Goal: Task Accomplishment & Management: Manage account settings

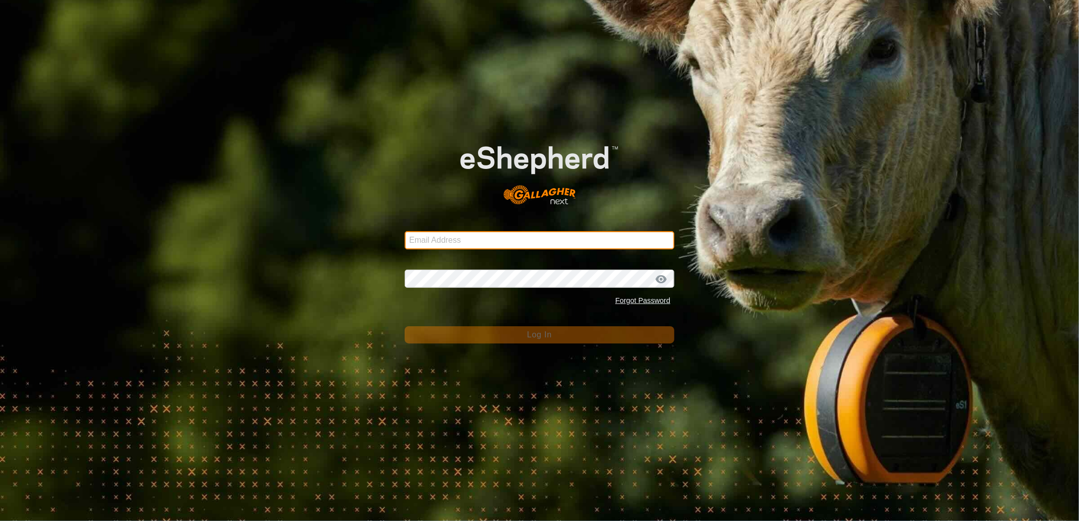
click at [476, 234] on input "Email Address" at bounding box center [540, 240] width 270 height 18
type input "nickkunec@gmail.com"
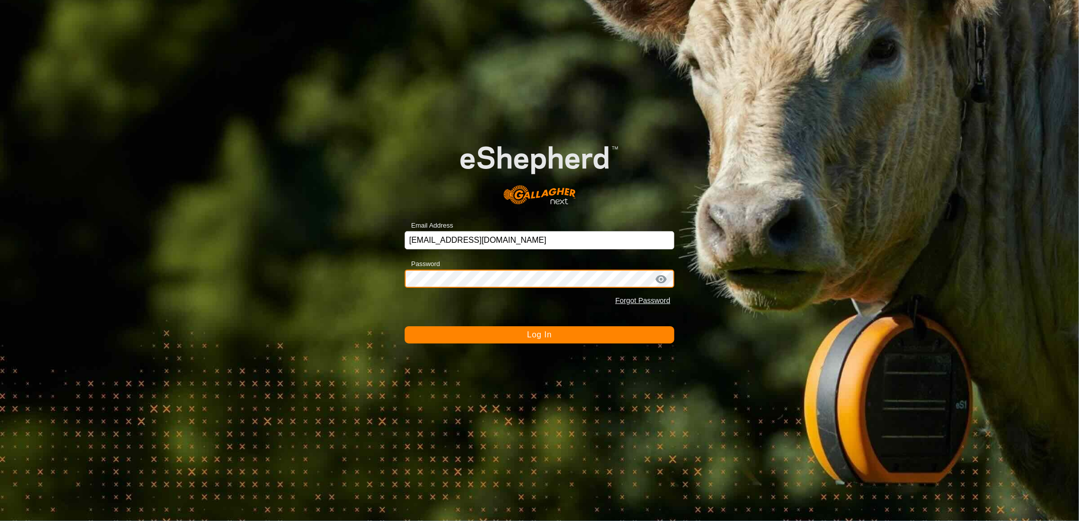
click at [405, 326] on button "Log In" at bounding box center [540, 334] width 270 height 17
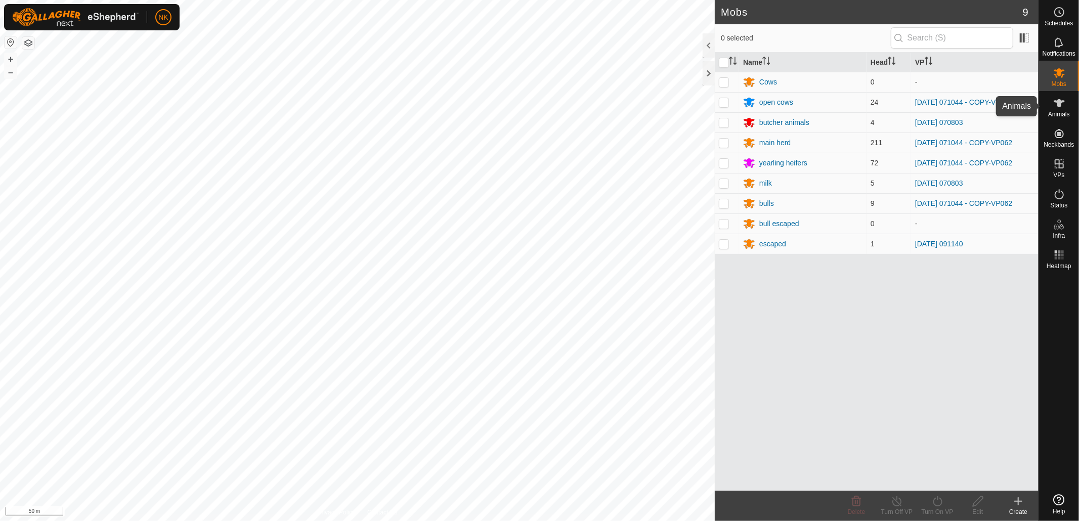
click at [1056, 108] on icon at bounding box center [1059, 103] width 12 height 12
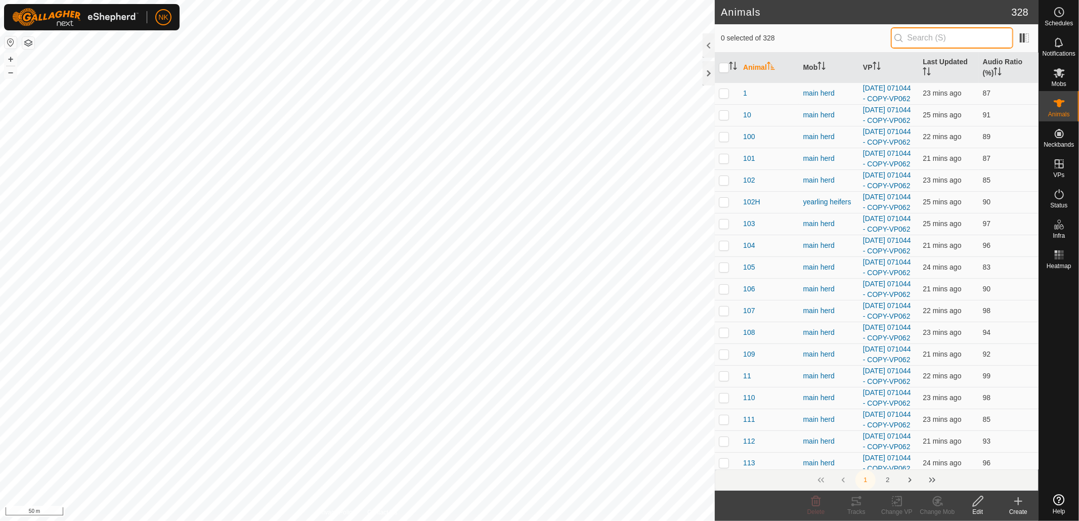
click at [908, 34] on input "text" at bounding box center [952, 37] width 122 height 21
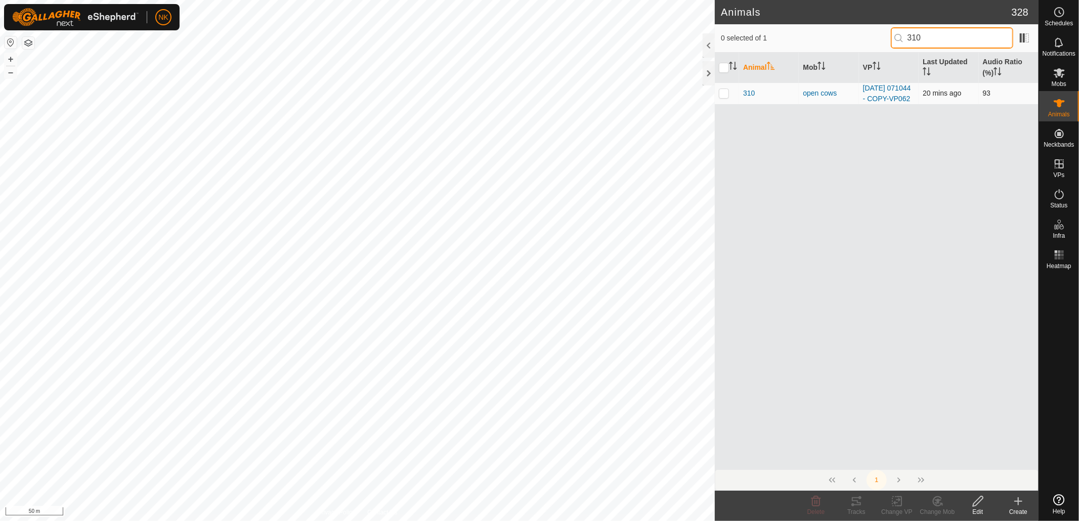
type input "310"
click at [722, 97] on p-checkbox at bounding box center [724, 93] width 10 height 8
checkbox input "true"
click at [858, 507] on div "Tracks" at bounding box center [856, 511] width 40 height 9
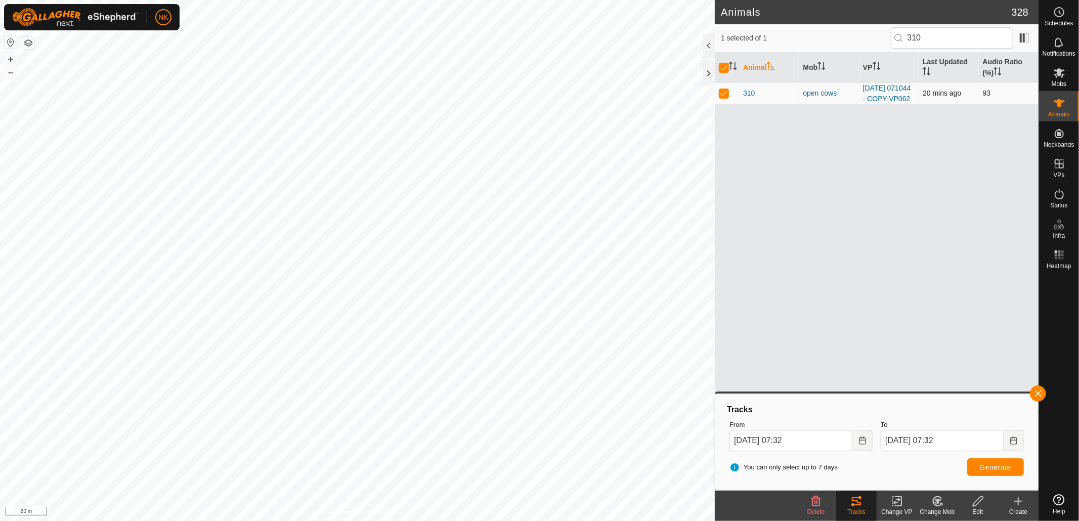
click at [723, 97] on p-checkbox at bounding box center [724, 93] width 10 height 8
checkbox input "false"
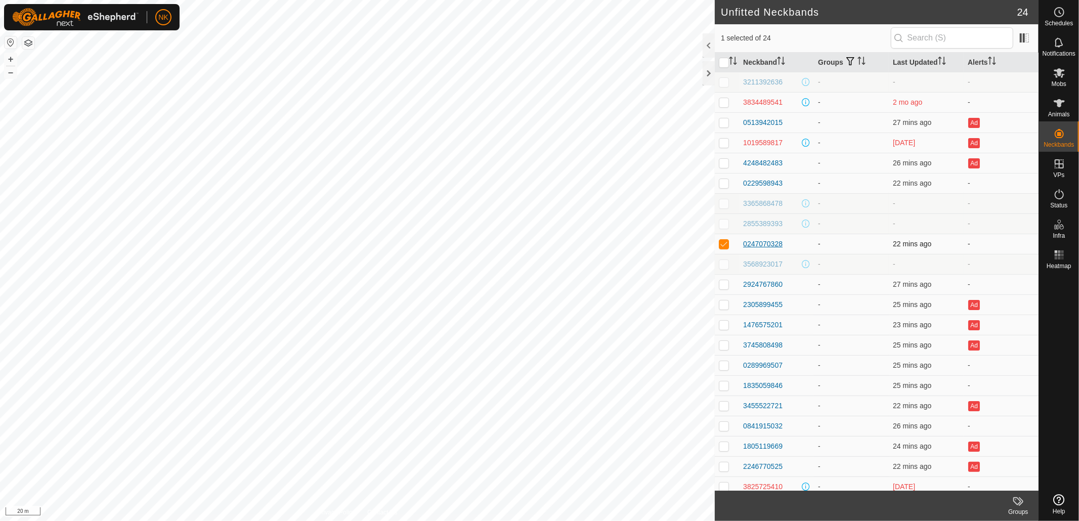
click at [752, 245] on div "0247070328" at bounding box center [762, 244] width 39 height 11
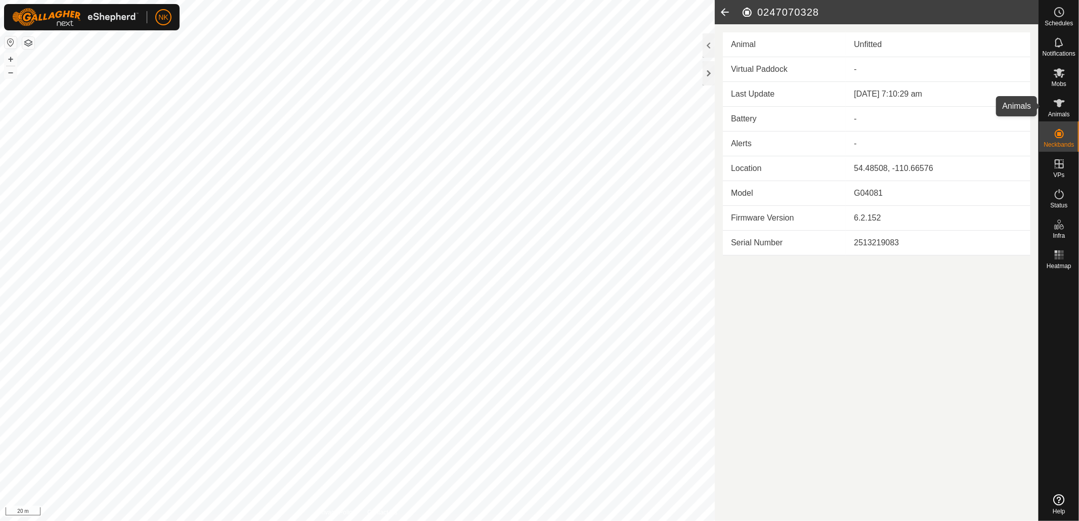
click at [1059, 110] on es-animals-svg-icon at bounding box center [1059, 103] width 18 height 16
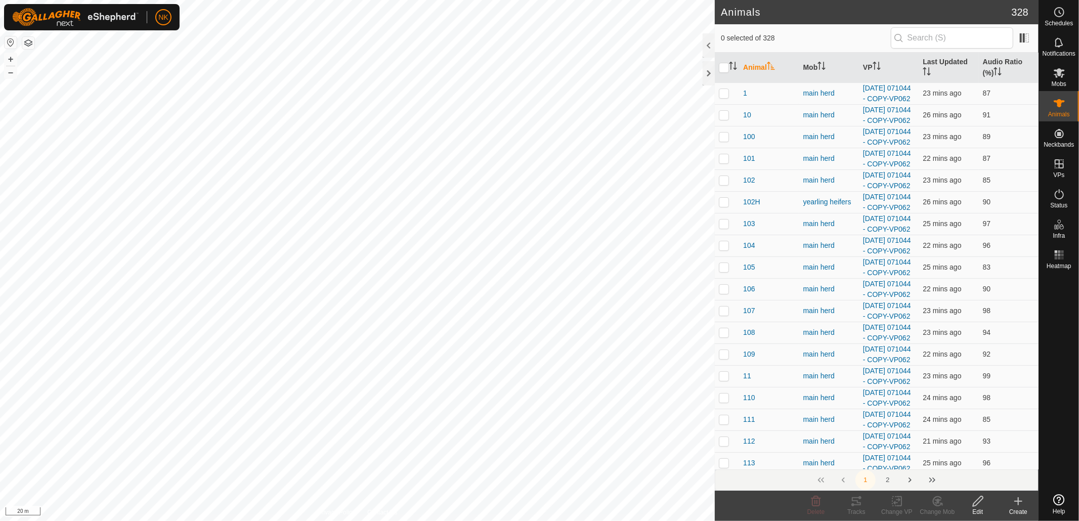
click at [925, 36] on input "text" at bounding box center [952, 37] width 122 height 21
click at [1016, 502] on icon at bounding box center [1018, 501] width 12 height 12
click at [960, 475] on link "Create Single Animal" at bounding box center [973, 479] width 129 height 20
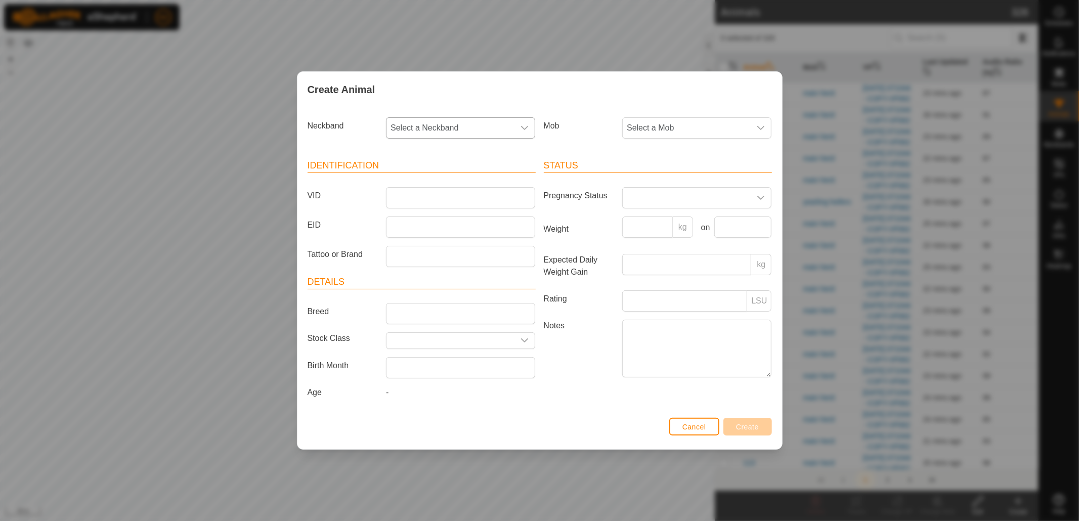
click at [451, 128] on span "Select a Neckband" at bounding box center [451, 128] width 128 height 20
type input "0328"
click at [406, 176] on li "0247070328" at bounding box center [461, 180] width 148 height 20
click at [411, 191] on input "VID" at bounding box center [460, 197] width 149 height 21
type input "h"
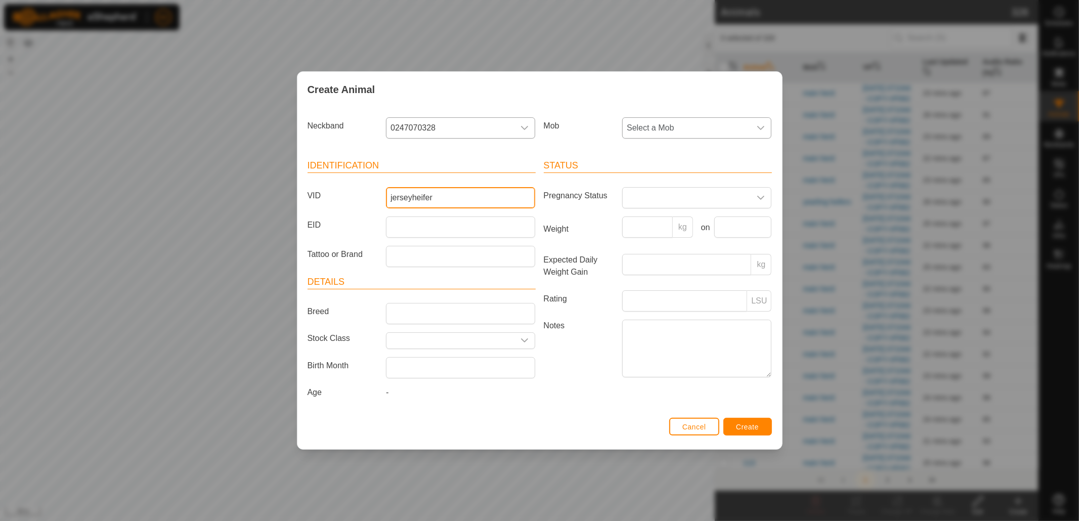
type input "jerseyheifer"
click at [714, 119] on span "Select a Mob" at bounding box center [687, 128] width 128 height 20
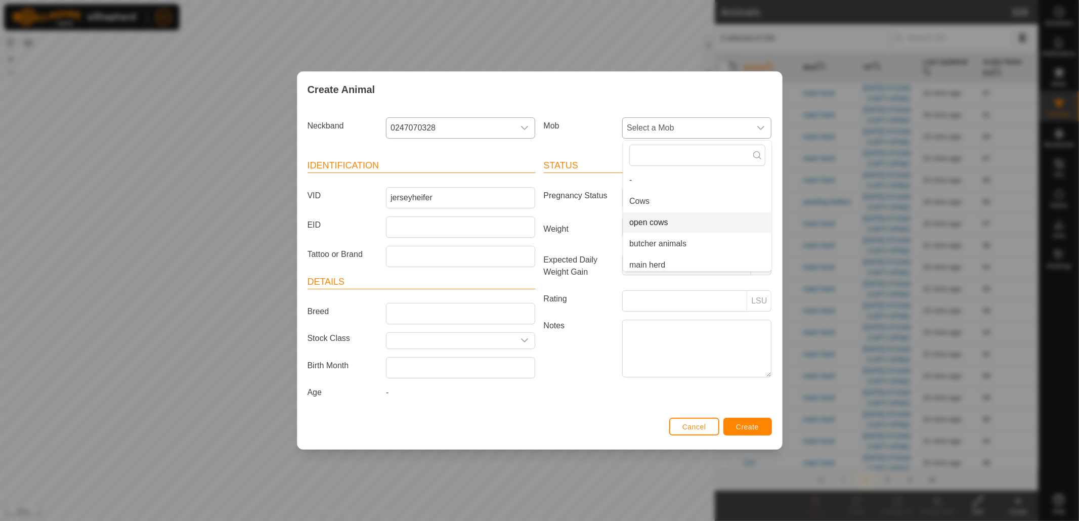
scroll to position [56, 0]
click at [662, 225] on li "yearling heifers" at bounding box center [697, 230] width 148 height 20
click at [744, 427] on span "Create" at bounding box center [747, 427] width 23 height 8
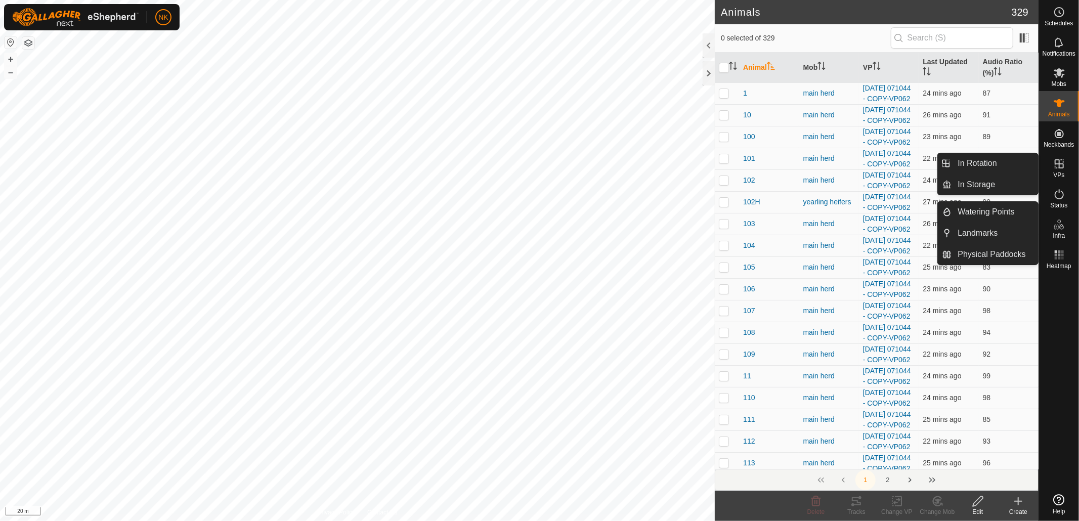
click at [1064, 165] on icon at bounding box center [1059, 163] width 9 height 9
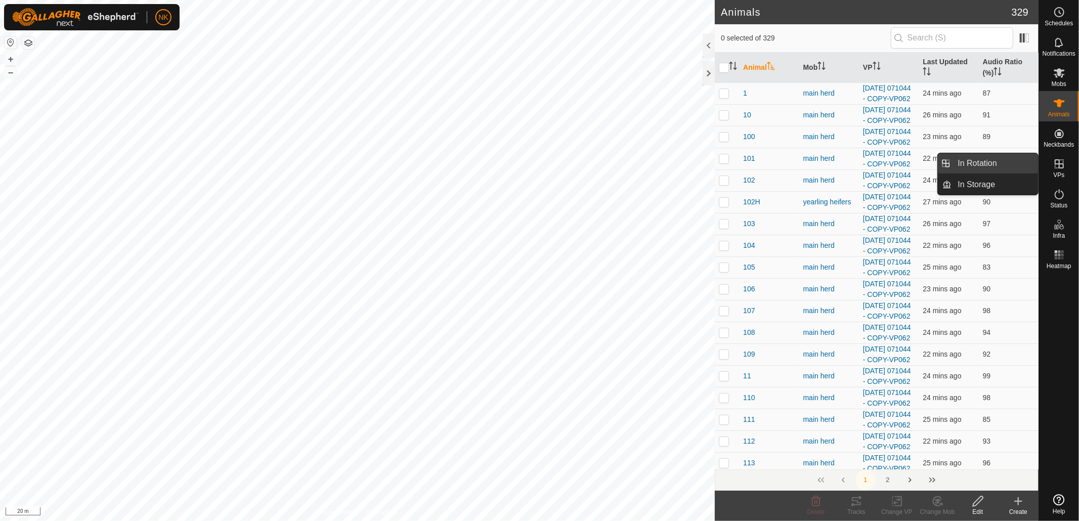
click at [994, 161] on link "In Rotation" at bounding box center [995, 163] width 87 height 20
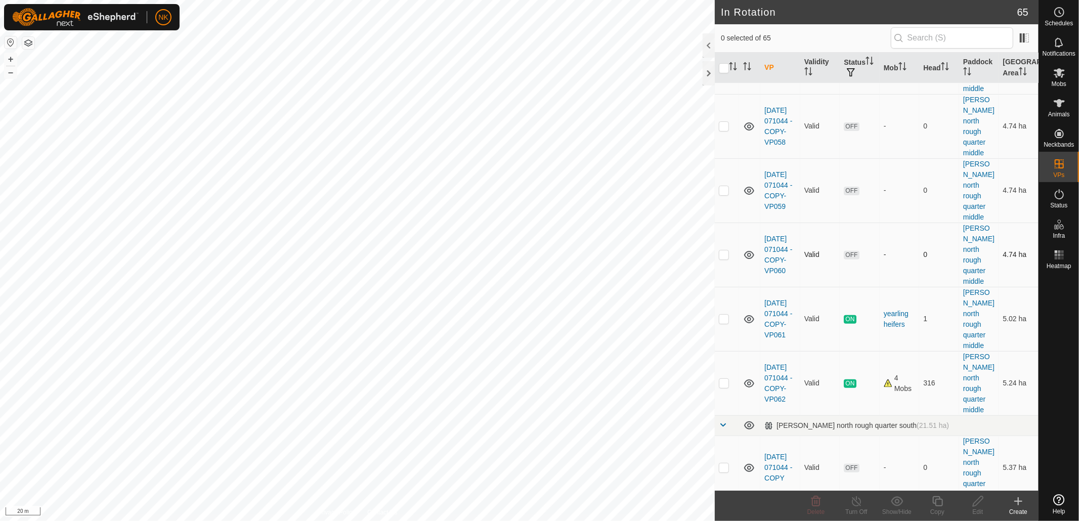
scroll to position [281, 0]
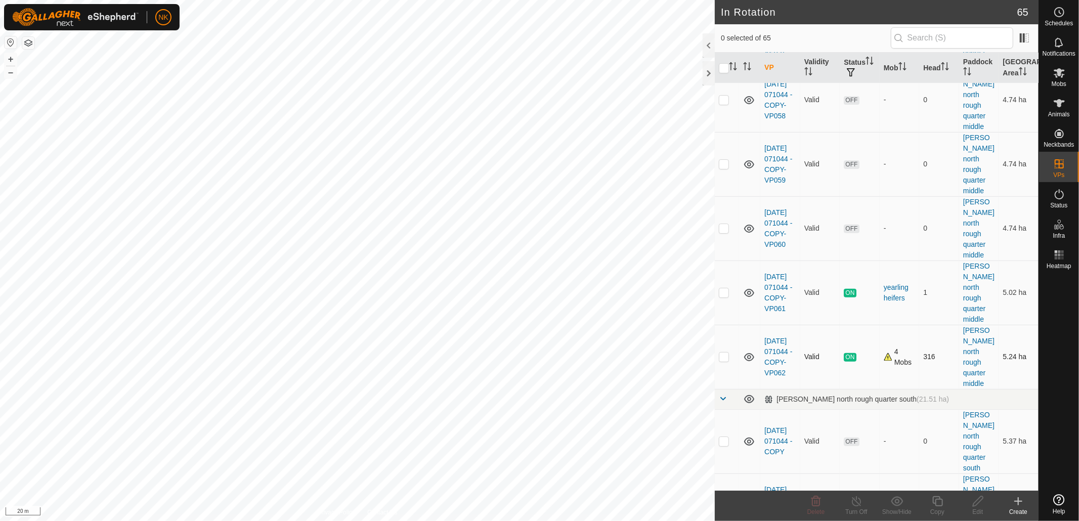
click at [723, 353] on p-checkbox at bounding box center [724, 357] width 10 height 8
checkbox input "true"
click at [938, 502] on icon at bounding box center [938, 501] width 13 height 12
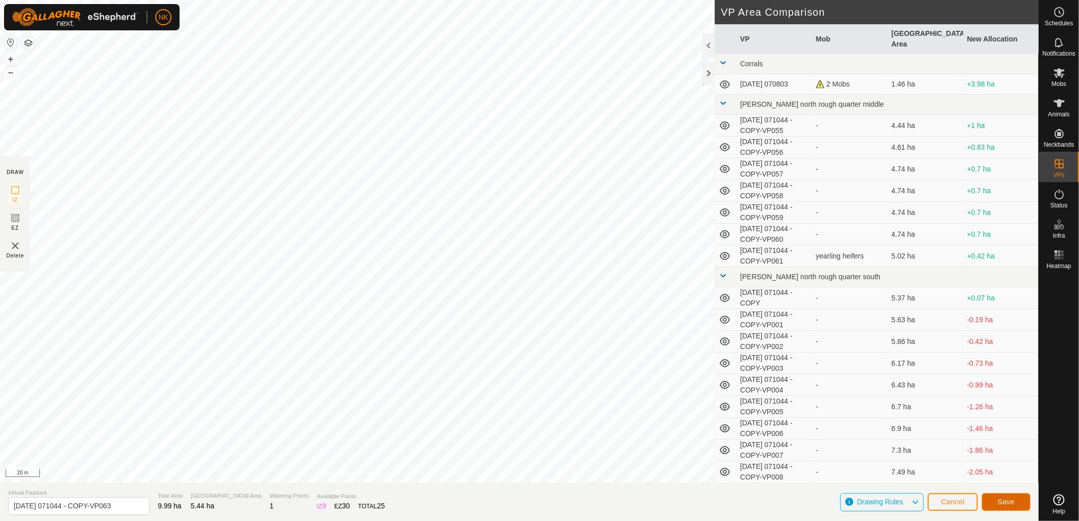
click at [1014, 504] on span "Save" at bounding box center [1006, 502] width 17 height 8
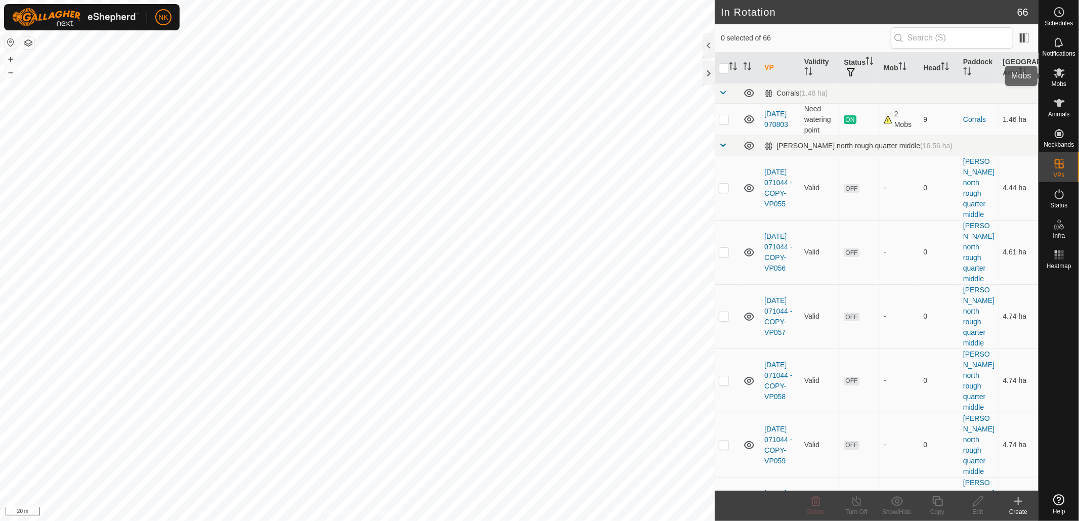
click at [1058, 75] on icon at bounding box center [1059, 73] width 11 height 10
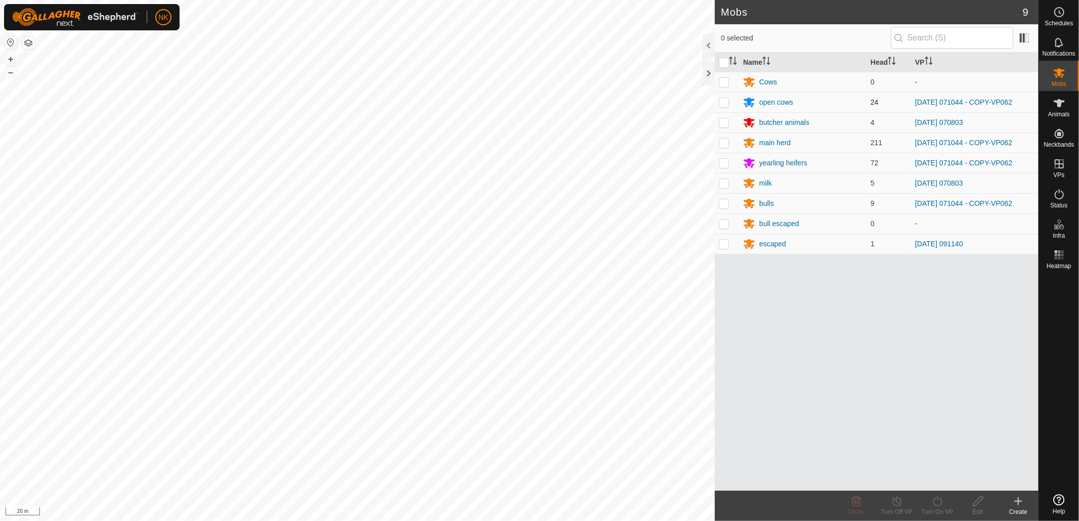
click at [726, 104] on p-checkbox at bounding box center [724, 102] width 10 height 8
checkbox input "true"
click at [724, 140] on p-checkbox at bounding box center [724, 143] width 10 height 8
checkbox input "true"
click at [722, 163] on p-checkbox at bounding box center [724, 163] width 10 height 8
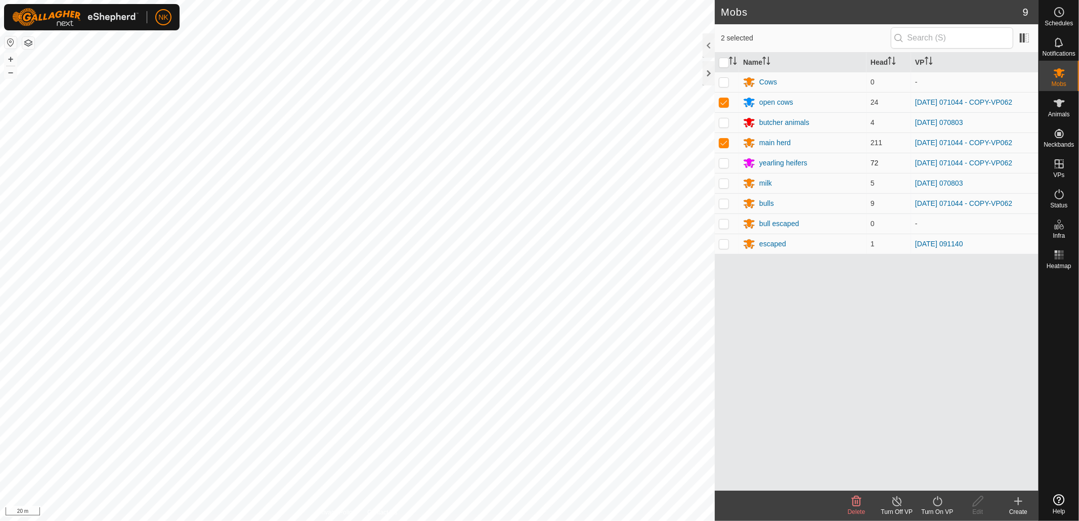
checkbox input "true"
click at [724, 206] on p-checkbox at bounding box center [724, 203] width 10 height 8
checkbox input "true"
click at [941, 505] on icon at bounding box center [938, 501] width 13 height 12
click at [939, 478] on link "Now" at bounding box center [968, 479] width 100 height 20
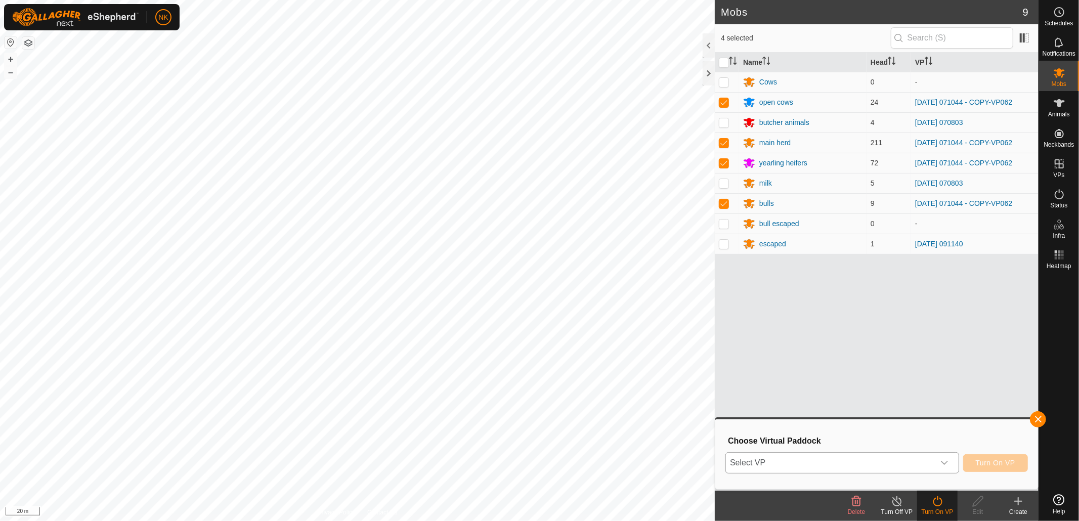
click at [887, 455] on span "Select VP" at bounding box center [830, 463] width 208 height 20
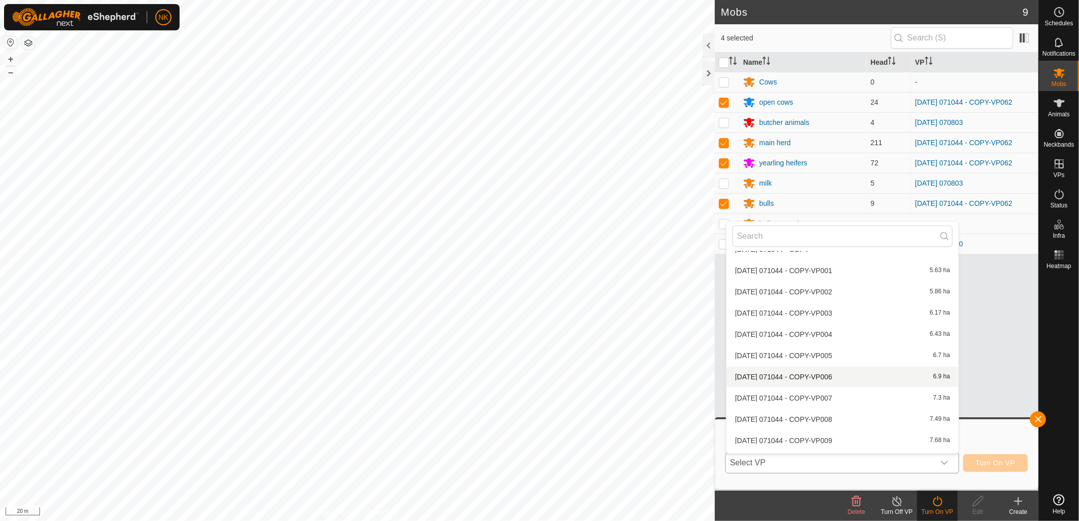
scroll to position [238, 0]
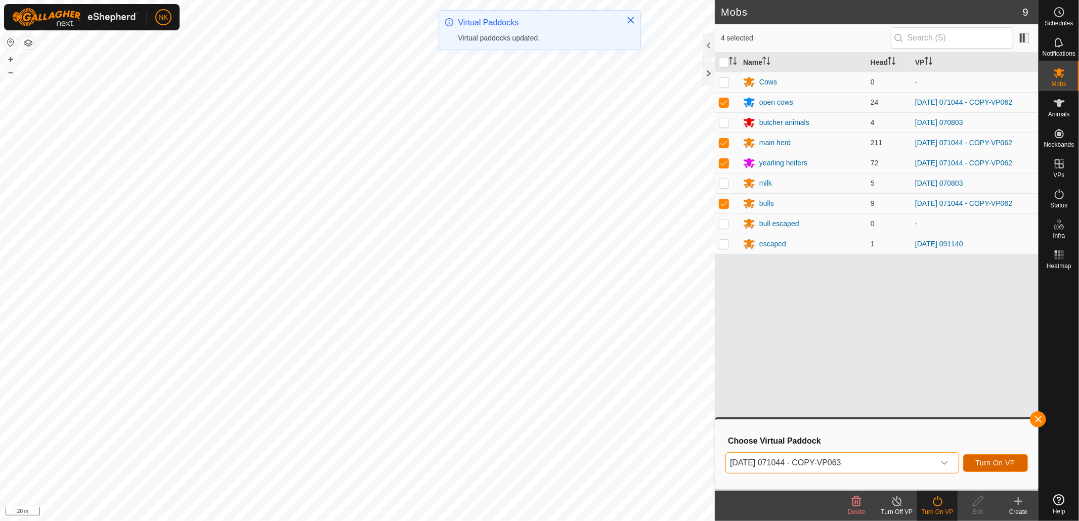
click at [995, 463] on span "Turn On VP" at bounding box center [995, 463] width 39 height 8
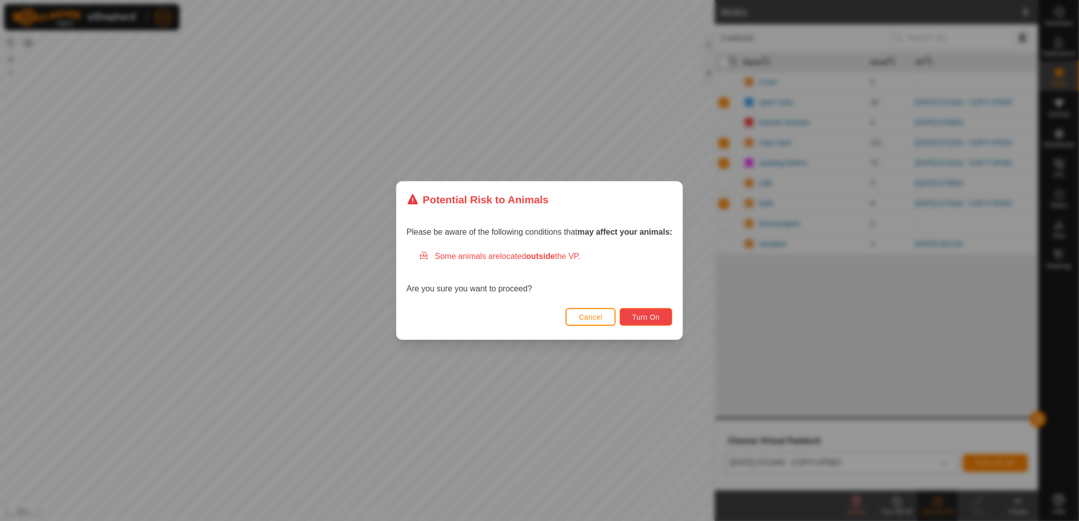
click at [668, 312] on button "Turn On" at bounding box center [646, 317] width 53 height 18
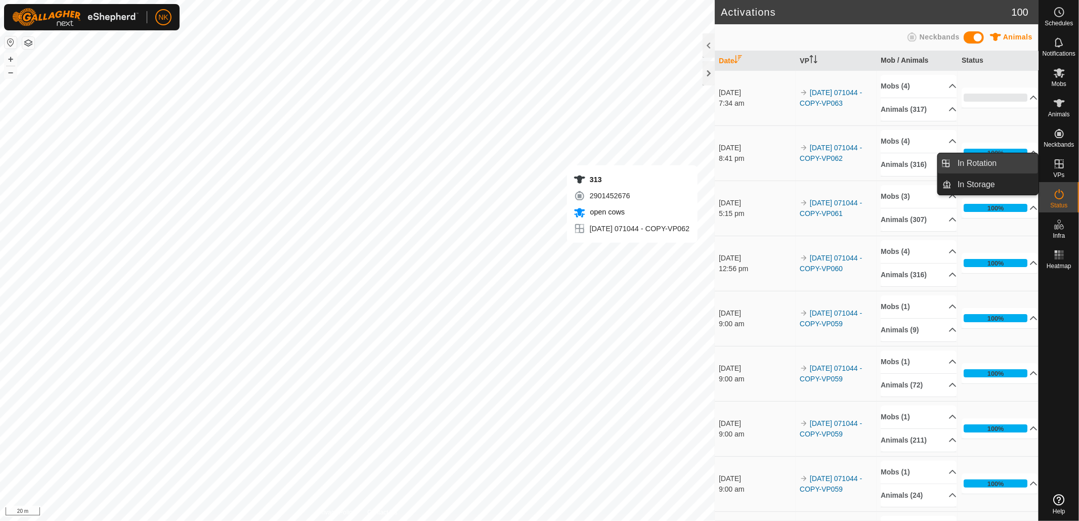
click at [982, 164] on span "In Rotation" at bounding box center [977, 163] width 39 height 12
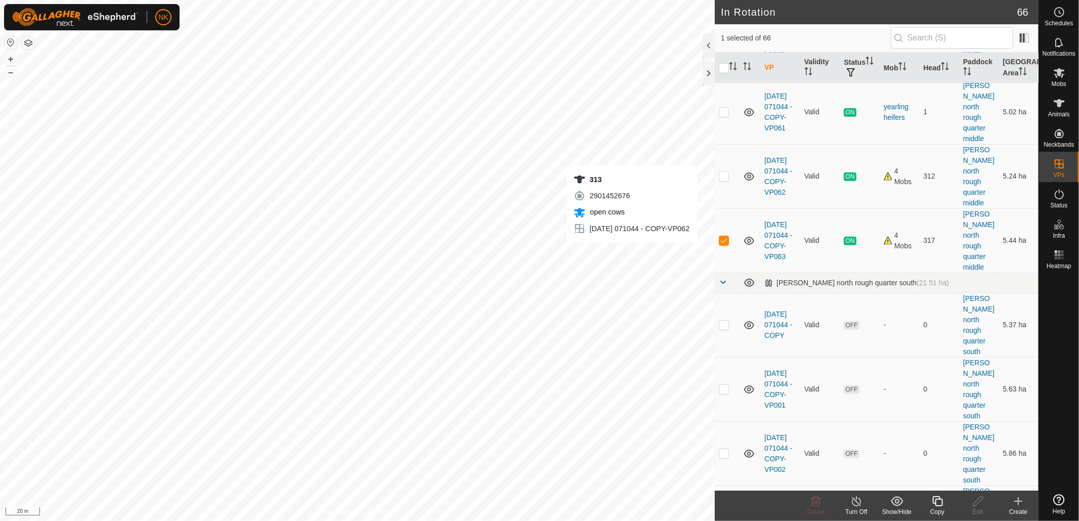
scroll to position [449, 0]
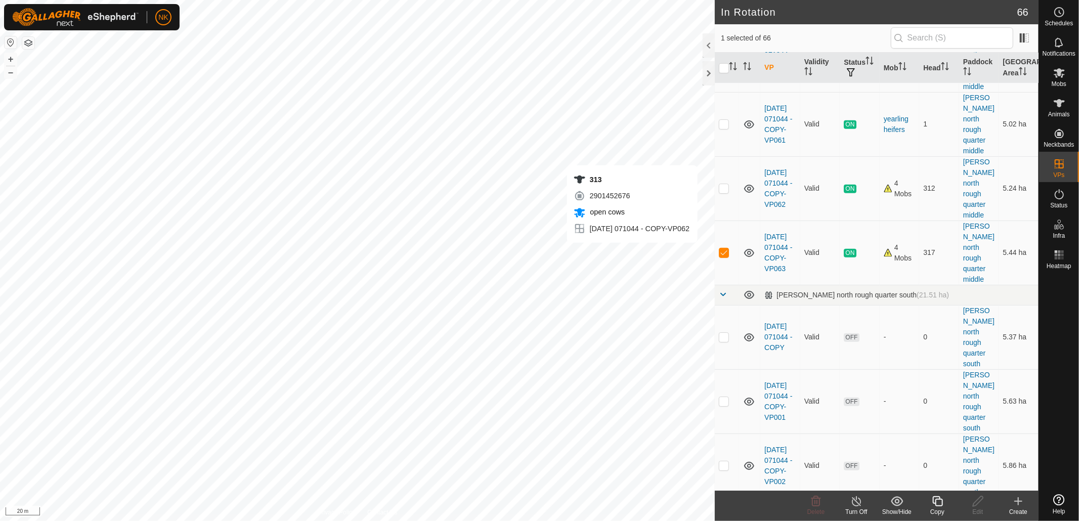
click at [942, 502] on icon at bounding box center [938, 501] width 13 height 12
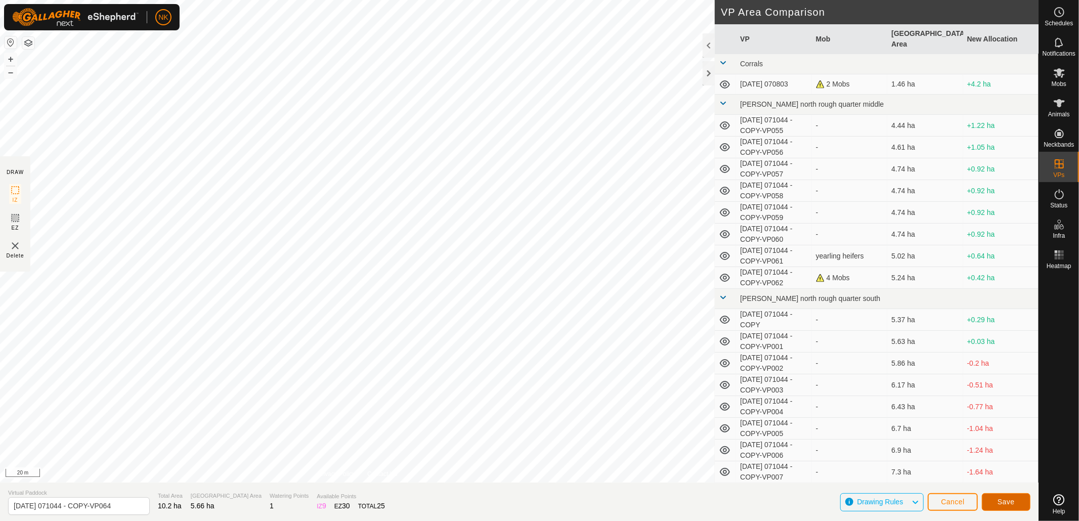
click at [1008, 505] on span "Save" at bounding box center [1006, 502] width 17 height 8
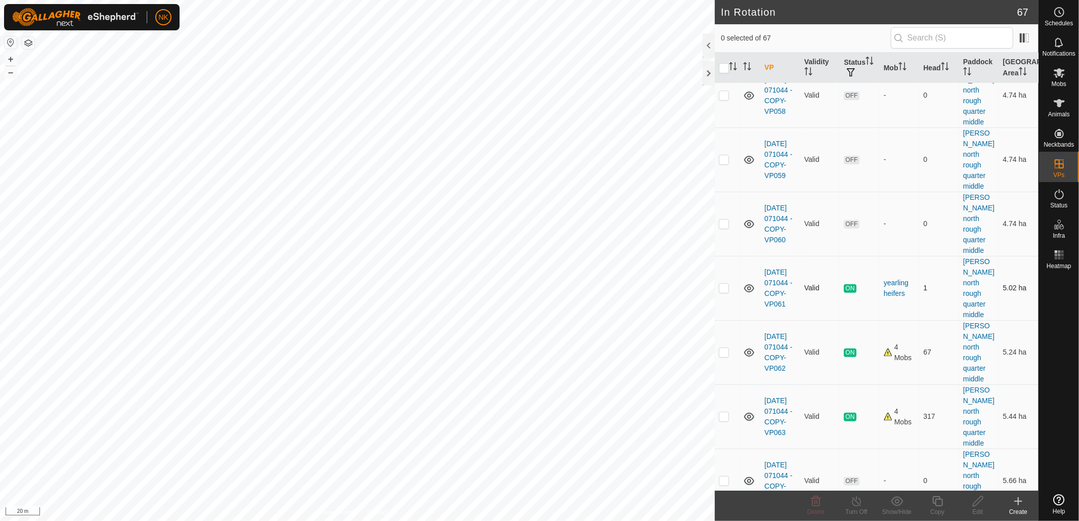
scroll to position [393, 0]
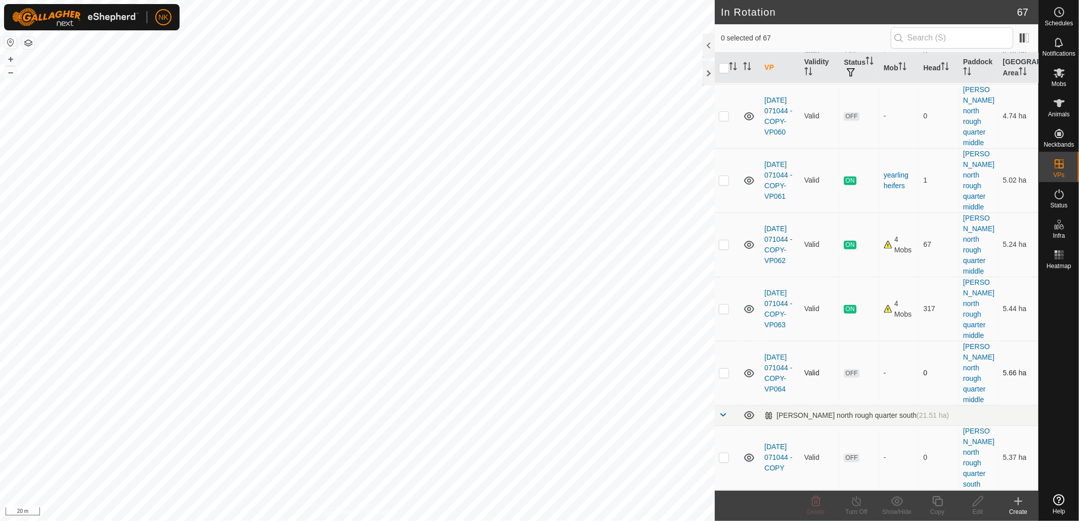
click at [724, 369] on p-checkbox at bounding box center [724, 373] width 10 height 8
checkbox input "true"
click at [938, 503] on icon at bounding box center [938, 501] width 13 height 12
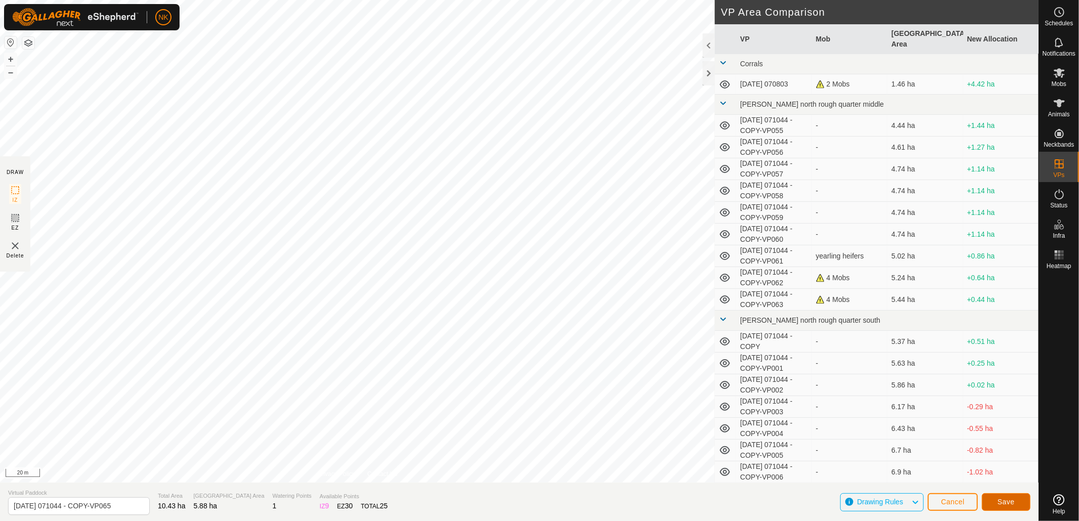
click at [1000, 503] on span "Save" at bounding box center [1006, 502] width 17 height 8
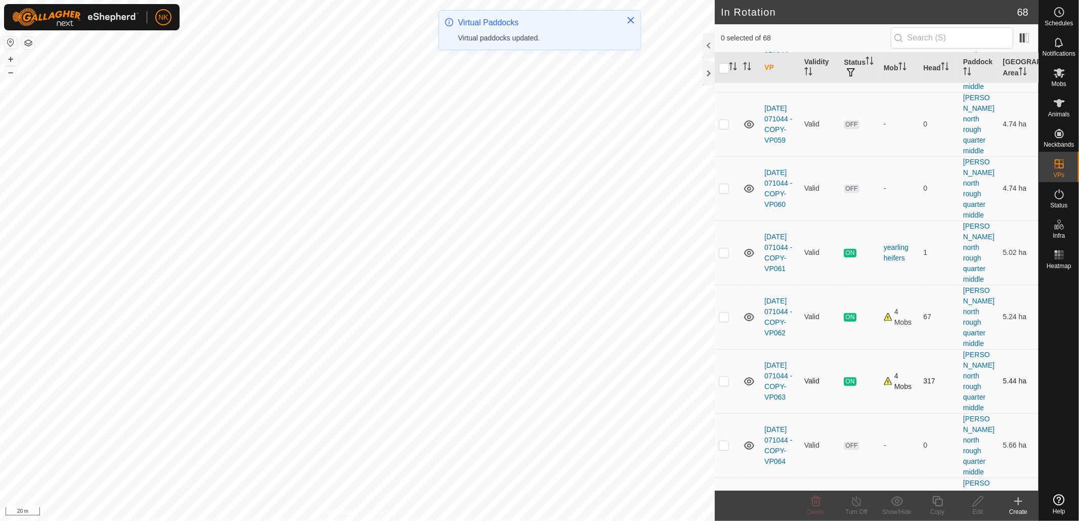
scroll to position [337, 0]
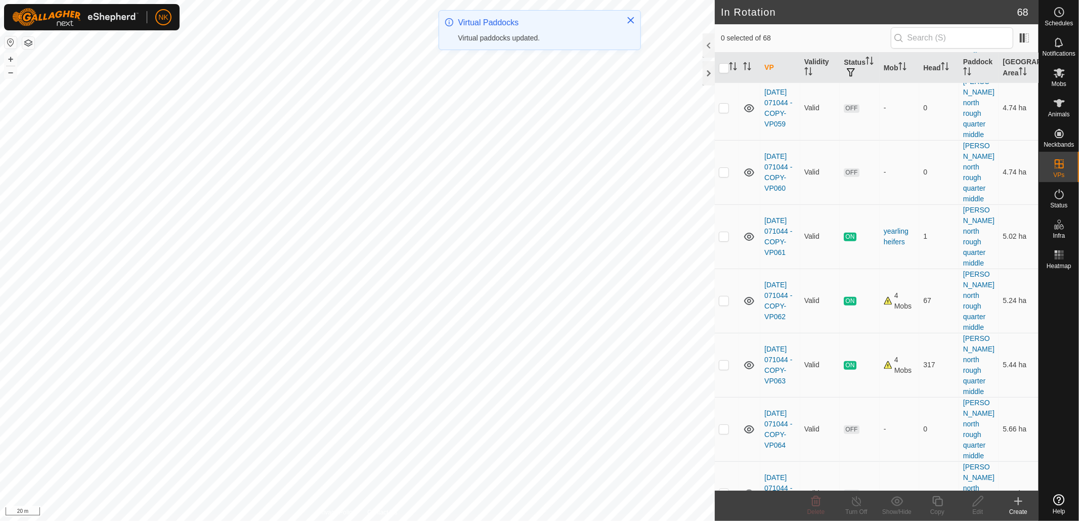
click at [717, 461] on td at bounding box center [727, 493] width 24 height 64
checkbox input "true"
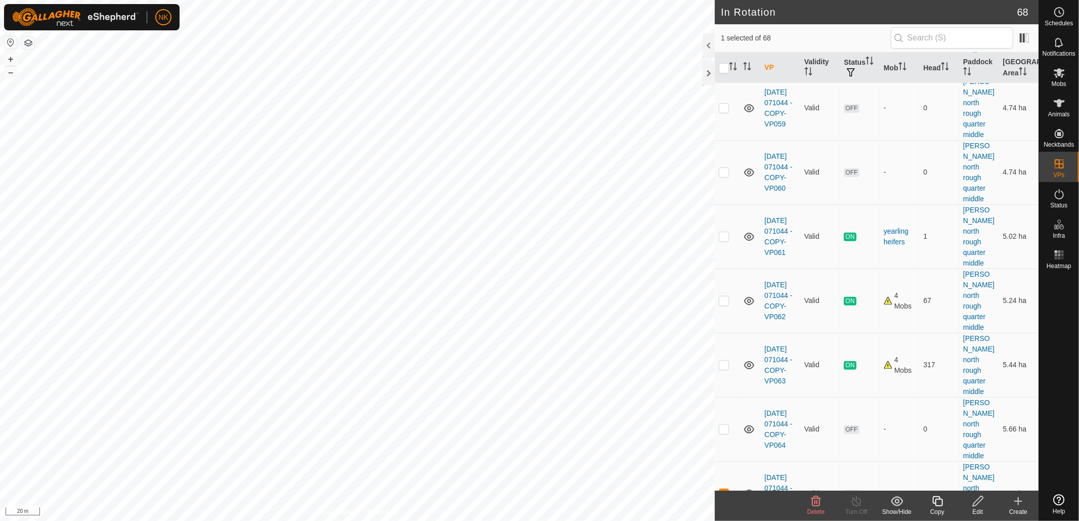
click at [935, 506] on icon at bounding box center [938, 501] width 13 height 12
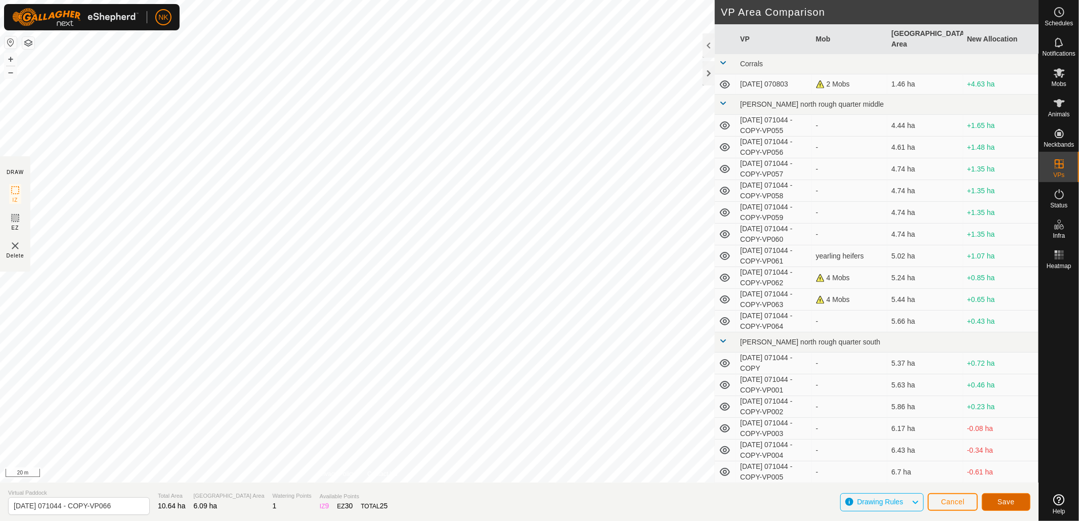
click at [995, 499] on button "Save" at bounding box center [1006, 502] width 49 height 18
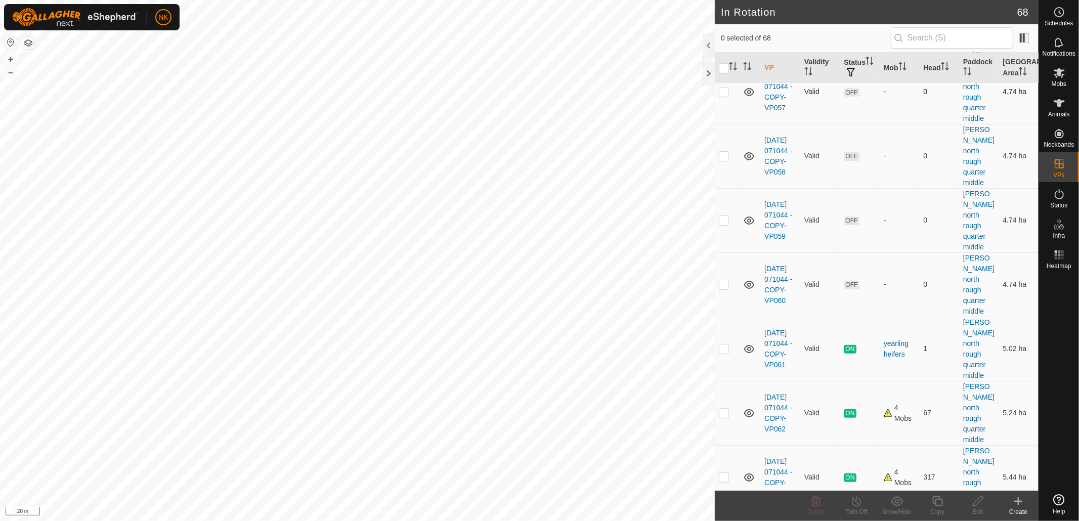
scroll to position [337, 0]
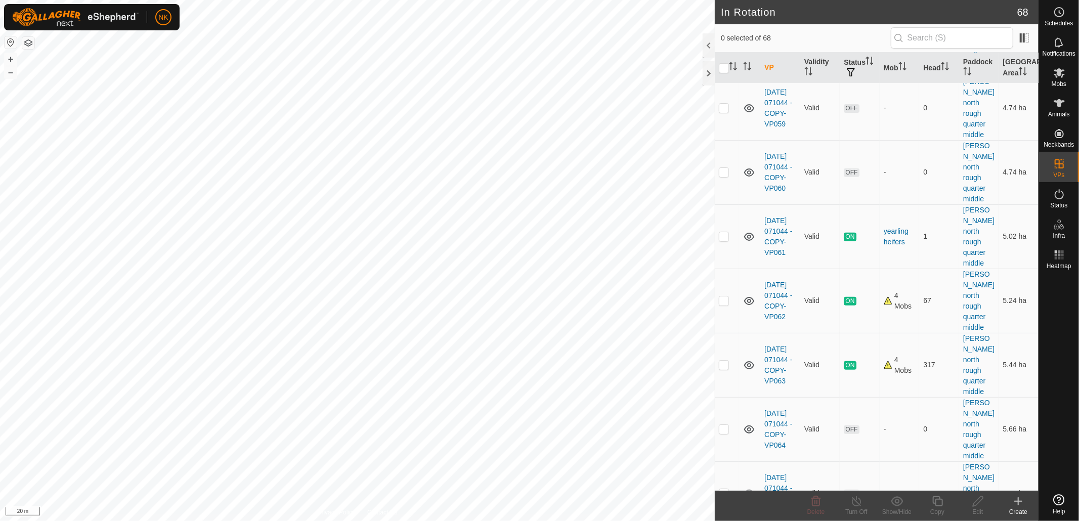
click at [724, 489] on p-checkbox at bounding box center [724, 493] width 10 height 8
checkbox input "true"
click at [938, 507] on div "Copy" at bounding box center [937, 511] width 40 height 9
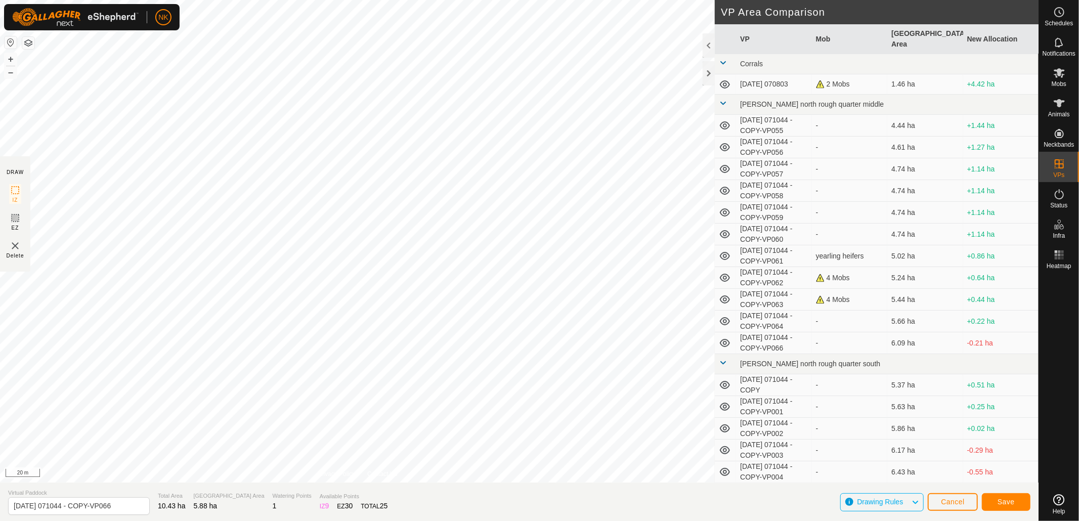
type input "2025-08-13 071044 - COPY-VP067"
click at [953, 501] on span "Cancel" at bounding box center [953, 502] width 24 height 8
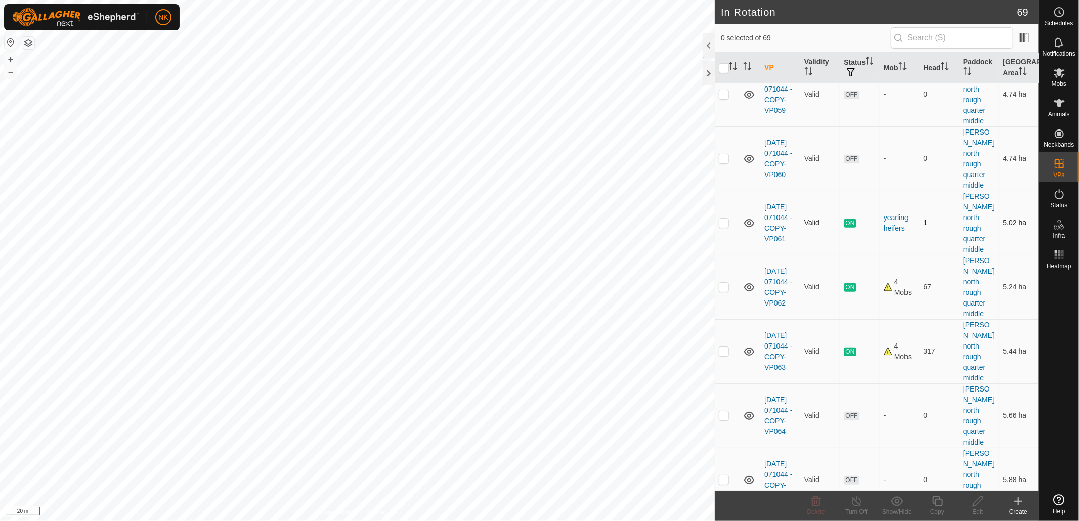
scroll to position [449, 0]
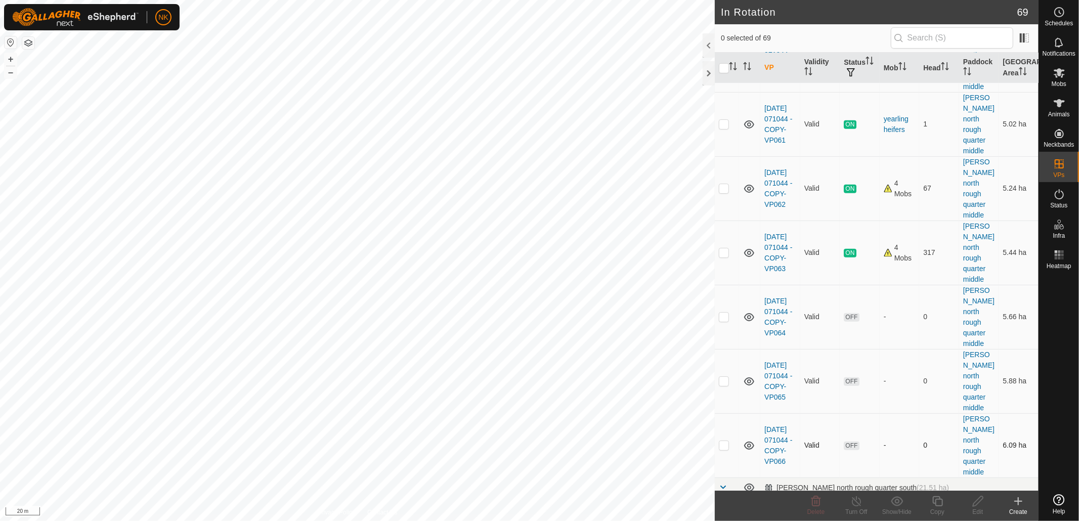
click at [724, 441] on p-checkbox at bounding box center [724, 445] width 10 height 8
checkbox input "true"
click at [938, 500] on icon at bounding box center [938, 501] width 13 height 12
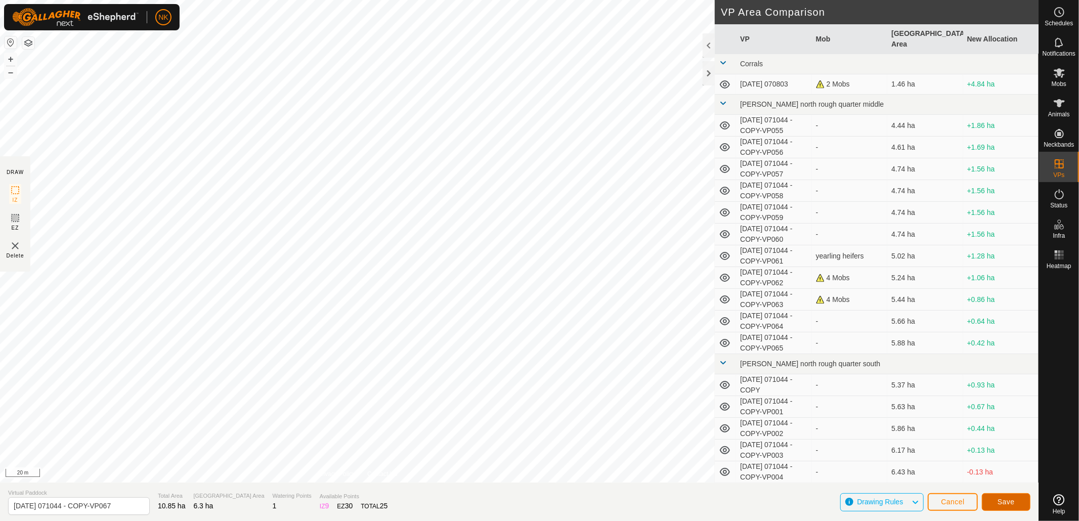
click at [1019, 504] on button "Save" at bounding box center [1006, 502] width 49 height 18
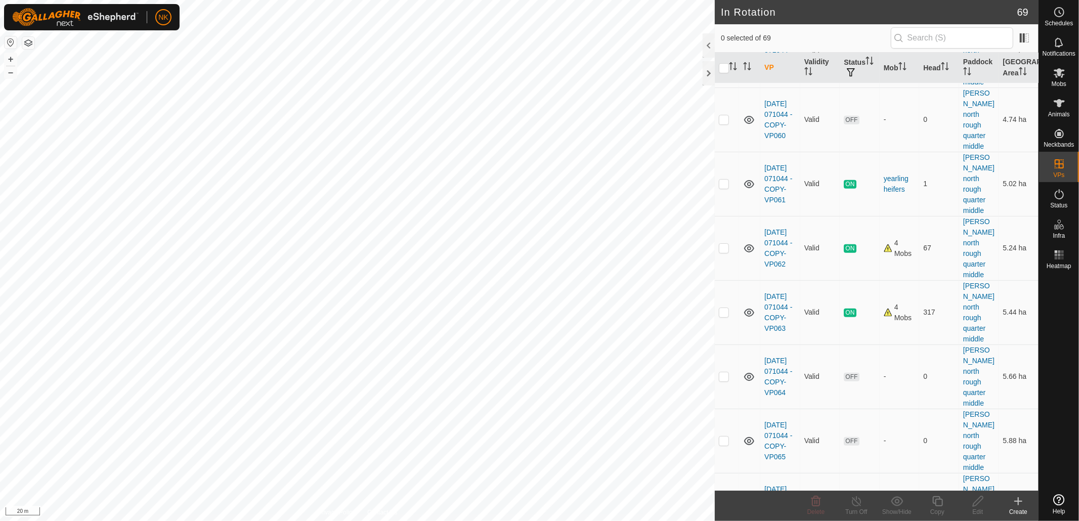
scroll to position [393, 0]
click at [725, 497] on p-checkbox at bounding box center [724, 501] width 10 height 8
checkbox input "true"
click at [943, 506] on icon at bounding box center [938, 501] width 13 height 12
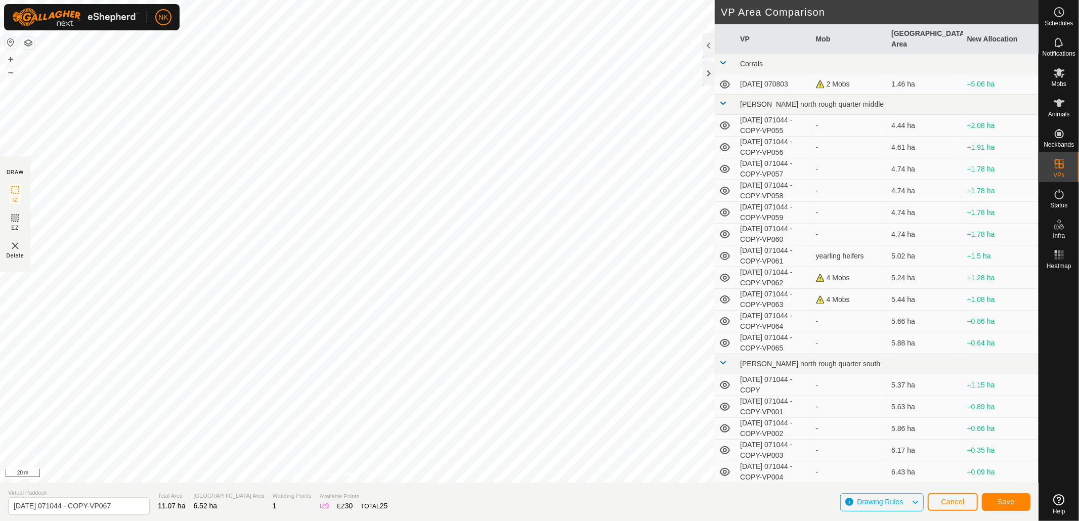
type input "2025-08-13 071044 - COPY-VP068"
click at [954, 502] on span "Cancel" at bounding box center [953, 502] width 24 height 8
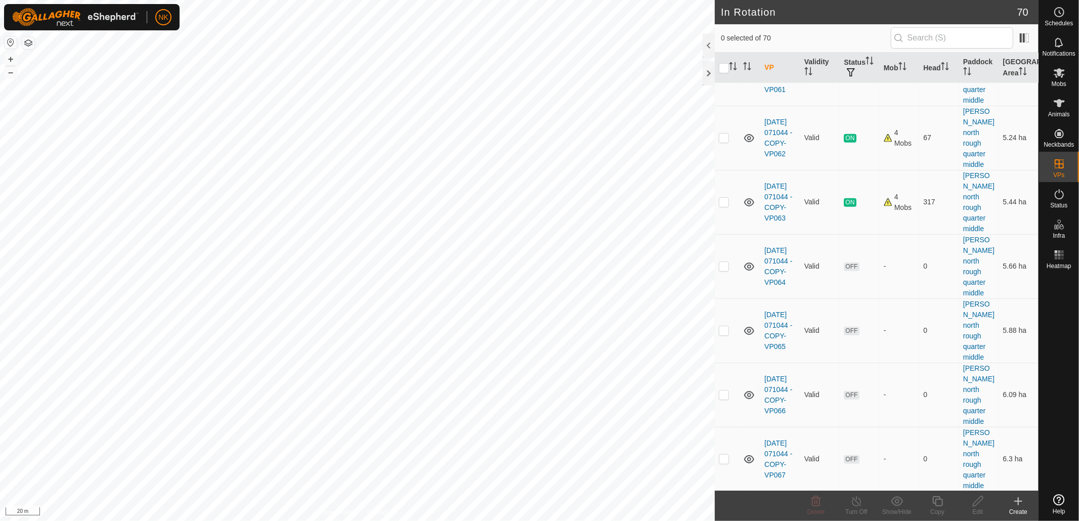
scroll to position [506, 0]
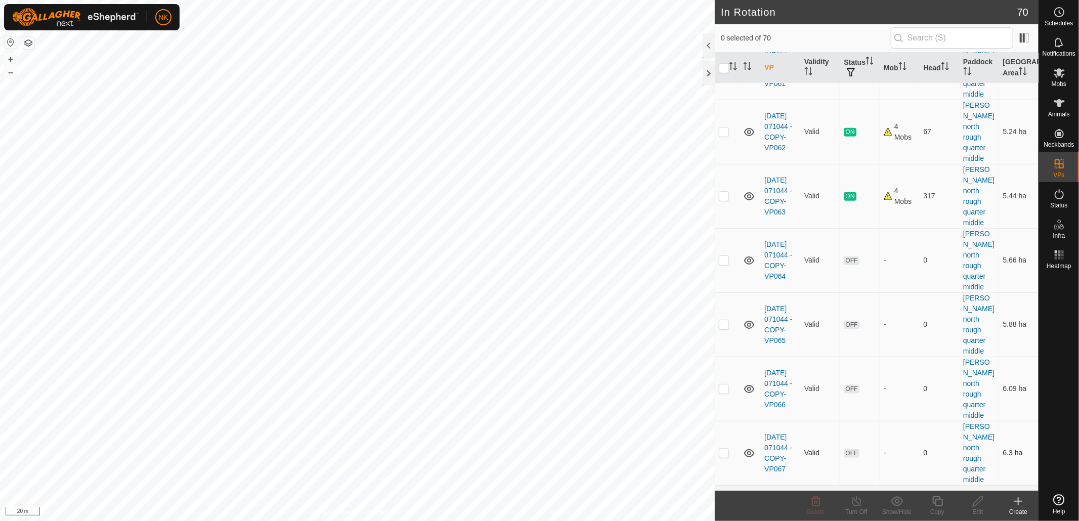
click at [722, 449] on p-checkbox at bounding box center [724, 453] width 10 height 8
checkbox input "true"
click at [932, 498] on icon at bounding box center [938, 501] width 13 height 12
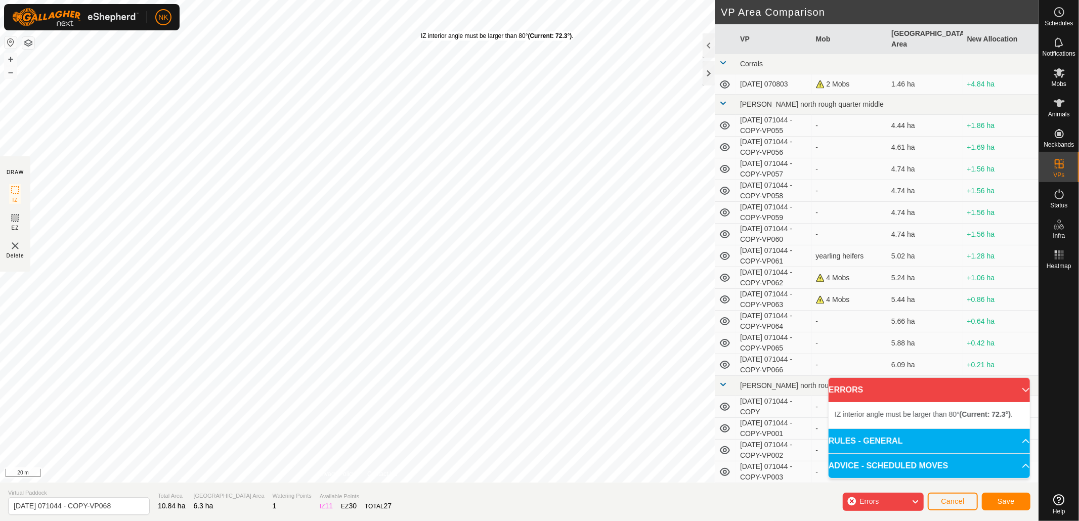
click at [421, 31] on div "IZ interior angle must be larger than 80° (Current: 72.3°) ." at bounding box center [497, 35] width 153 height 9
click at [421, 30] on div "IZ interior angle must be larger than 80° (Current: 72.3°) ." at bounding box center [497, 34] width 153 height 9
click at [583, 35] on div "IZ interior angle must be larger than 80° (Current: 45.0°) ." at bounding box center [659, 39] width 153 height 9
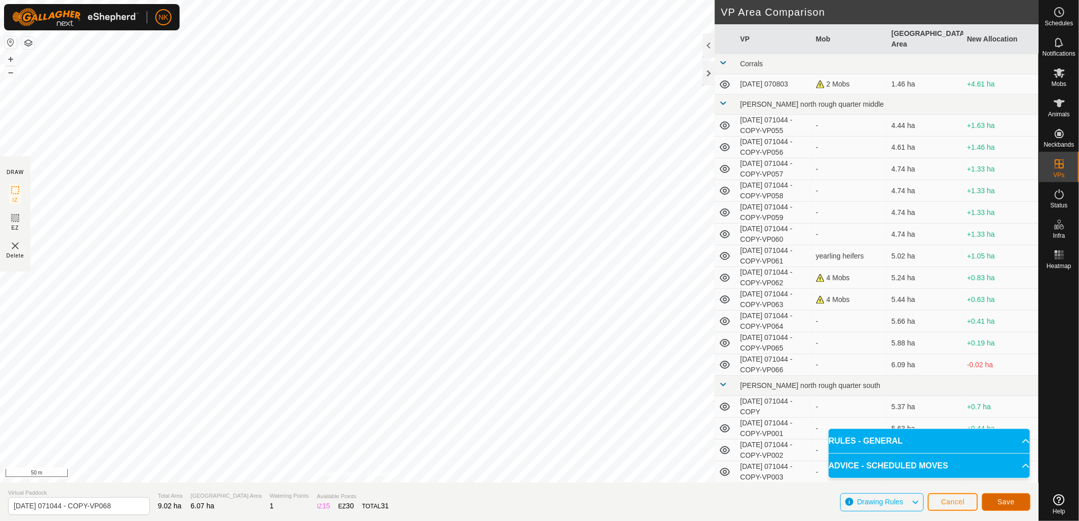
click at [1013, 504] on span "Save" at bounding box center [1006, 502] width 17 height 8
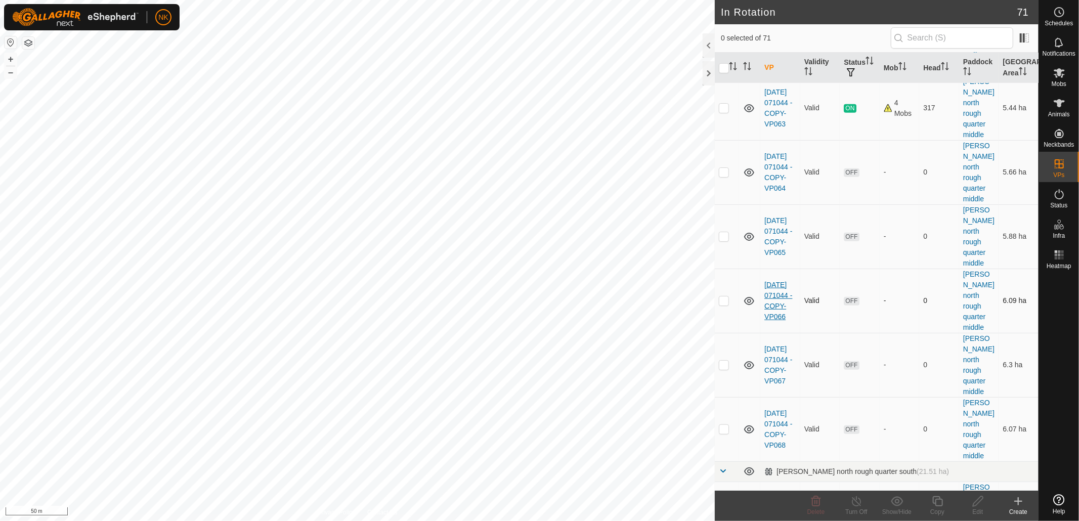
scroll to position [618, 0]
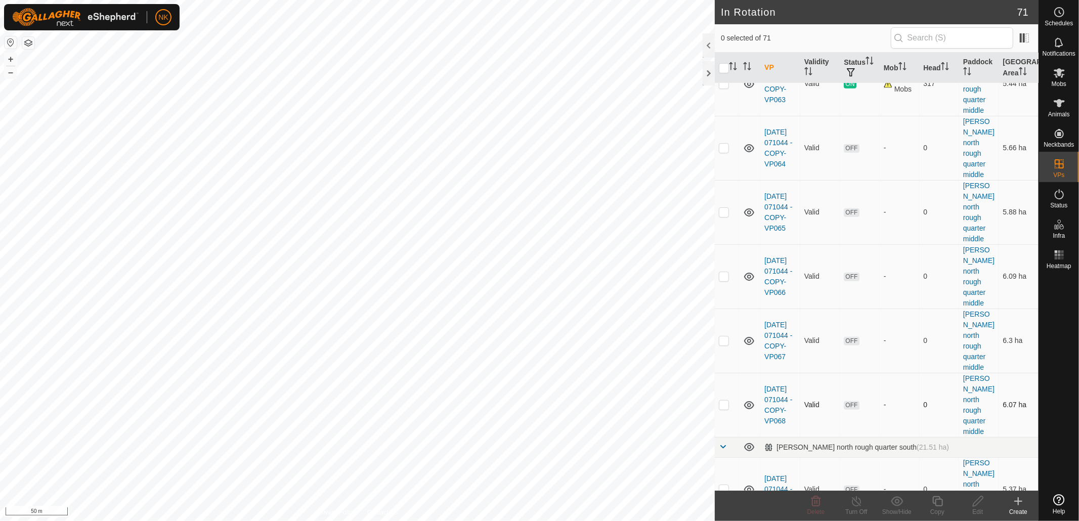
click at [724, 401] on p-checkbox at bounding box center [724, 405] width 10 height 8
checkbox input "true"
click at [937, 504] on icon at bounding box center [938, 501] width 13 height 12
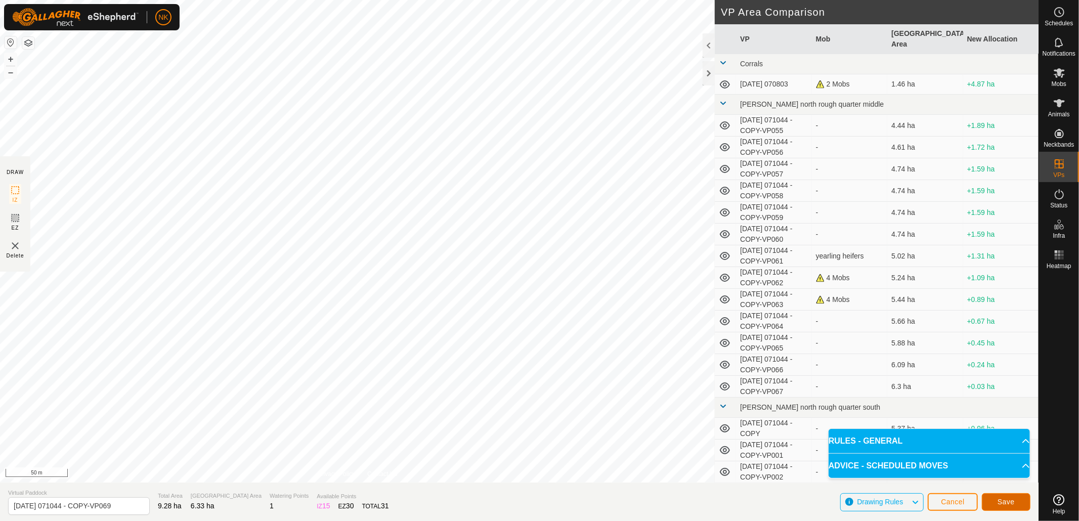
click at [995, 496] on button "Save" at bounding box center [1006, 502] width 49 height 18
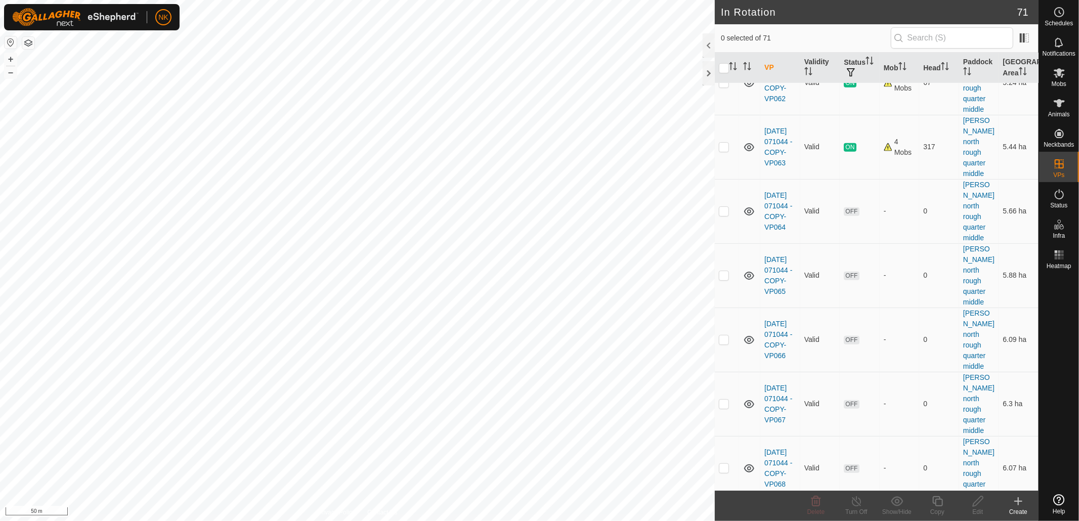
scroll to position [562, 0]
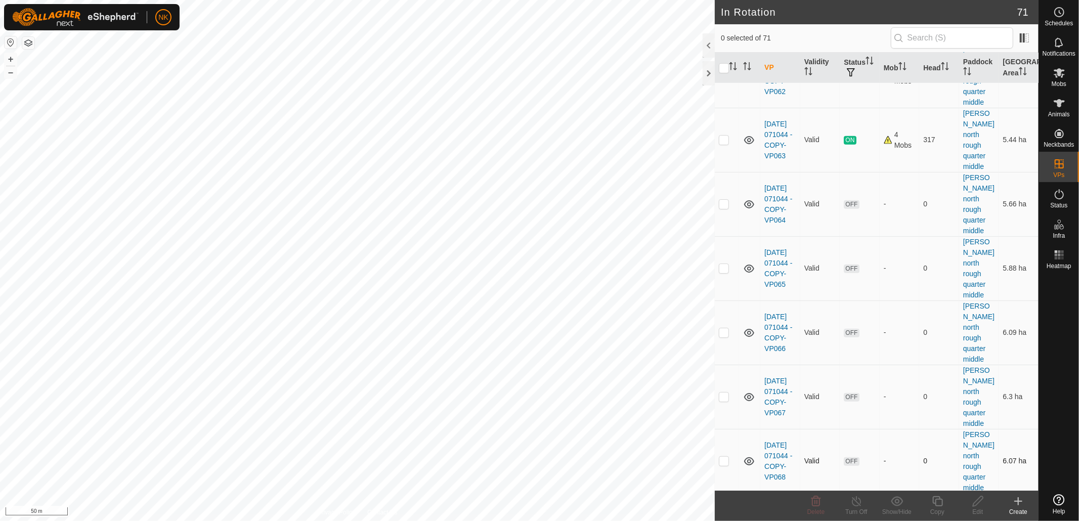
click at [723, 457] on p-checkbox at bounding box center [724, 461] width 10 height 8
checkbox input "true"
click at [939, 505] on icon at bounding box center [938, 501] width 13 height 12
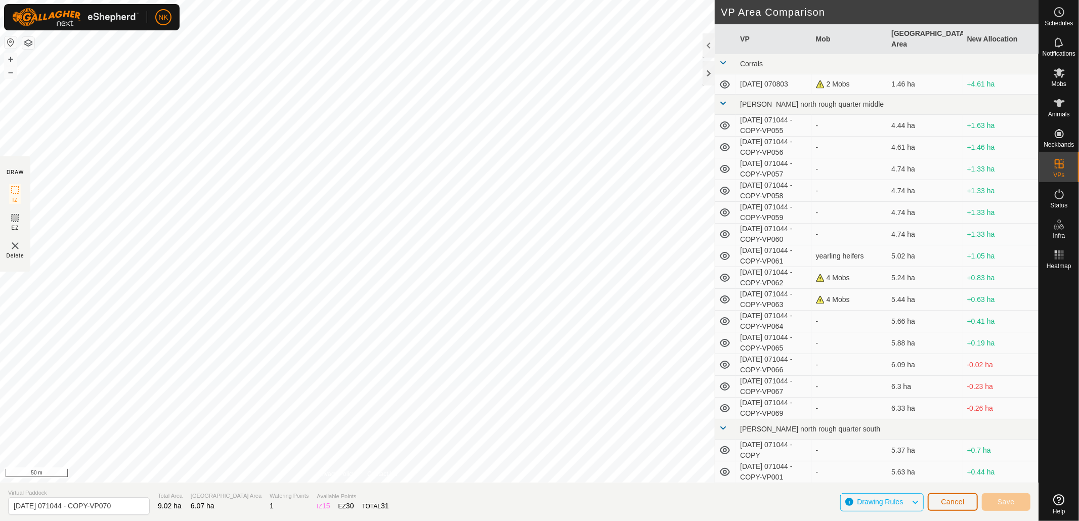
click at [959, 501] on span "Cancel" at bounding box center [953, 502] width 24 height 8
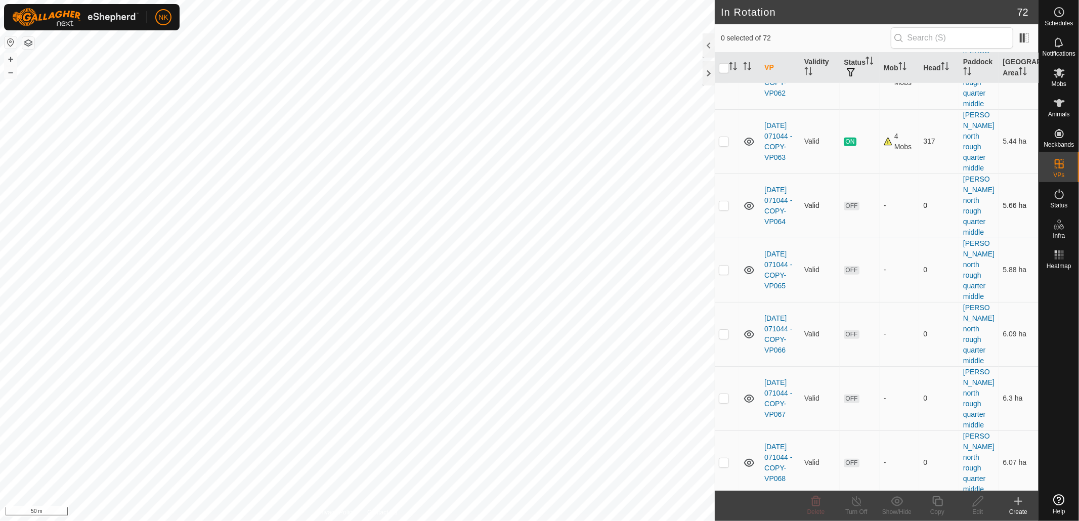
scroll to position [562, 0]
click at [726, 521] on p-checkbox at bounding box center [724, 525] width 10 height 8
checkbox input "true"
click at [932, 502] on icon at bounding box center [938, 501] width 13 height 12
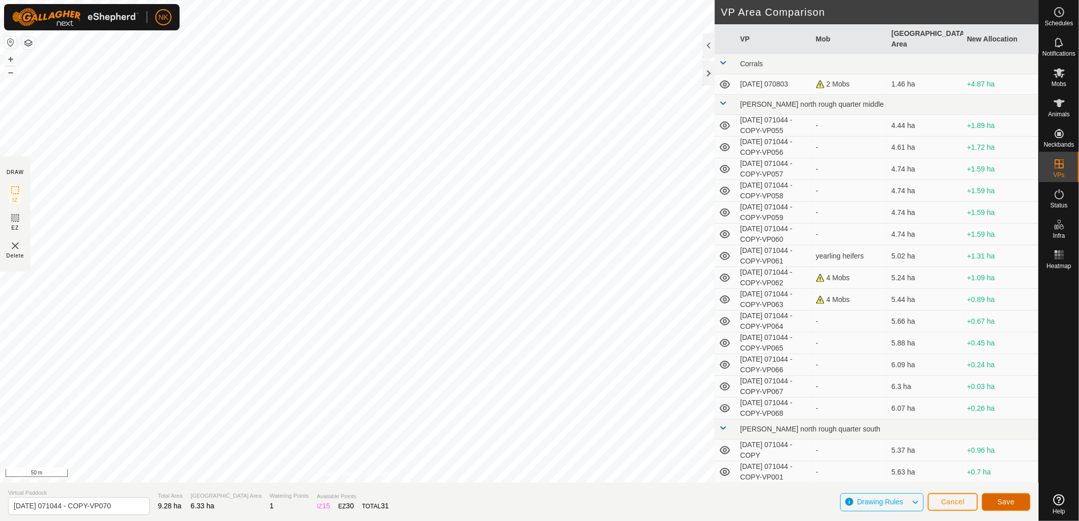
click at [997, 498] on button "Save" at bounding box center [1006, 502] width 49 height 18
click at [959, 501] on span "Cancel" at bounding box center [953, 502] width 24 height 8
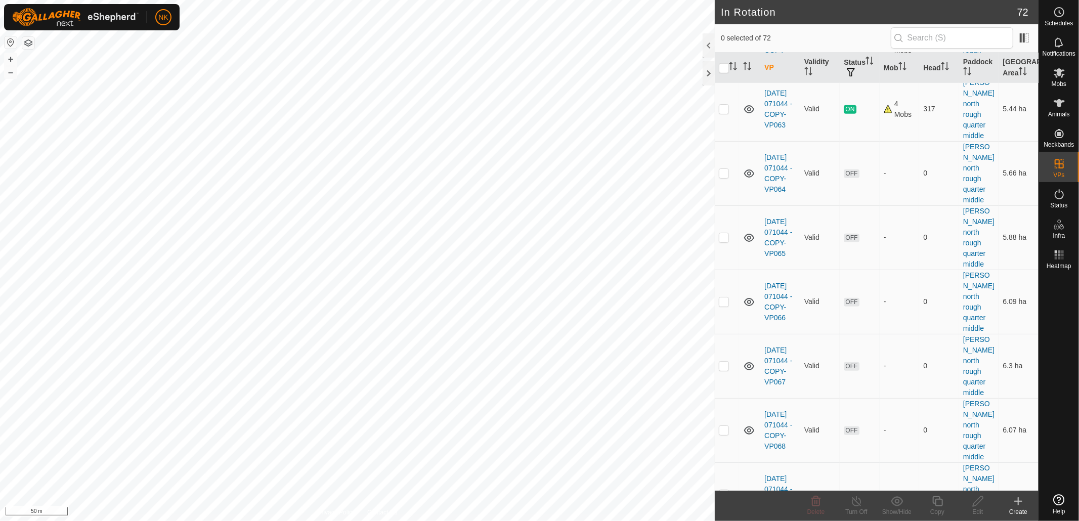
scroll to position [618, 0]
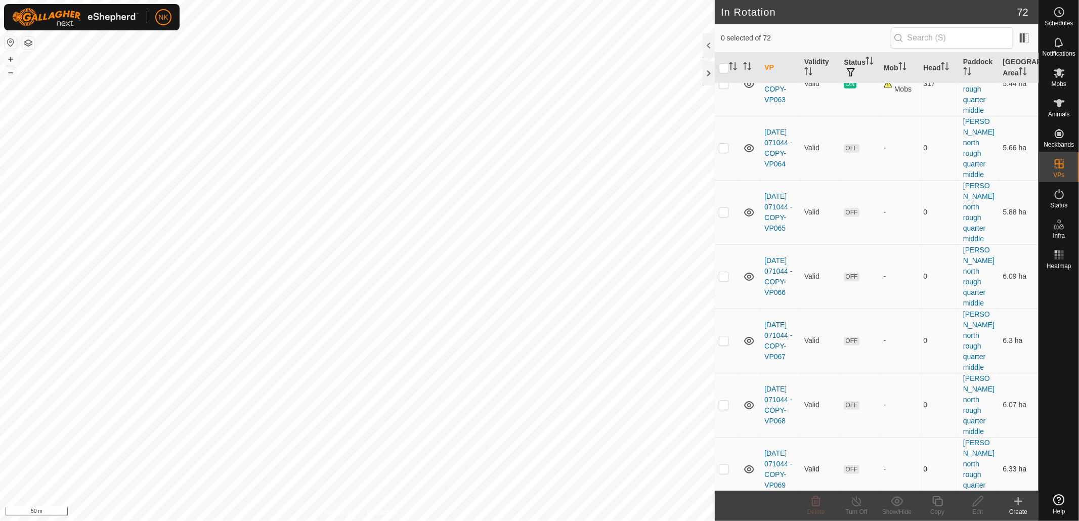
click at [721, 465] on p-checkbox at bounding box center [724, 469] width 10 height 8
checkbox input "true"
click at [938, 504] on icon at bounding box center [938, 501] width 13 height 12
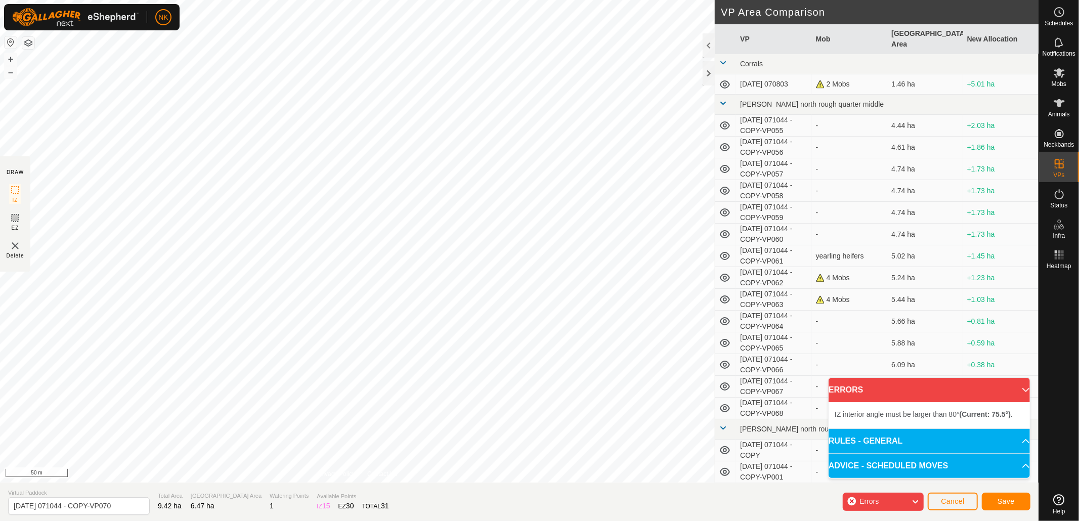
click at [280, 61] on div "IZ interior angle must be larger than 80° (Current: 75.5°) . + – ⇧ i 50 m" at bounding box center [357, 241] width 715 height 483
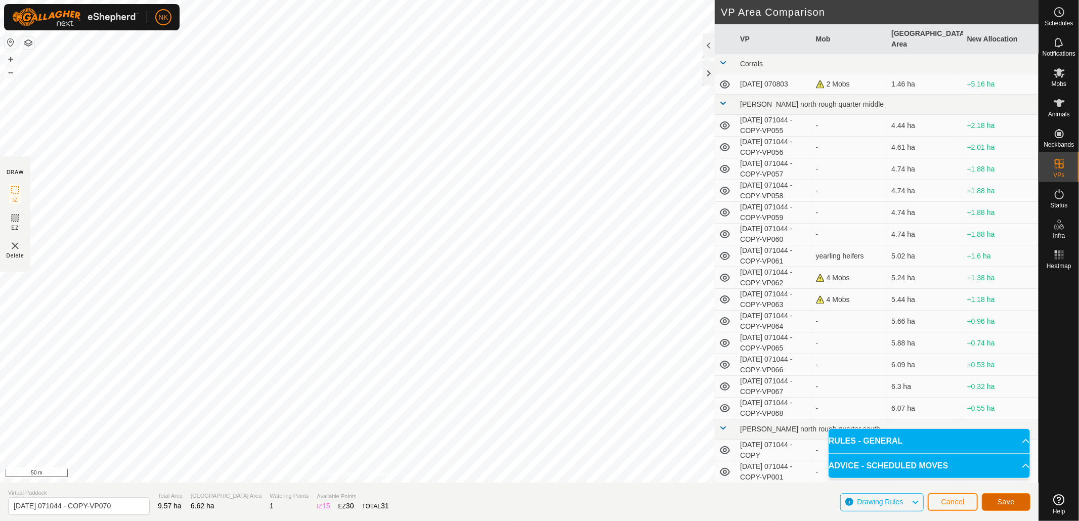
click at [1004, 503] on span "Save" at bounding box center [1006, 502] width 17 height 8
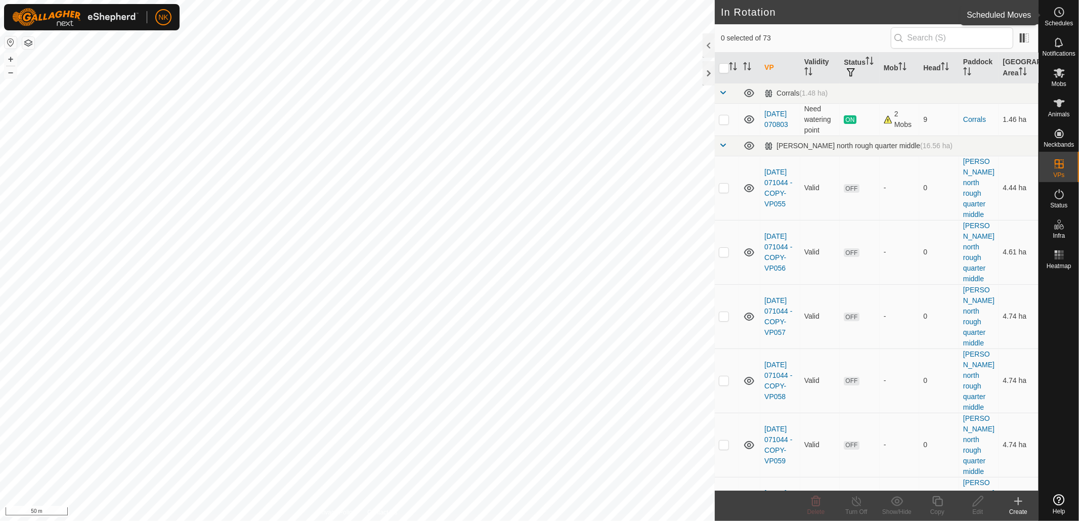
click at [1061, 18] on es-schedule-vp-svg-icon at bounding box center [1059, 12] width 18 height 16
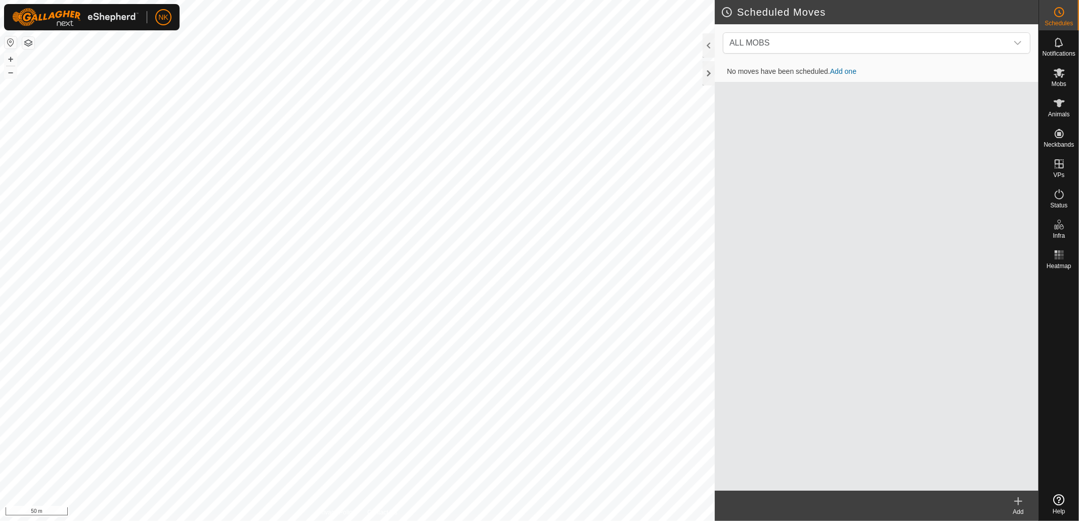
click at [1015, 501] on icon at bounding box center [1018, 501] width 7 height 0
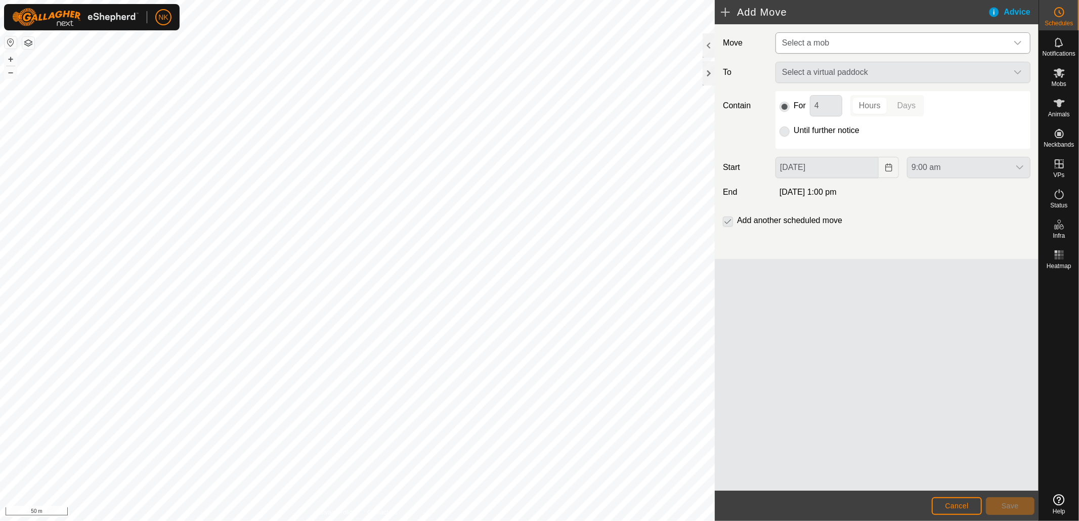
click at [854, 41] on span "Select a mob" at bounding box center [893, 43] width 230 height 20
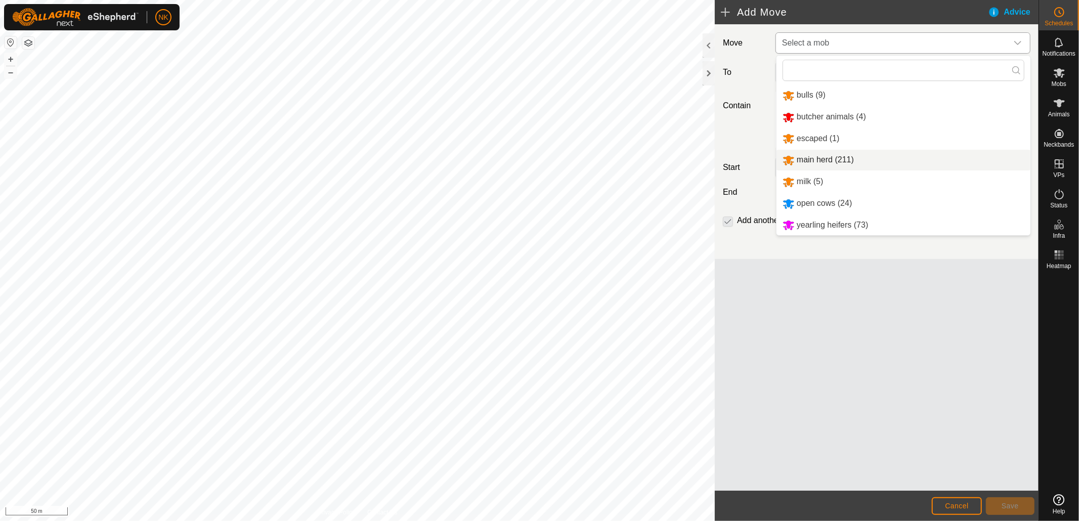
click at [812, 163] on li "main herd (211)" at bounding box center [904, 160] width 254 height 21
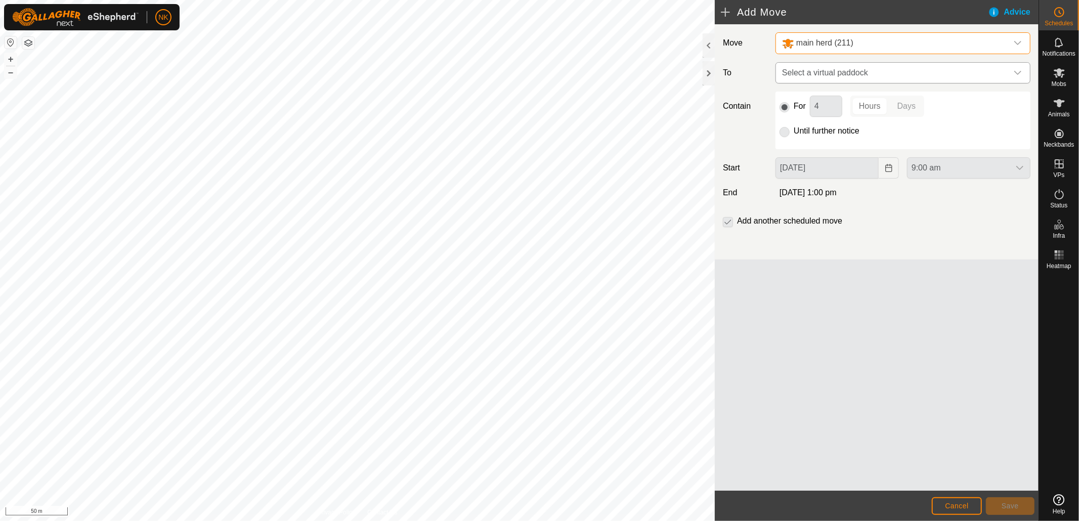
click at [867, 69] on span "Select a virtual paddock" at bounding box center [893, 73] width 230 height 20
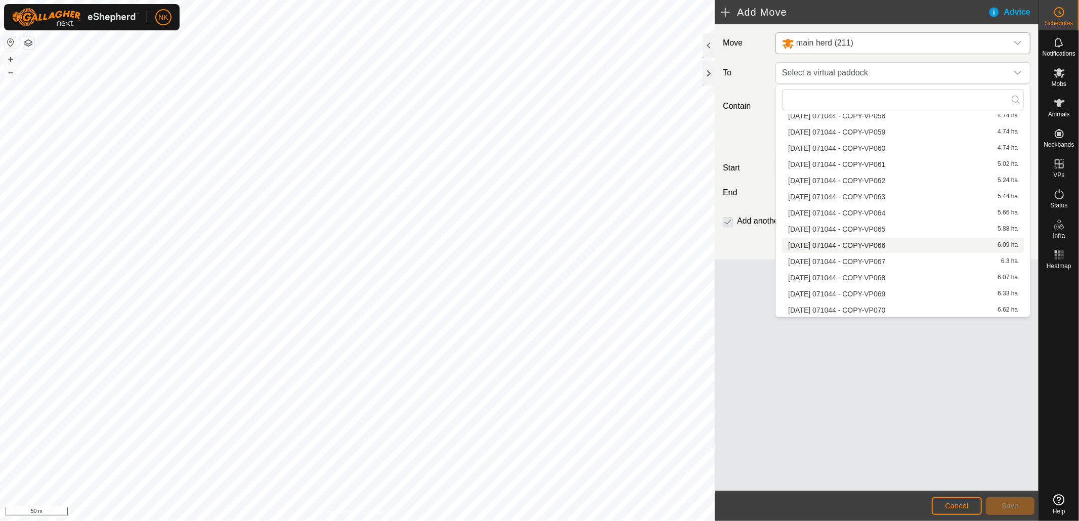
scroll to position [118, 0]
click at [862, 211] on li "2025-08-13 071044 - COPY-VP064 5.66 ha" at bounding box center [903, 212] width 242 height 15
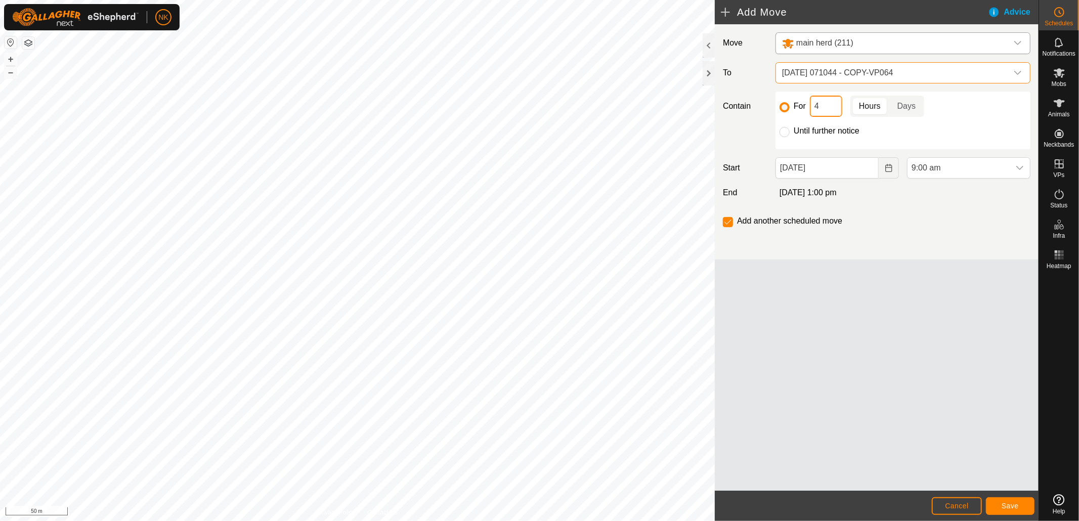
click at [840, 108] on input "4" at bounding box center [826, 106] width 32 height 21
drag, startPoint x: 810, startPoint y: 101, endPoint x: 798, endPoint y: 101, distance: 11.6
click at [798, 101] on div "For 4 Hours Days" at bounding box center [903, 106] width 247 height 21
type input "2"
click at [1004, 504] on span "Save" at bounding box center [1010, 506] width 17 height 8
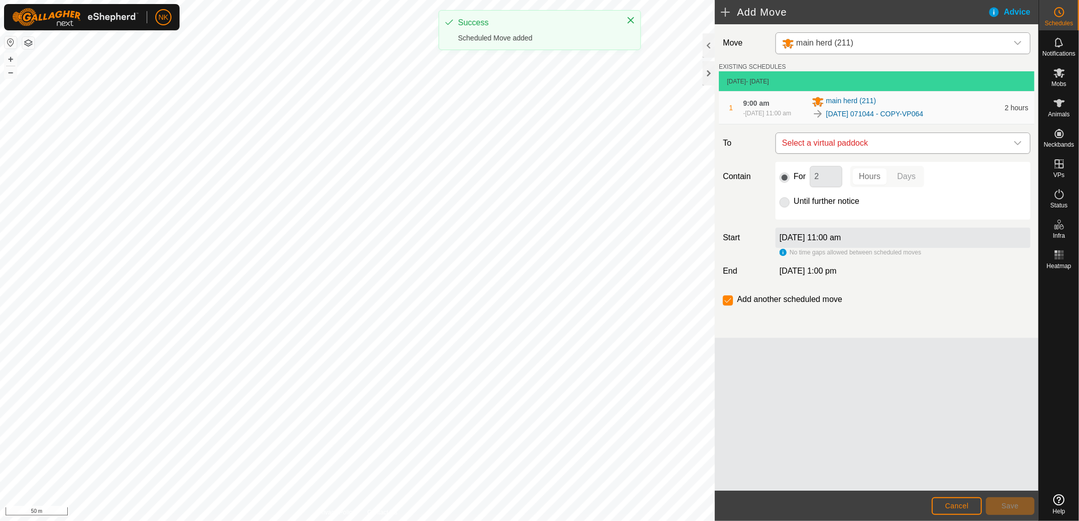
click at [919, 143] on span "Select a virtual paddock" at bounding box center [893, 143] width 230 height 20
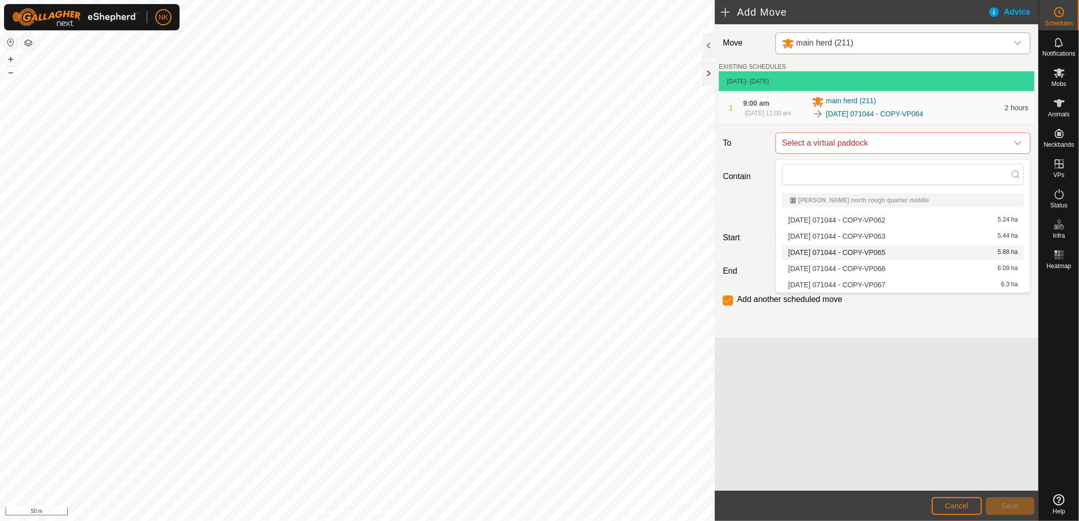
click at [864, 248] on li "2025-08-13 071044 - COPY-VP065 5.88 ha" at bounding box center [903, 252] width 242 height 15
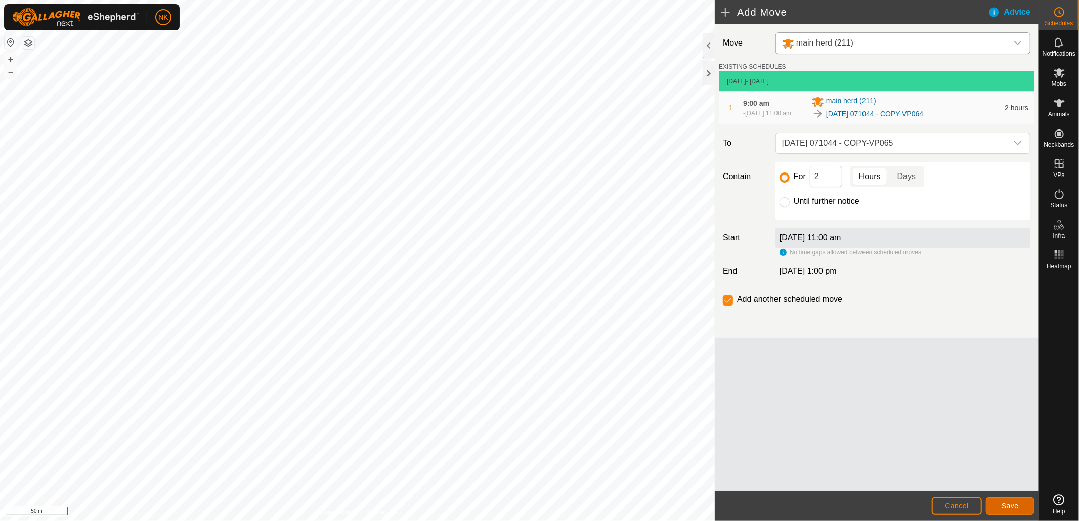
click at [1010, 504] on span "Save" at bounding box center [1010, 506] width 17 height 8
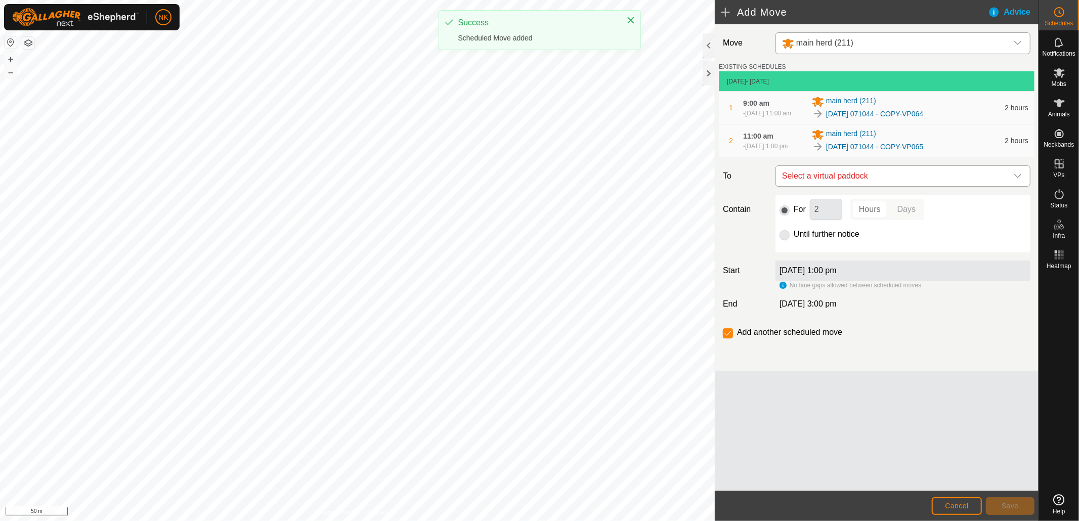
click at [894, 183] on span "Select a virtual paddock" at bounding box center [893, 176] width 230 height 20
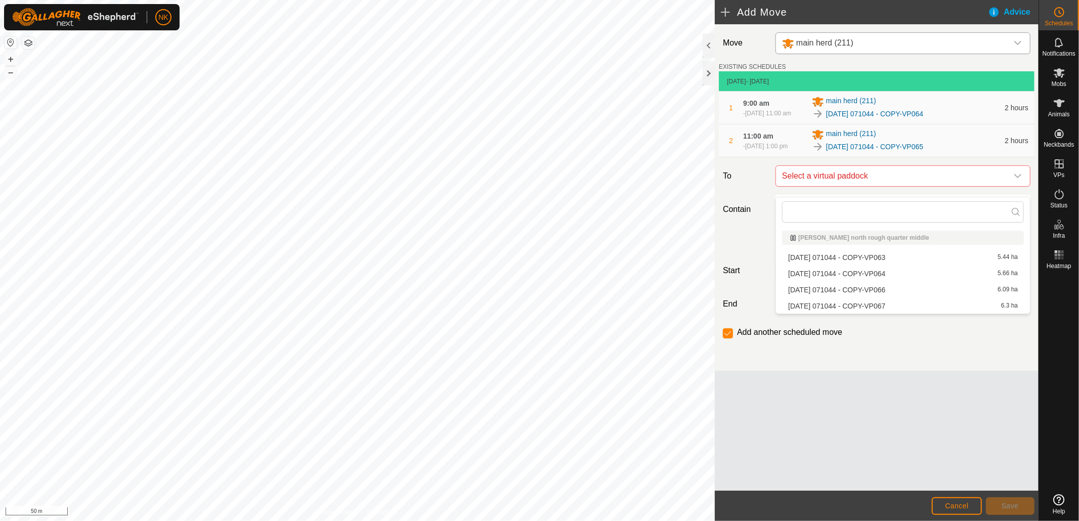
click at [865, 292] on li "2025-08-13 071044 - COPY-VP066 6.09 ha" at bounding box center [903, 289] width 242 height 15
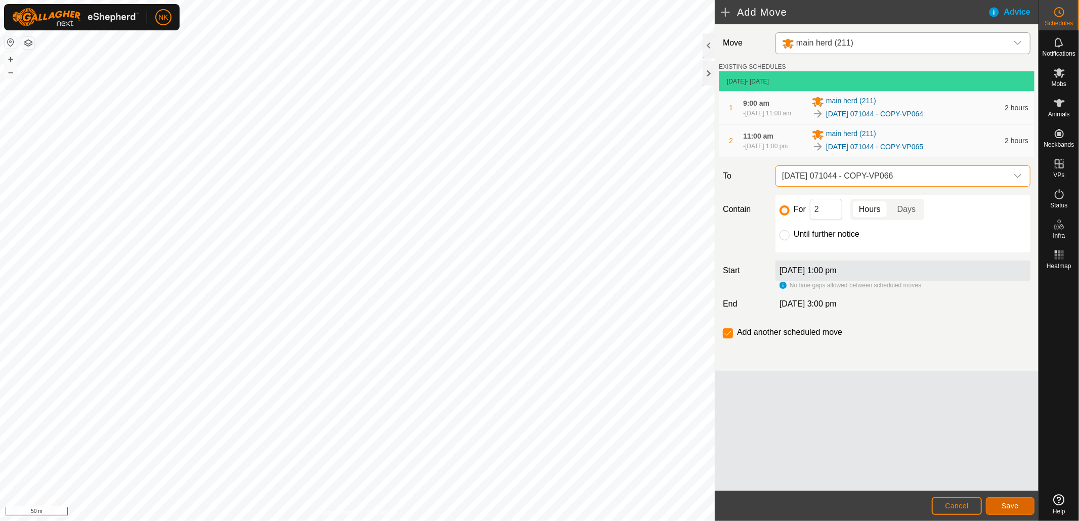
click at [1010, 508] on span "Save" at bounding box center [1010, 506] width 17 height 8
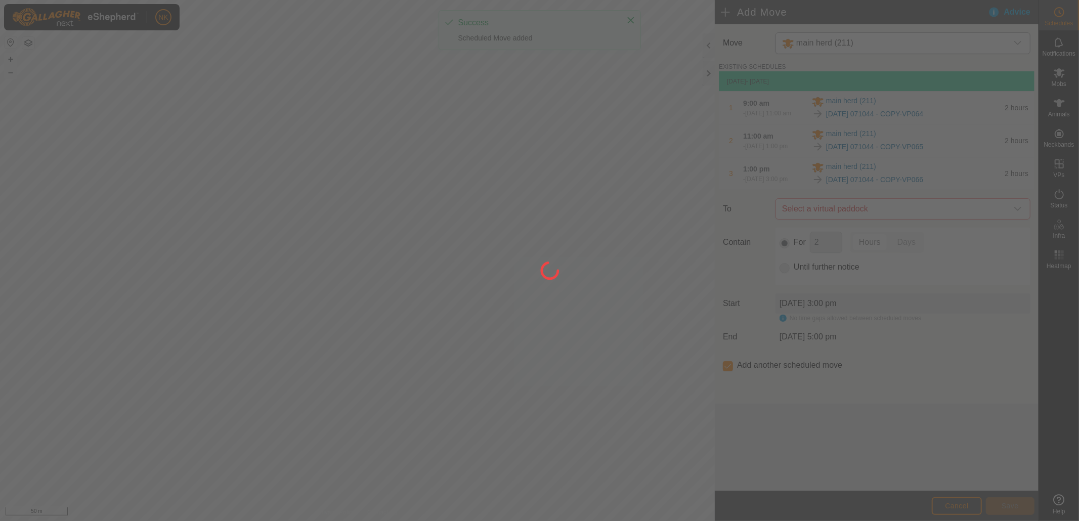
click at [886, 218] on div at bounding box center [539, 260] width 1079 height 521
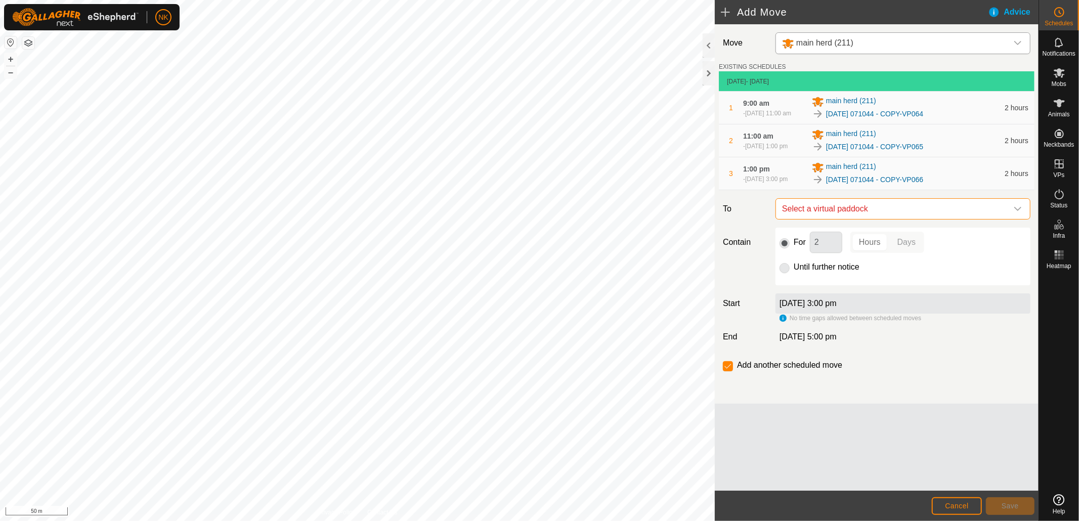
click at [886, 218] on span "Select a virtual paddock" at bounding box center [893, 209] width 230 height 20
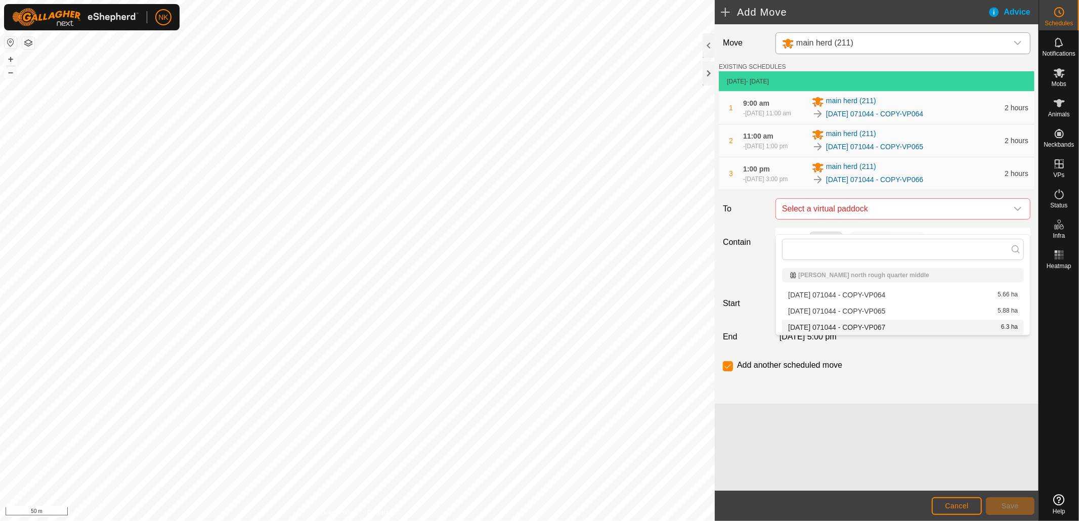
click at [851, 323] on li "2025-08-13 071044 - COPY-VP067 6.3 ha" at bounding box center [903, 327] width 242 height 15
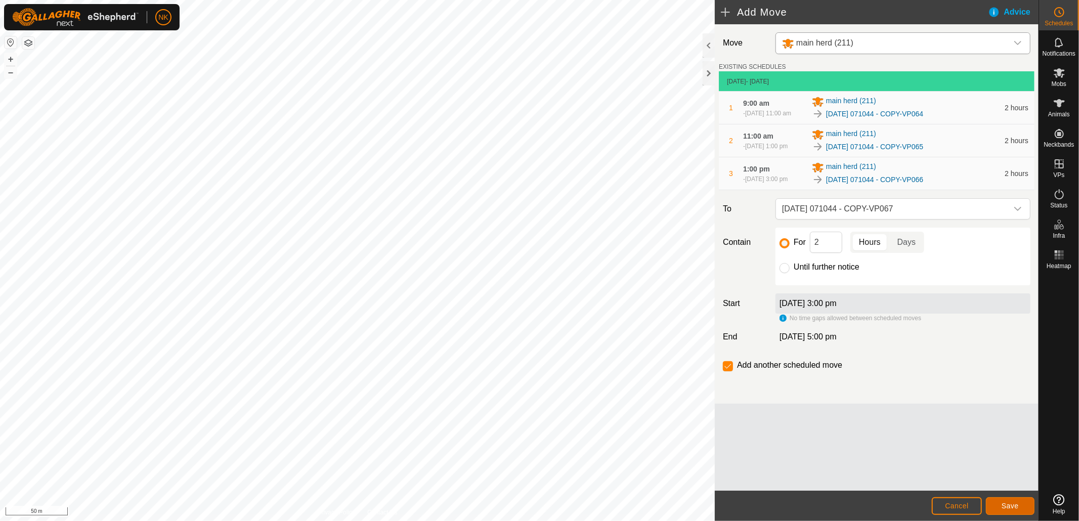
click at [1010, 505] on span "Save" at bounding box center [1010, 506] width 17 height 8
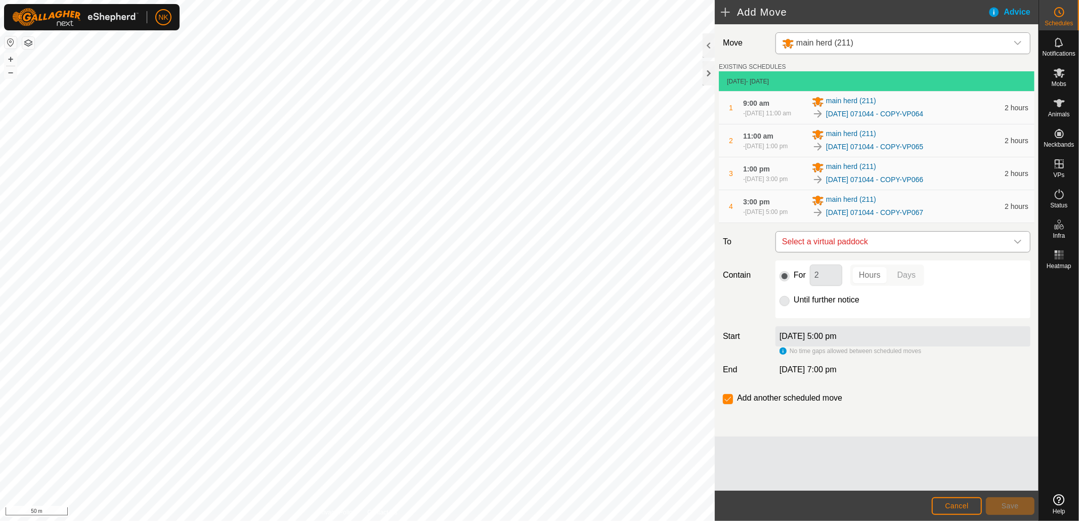
click at [860, 252] on span "Select a virtual paddock" at bounding box center [893, 242] width 230 height 20
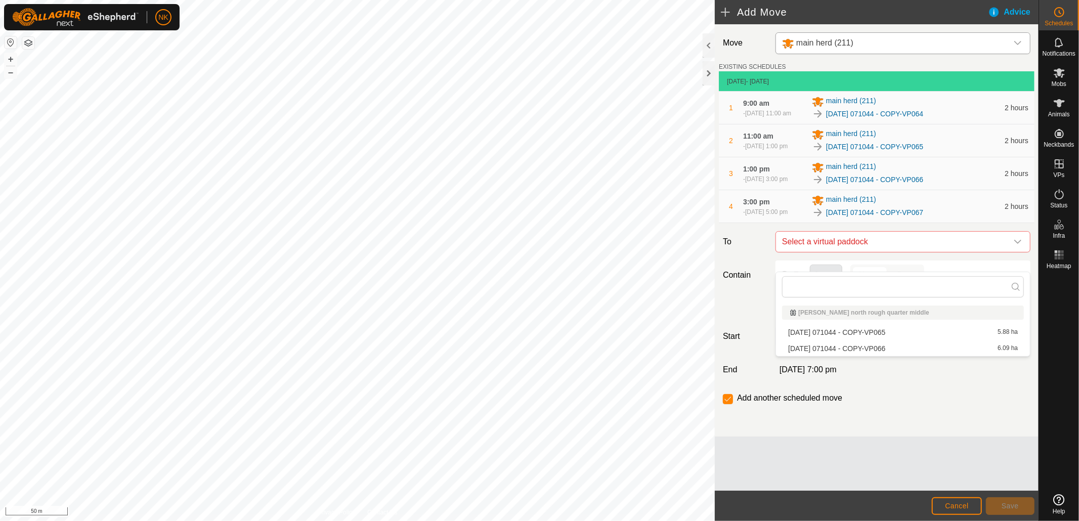
click at [955, 411] on div "Add another scheduled move" at bounding box center [877, 402] width 316 height 20
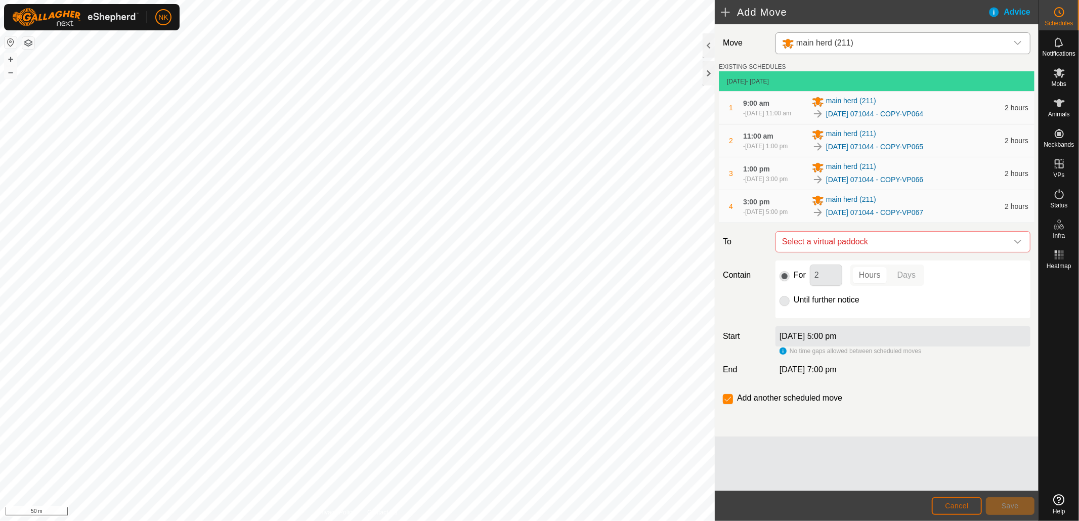
click at [959, 504] on span "Cancel" at bounding box center [957, 506] width 24 height 8
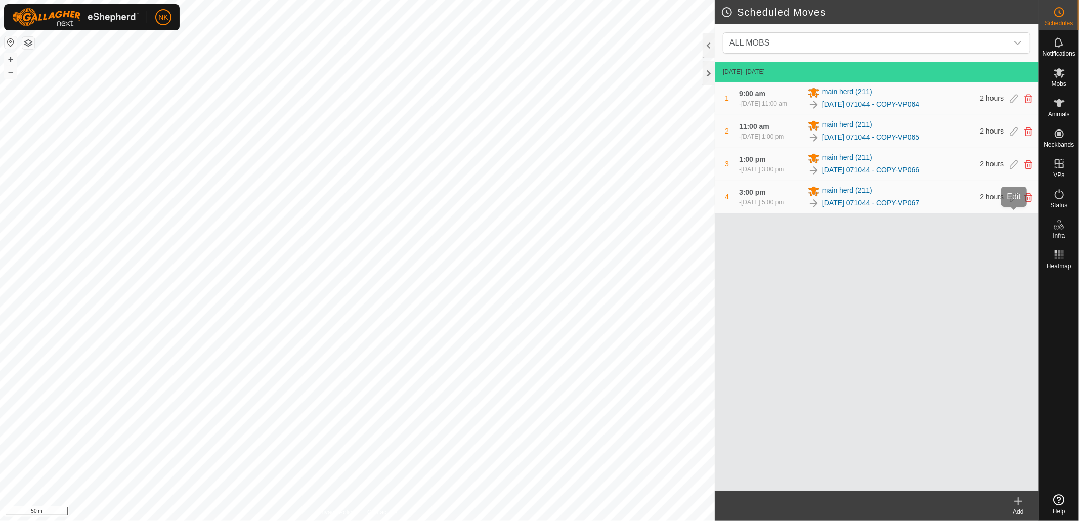
click at [1014, 202] on icon at bounding box center [1014, 197] width 8 height 9
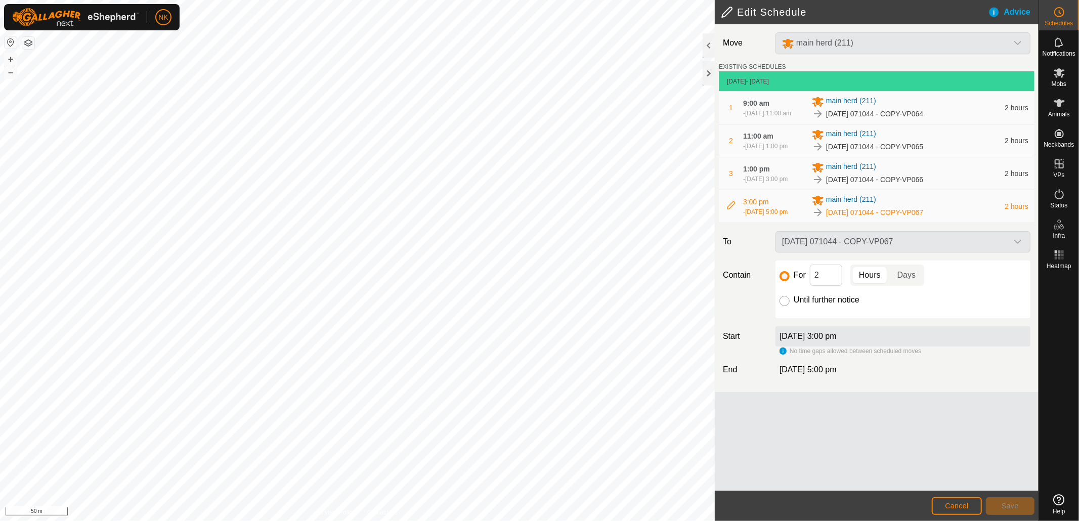
click at [785, 306] on input "Until further notice" at bounding box center [785, 301] width 10 height 10
radio input "true"
click at [1000, 505] on button "Save" at bounding box center [1010, 506] width 49 height 18
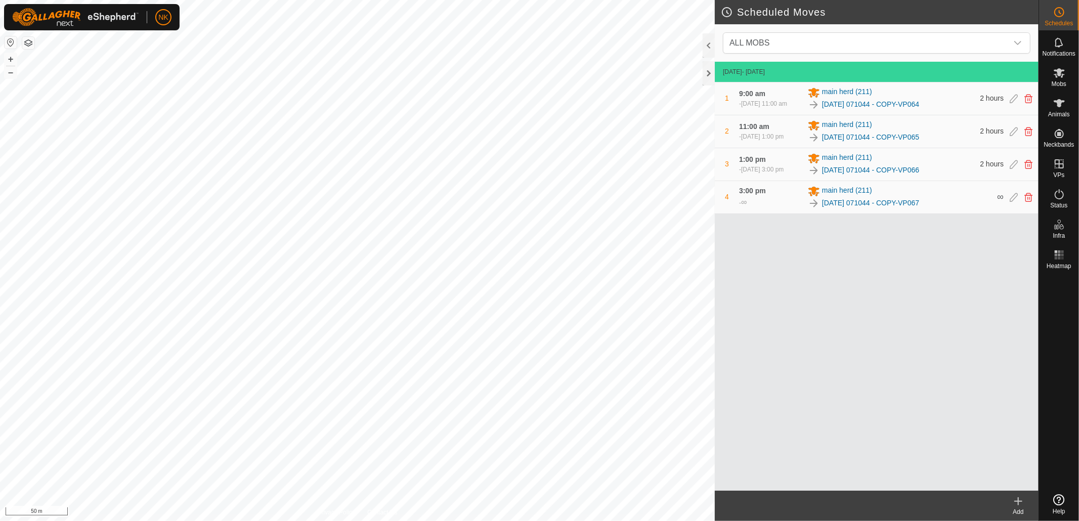
click at [1014, 502] on icon at bounding box center [1018, 501] width 12 height 12
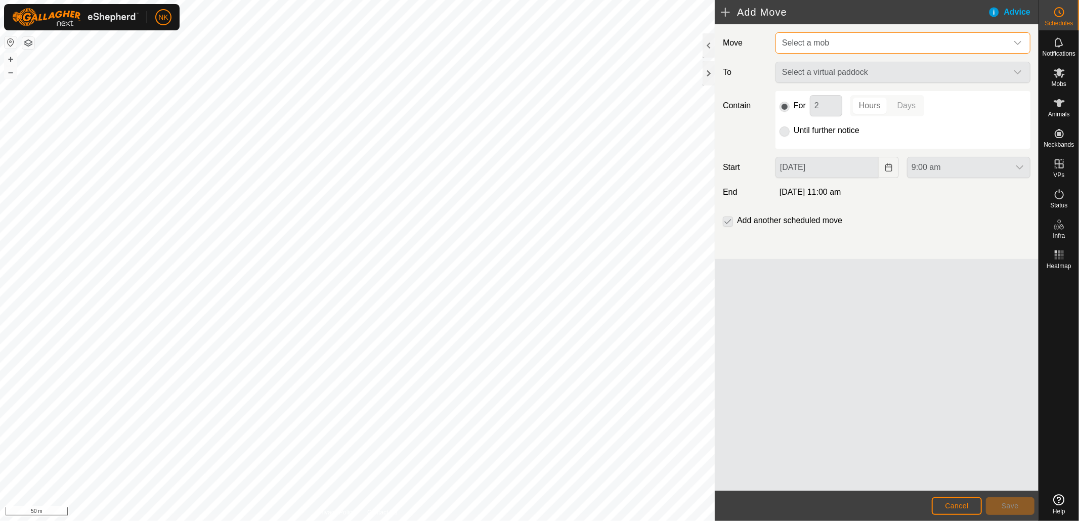
click at [906, 41] on span "Select a mob" at bounding box center [893, 43] width 230 height 20
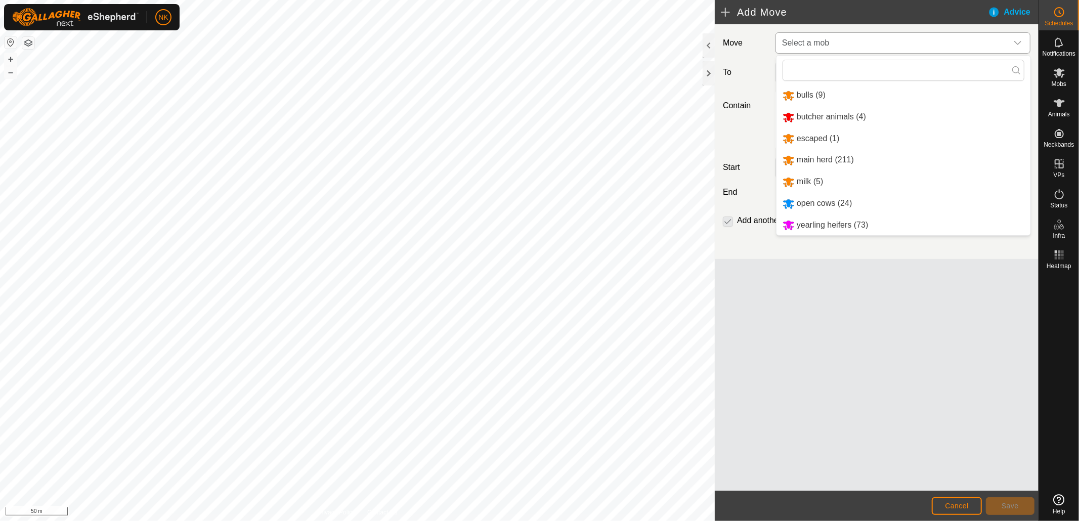
click at [807, 158] on li "main herd (211)" at bounding box center [904, 160] width 254 height 21
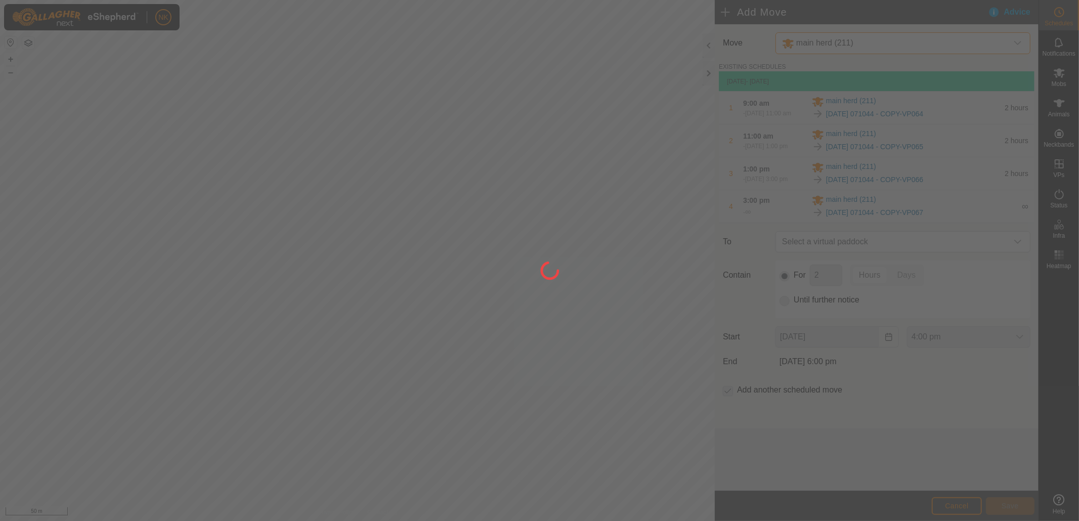
click at [874, 47] on div at bounding box center [539, 260] width 1079 height 521
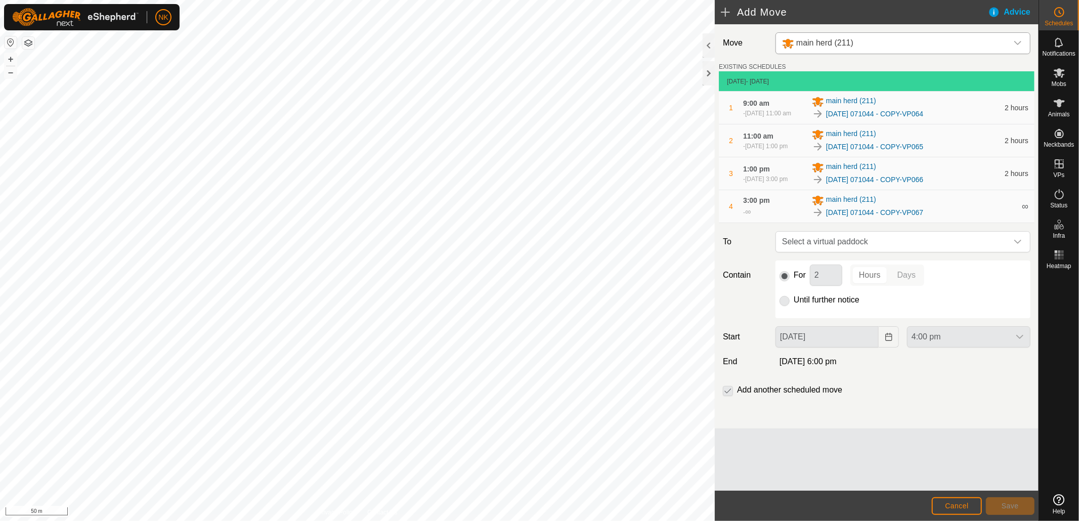
click at [1023, 43] on div "dropdown trigger" at bounding box center [1018, 43] width 20 height 21
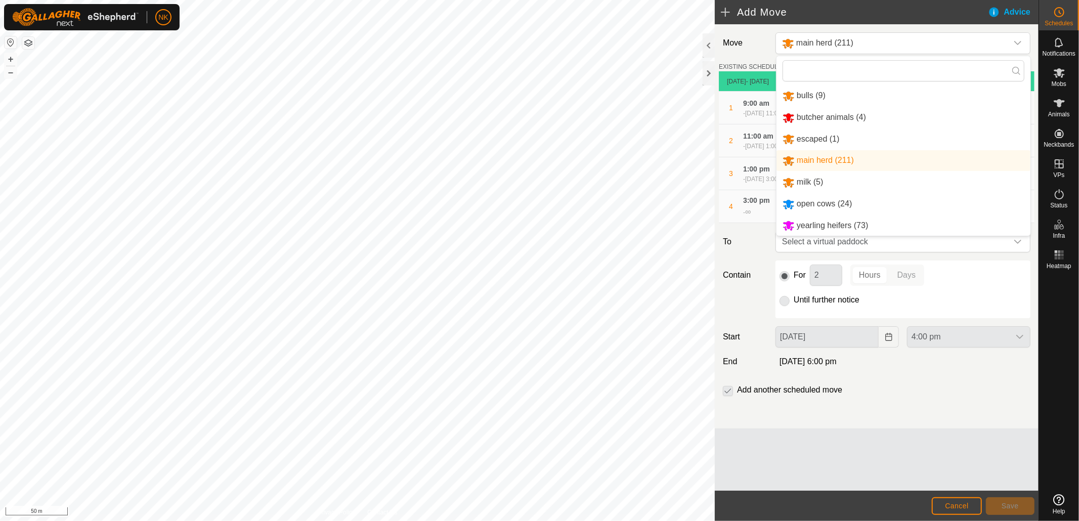
click at [806, 201] on li "open cows (24)" at bounding box center [904, 204] width 254 height 21
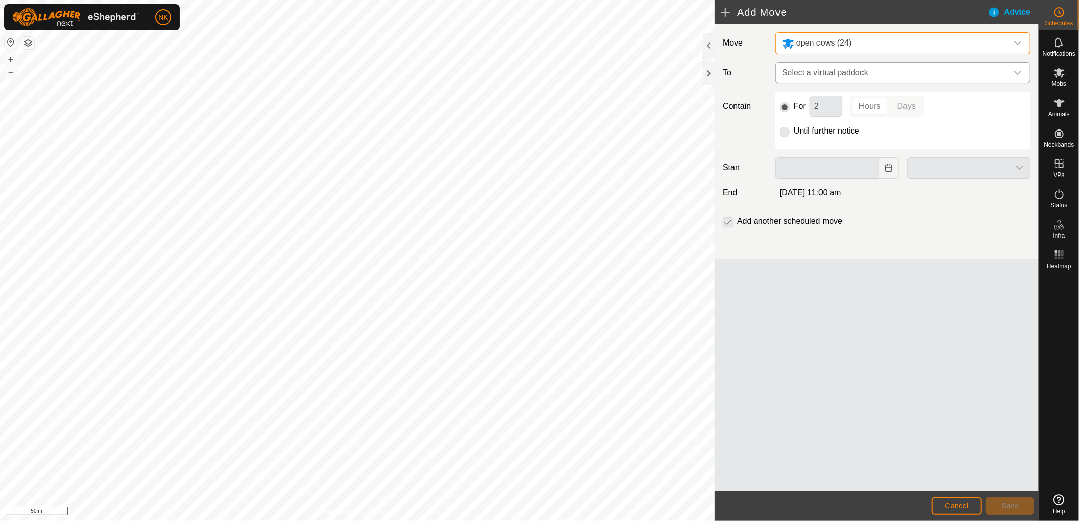
click at [867, 74] on span "Select a virtual paddock" at bounding box center [893, 73] width 230 height 20
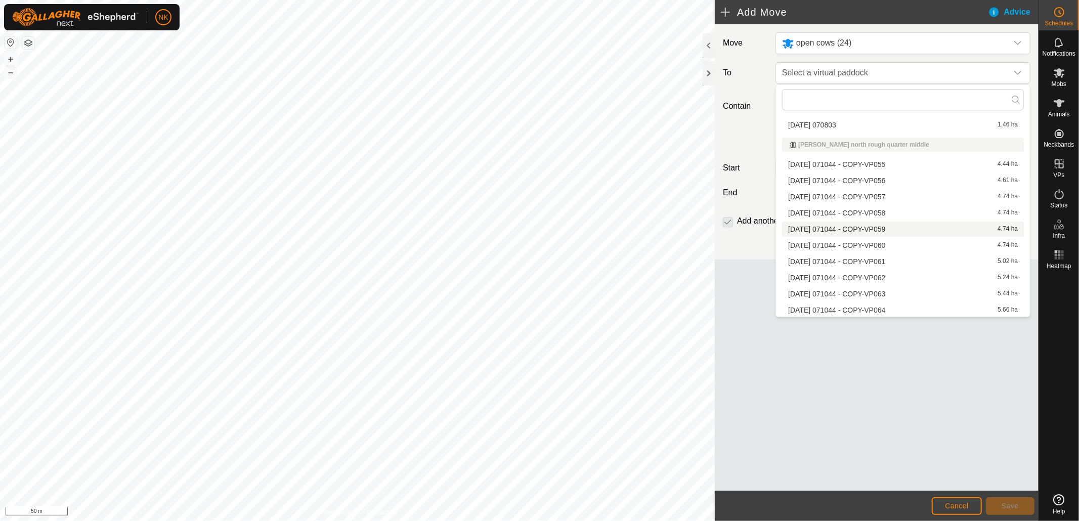
scroll to position [56, 0]
click at [883, 274] on li "2025-08-13 071044 - COPY-VP064 5.66 ha" at bounding box center [903, 274] width 242 height 15
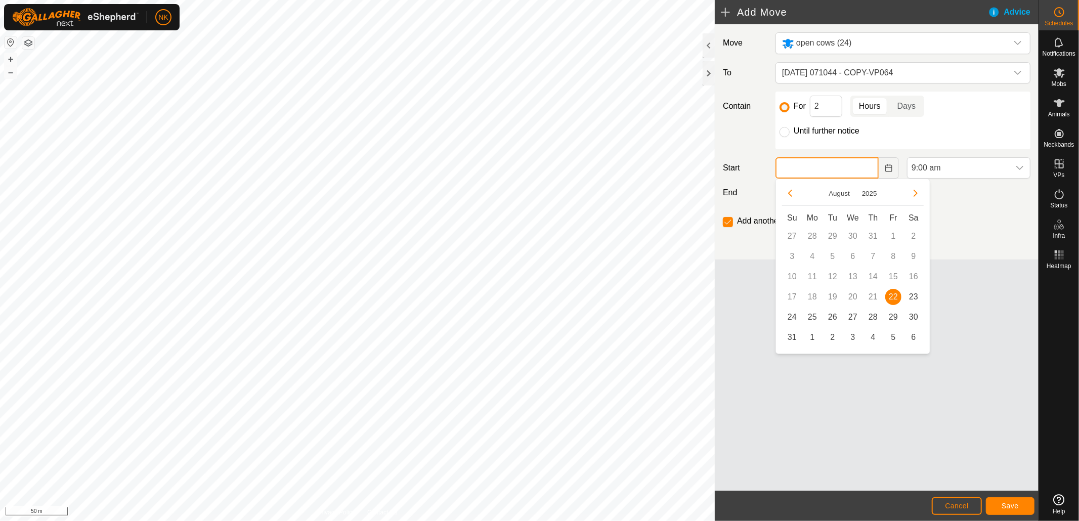
click at [843, 171] on input "text" at bounding box center [827, 167] width 103 height 21
type input "22 Aug, 2025"
click at [892, 301] on span "22" at bounding box center [893, 297] width 16 height 16
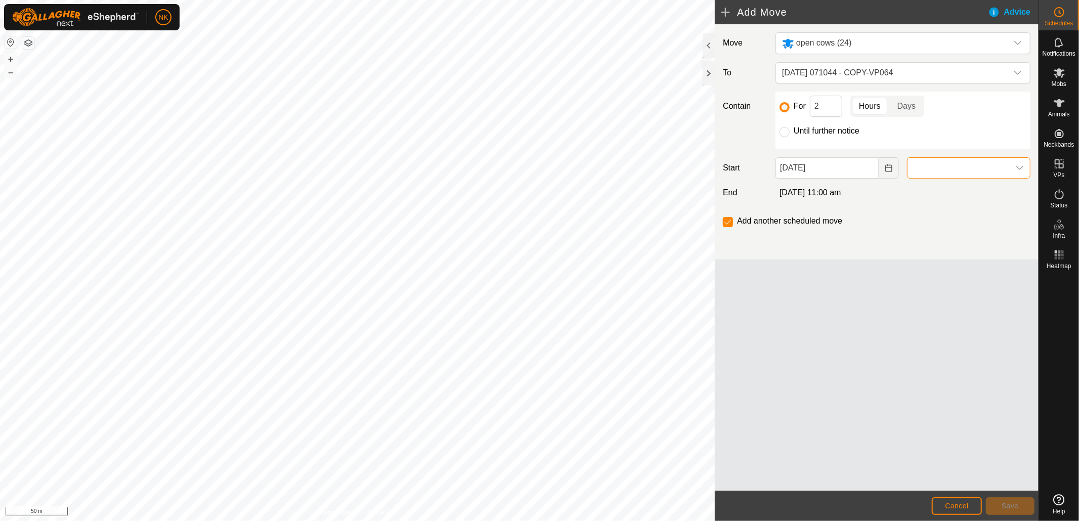
click at [937, 175] on span at bounding box center [959, 168] width 102 height 20
click at [923, 254] on li "9:30 am" at bounding box center [969, 257] width 122 height 20
click at [781, 133] on input "Until further notice" at bounding box center [785, 132] width 10 height 10
radio input "true"
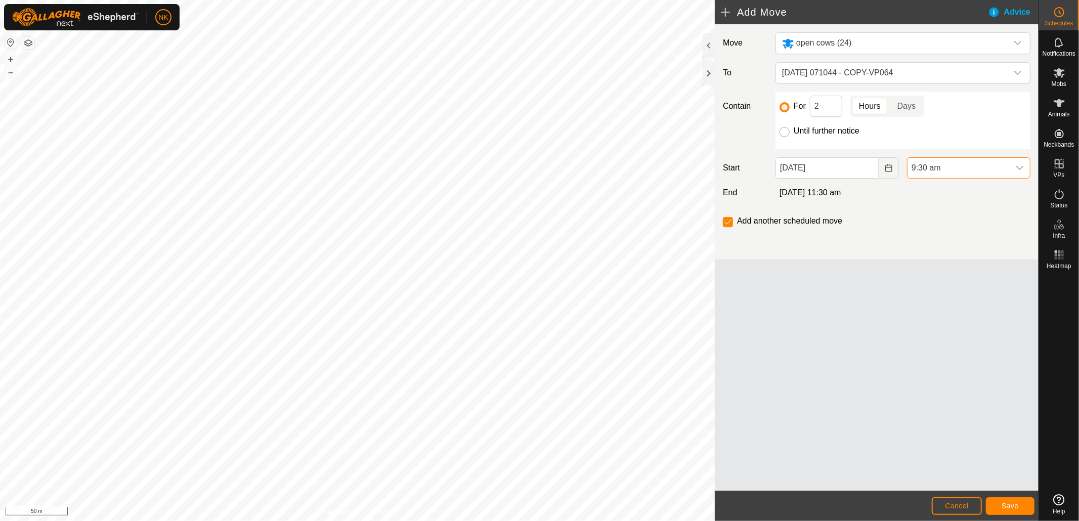
checkbox input "false"
click at [786, 106] on input "For" at bounding box center [785, 107] width 10 height 10
radio input "true"
checkbox input "true"
click at [1010, 502] on button "Save" at bounding box center [1010, 506] width 49 height 18
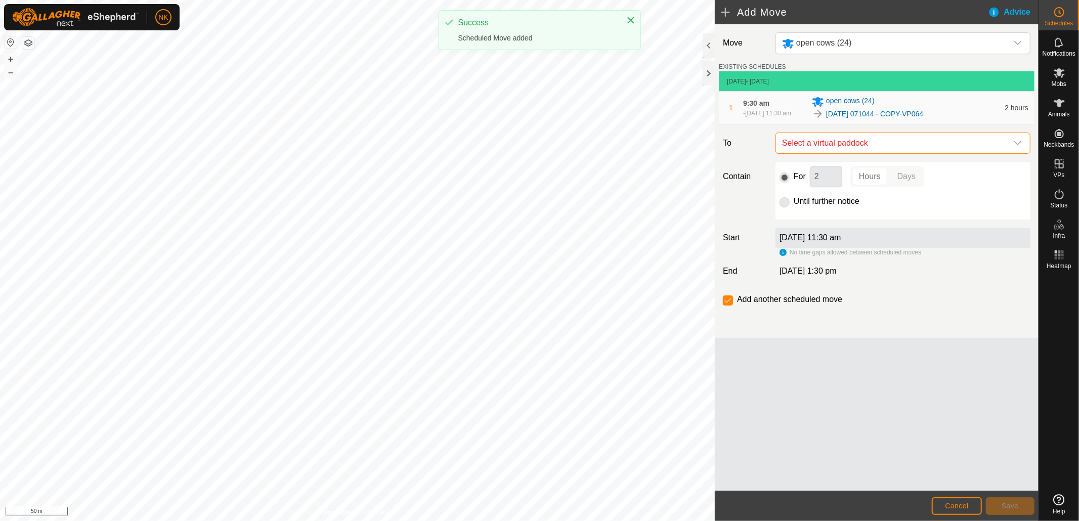
click at [886, 150] on span "Select a virtual paddock" at bounding box center [893, 143] width 230 height 20
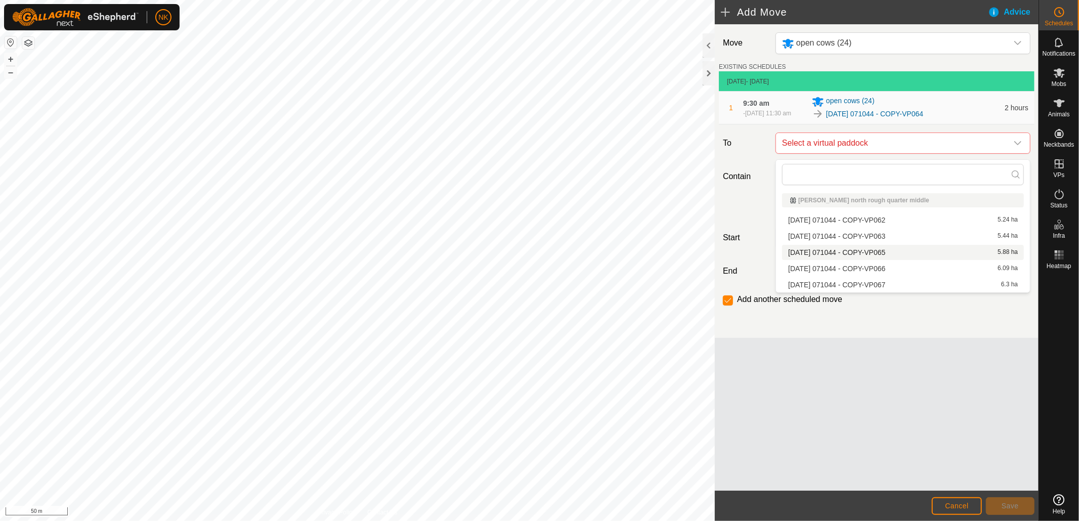
click at [871, 253] on li "2025-08-13 071044 - COPY-VP065 5.88 ha" at bounding box center [903, 252] width 242 height 15
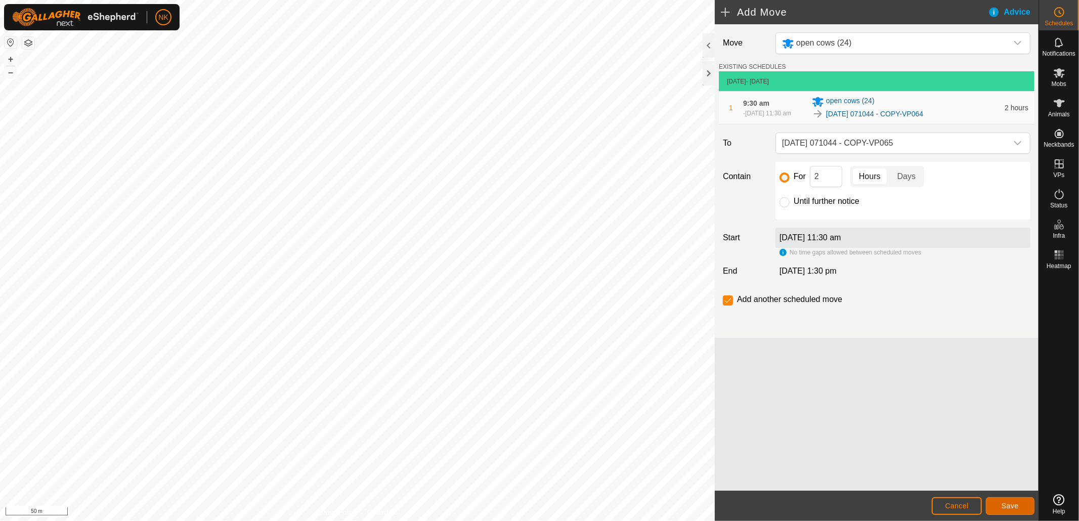
click at [1014, 507] on span "Save" at bounding box center [1010, 506] width 17 height 8
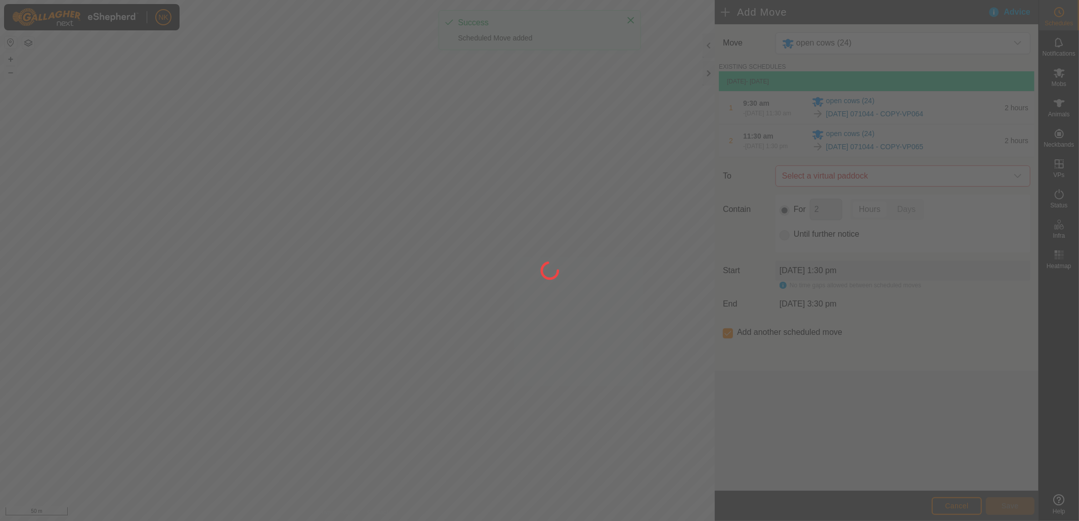
click at [904, 189] on div at bounding box center [539, 260] width 1079 height 521
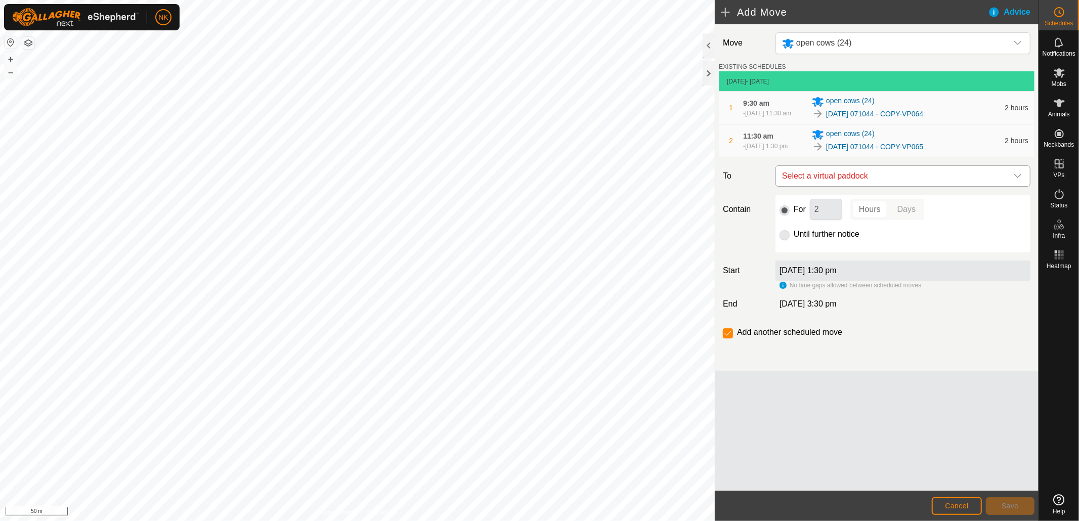
click at [904, 186] on span "Select a virtual paddock" at bounding box center [893, 176] width 230 height 20
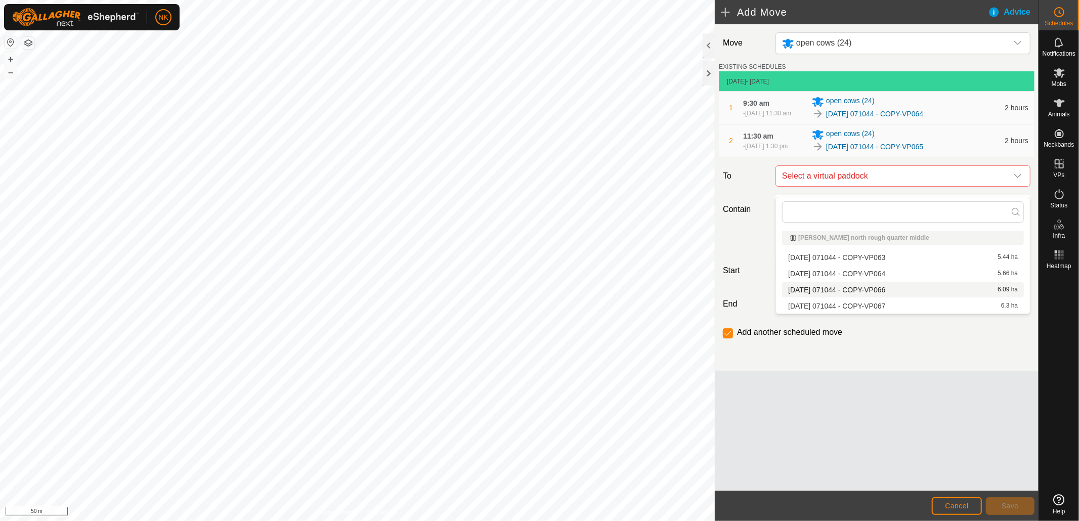
click at [883, 289] on li "2025-08-13 071044 - COPY-VP066 6.09 ha" at bounding box center [903, 289] width 242 height 15
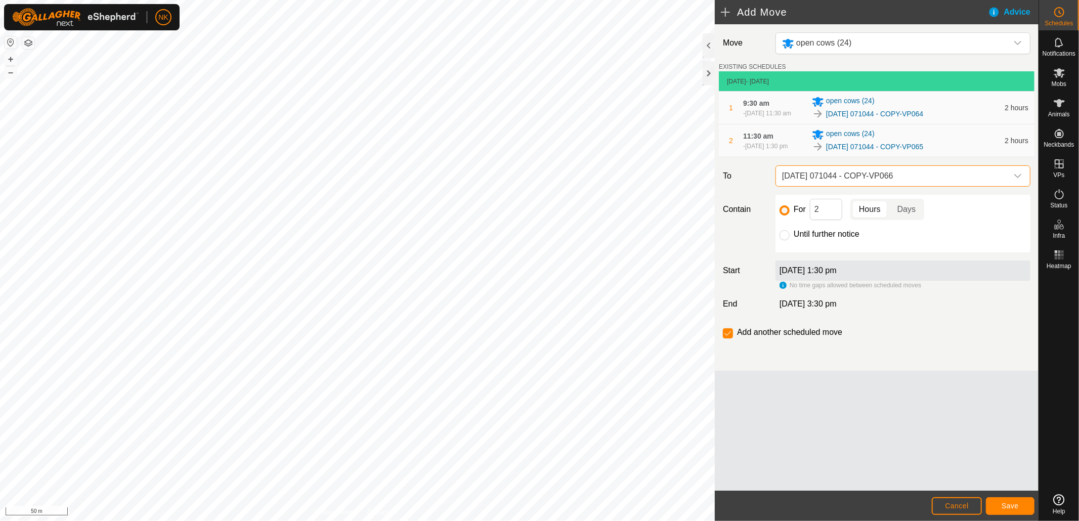
click at [1004, 495] on footer "Cancel Save" at bounding box center [877, 506] width 324 height 30
click at [1005, 501] on button "Save" at bounding box center [1010, 506] width 49 height 18
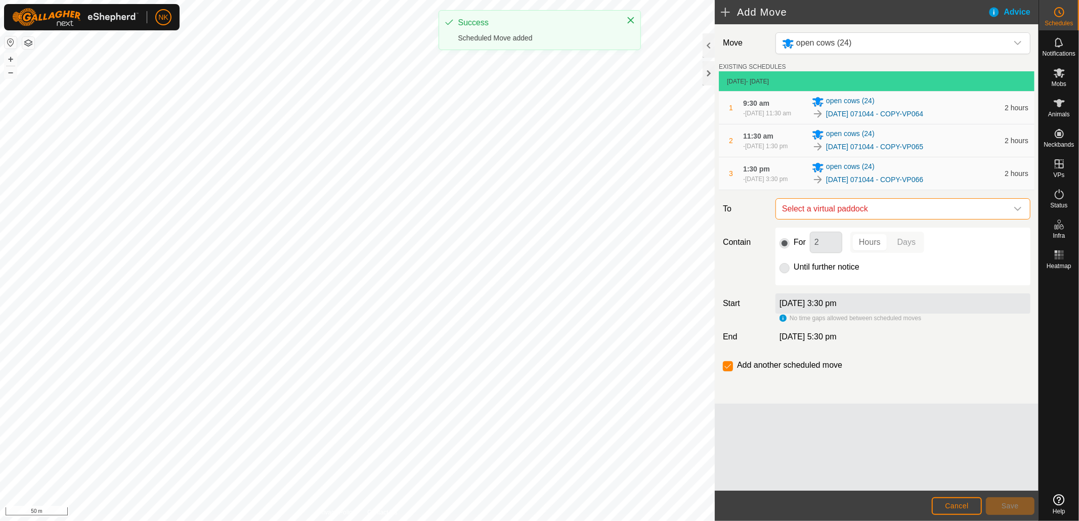
click at [915, 219] on span "Select a virtual paddock" at bounding box center [893, 209] width 230 height 20
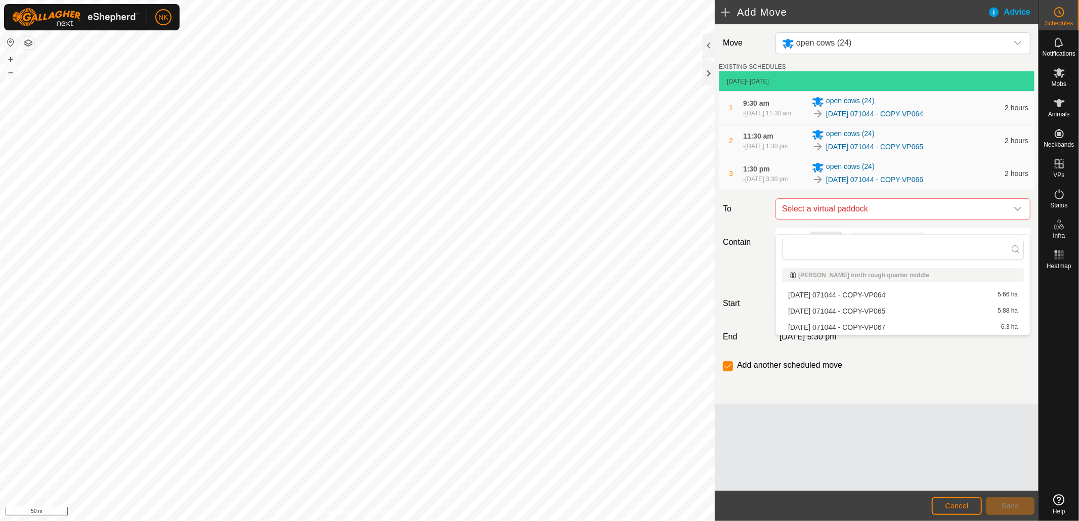
click at [879, 325] on li "2025-08-13 071044 - COPY-VP067 6.3 ha" at bounding box center [903, 327] width 242 height 15
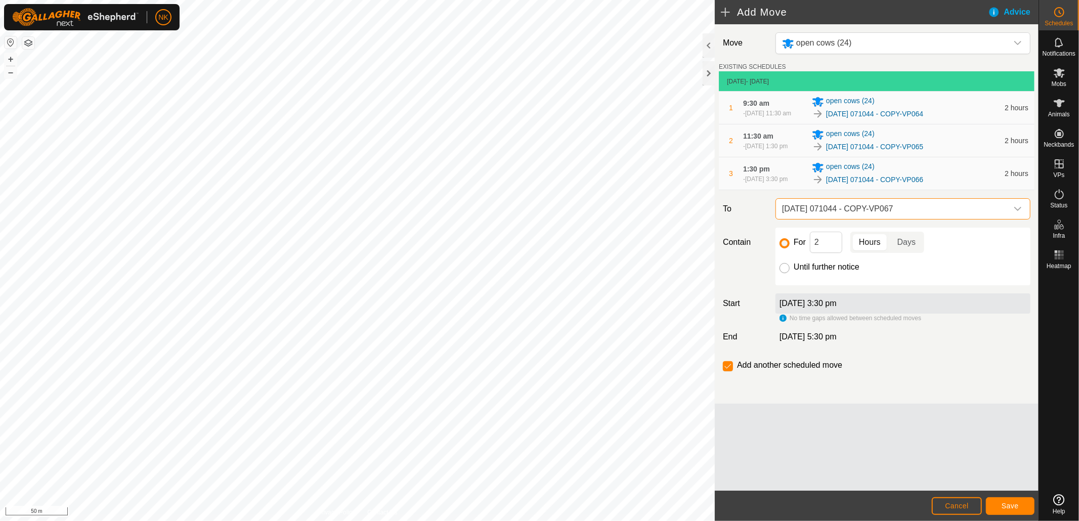
click at [786, 273] on input "Until further notice" at bounding box center [785, 268] width 10 height 10
radio input "true"
checkbox input "false"
click at [1005, 497] on button "Save" at bounding box center [1010, 506] width 49 height 18
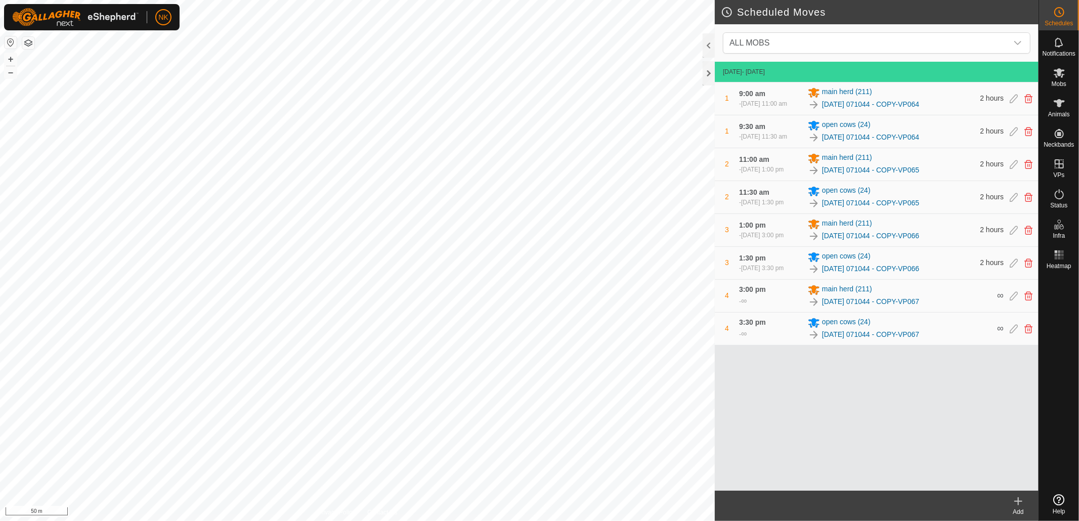
click at [1013, 103] on icon at bounding box center [1014, 98] width 8 height 9
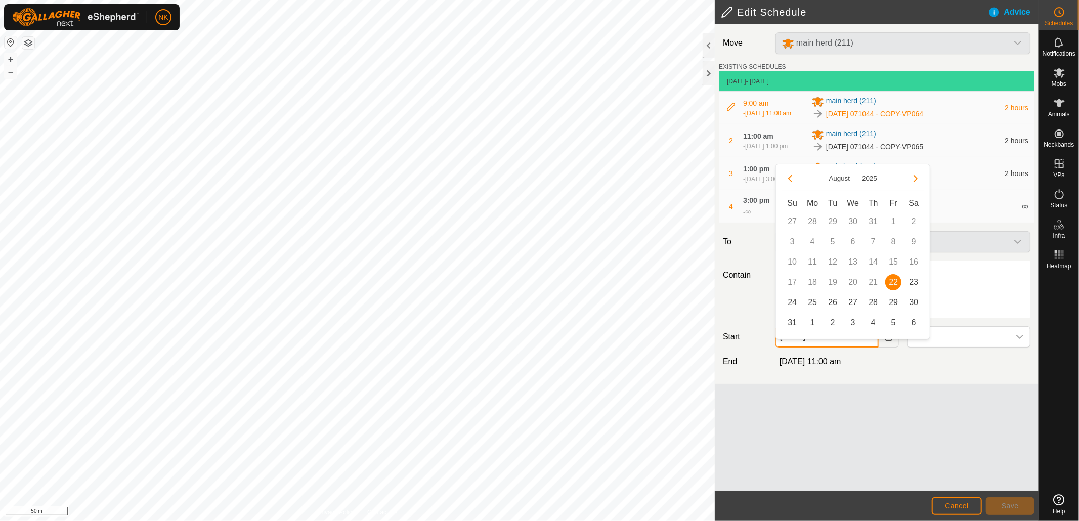
click at [851, 347] on input "22 Aug, 2025" at bounding box center [827, 336] width 103 height 21
click at [957, 347] on span at bounding box center [959, 337] width 102 height 20
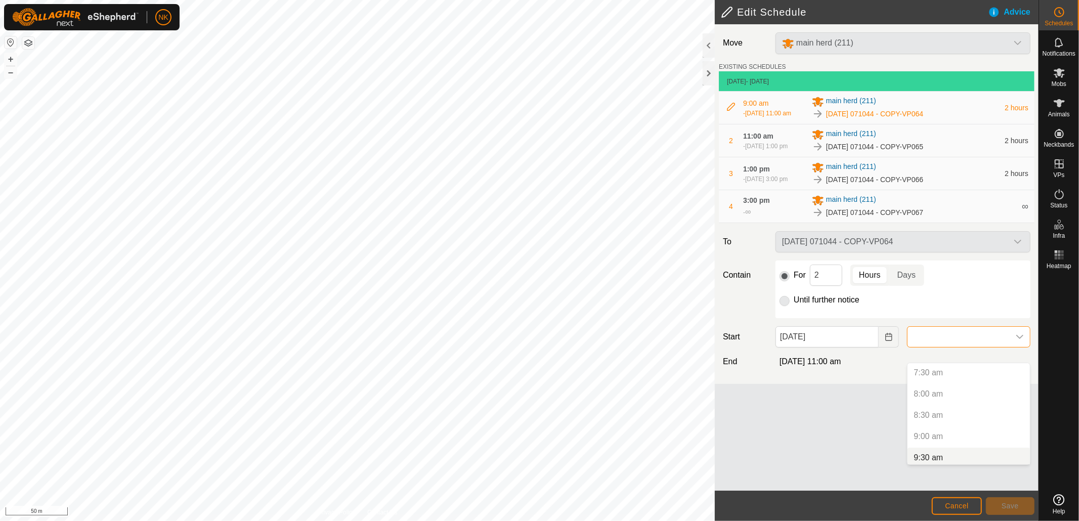
scroll to position [337, 0]
click at [934, 437] on li "9:30 am" at bounding box center [969, 440] width 122 height 20
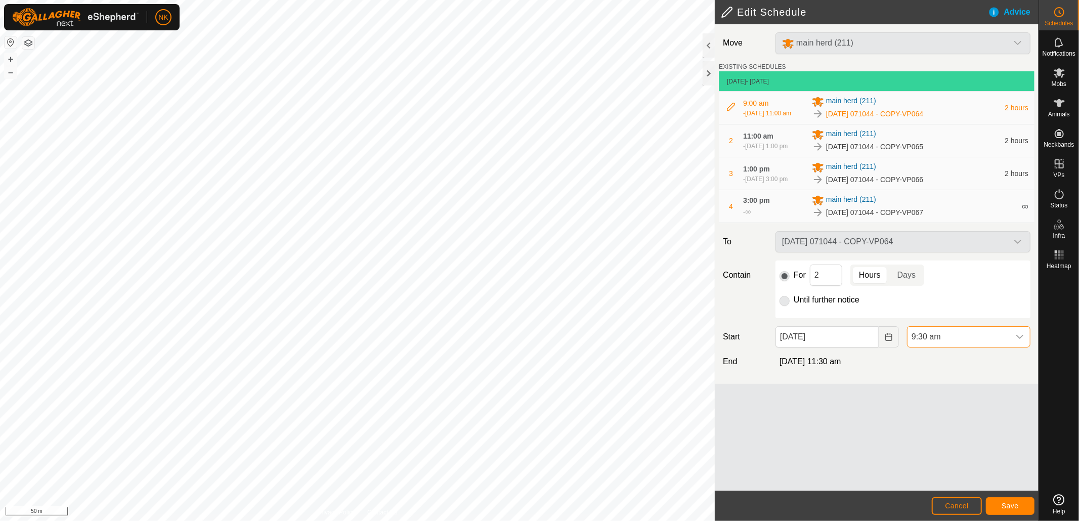
click at [1016, 498] on footer "Cancel Save" at bounding box center [877, 506] width 324 height 30
click at [1014, 502] on span "Save" at bounding box center [1010, 506] width 17 height 8
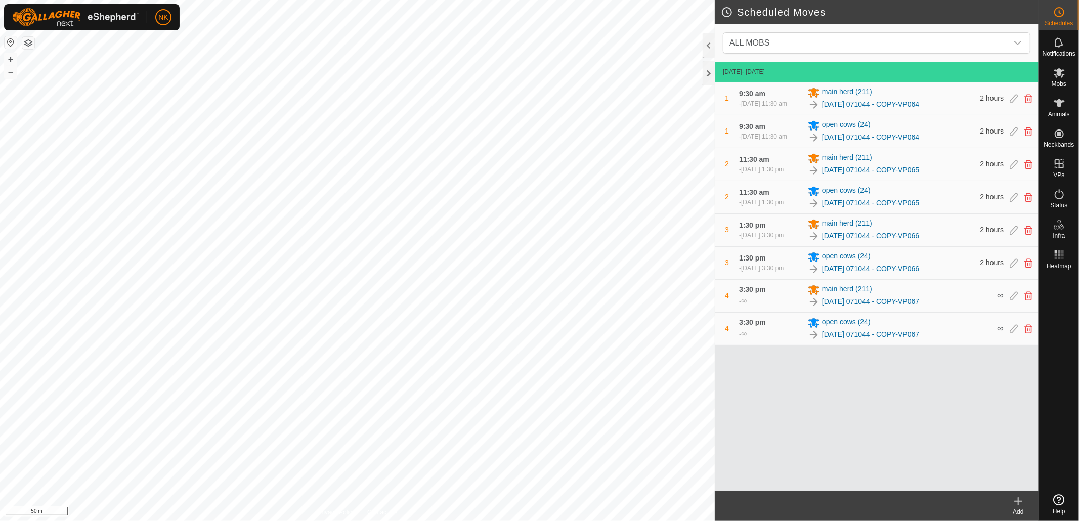
click at [1018, 501] on icon at bounding box center [1018, 501] width 12 height 12
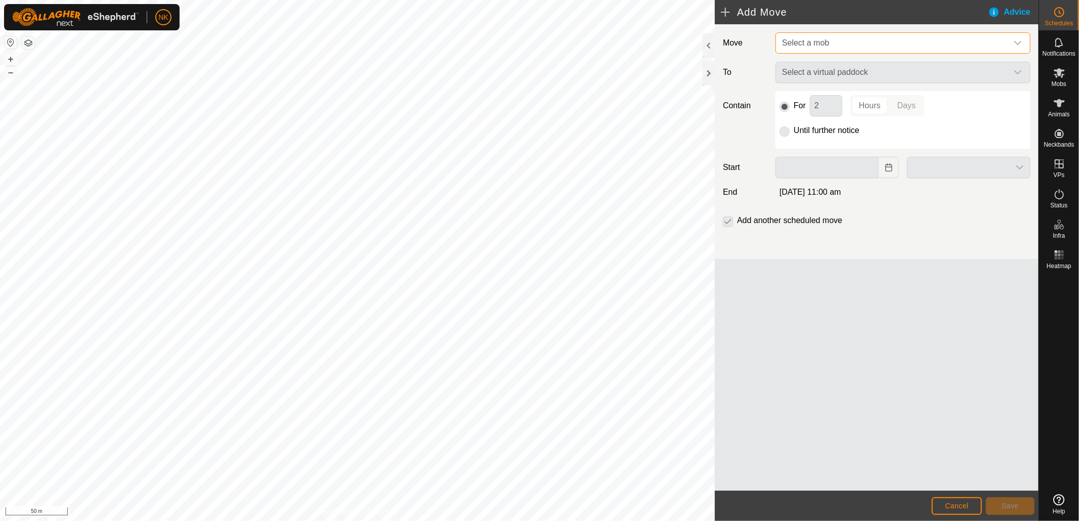
click at [869, 39] on span "Select a mob" at bounding box center [893, 43] width 230 height 20
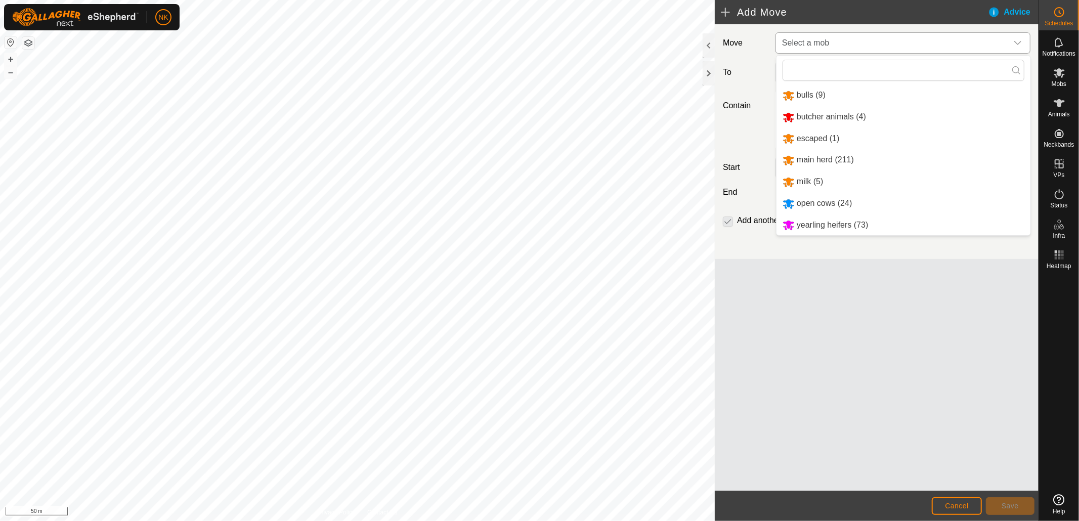
click at [819, 220] on li "yearling heifers (73)" at bounding box center [904, 225] width 254 height 21
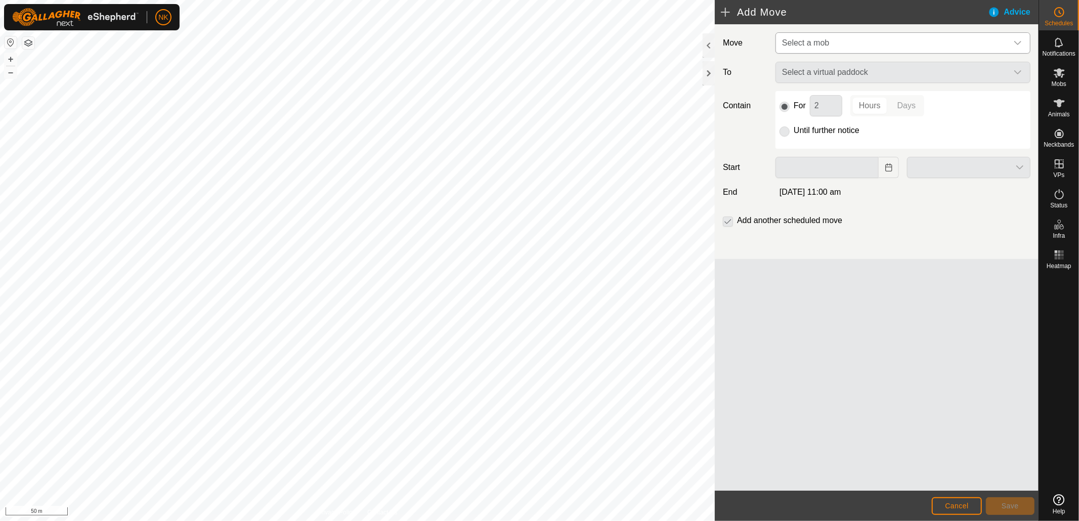
type input "22 Aug, 2025"
click at [944, 68] on span "Select a virtual paddock" at bounding box center [893, 73] width 230 height 20
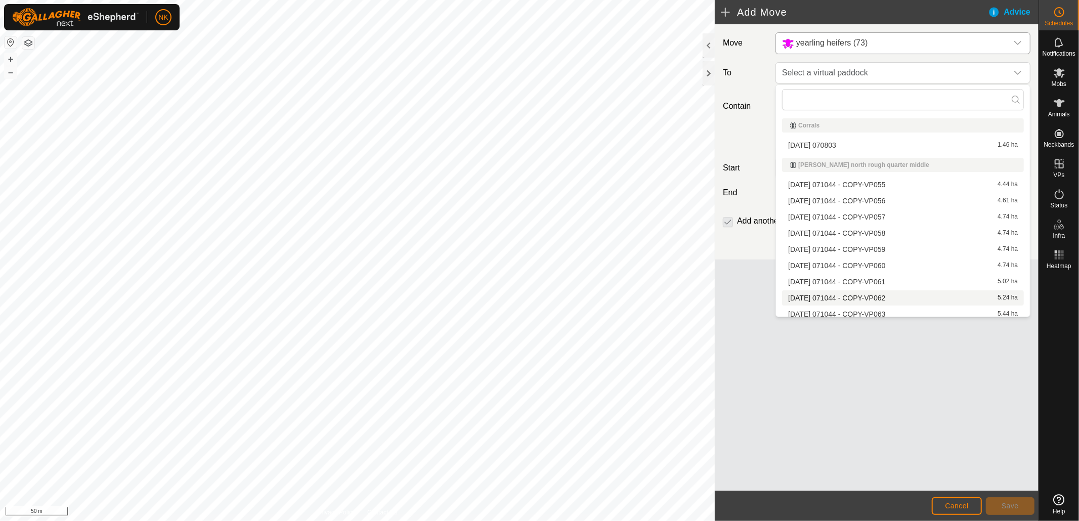
scroll to position [56, 0]
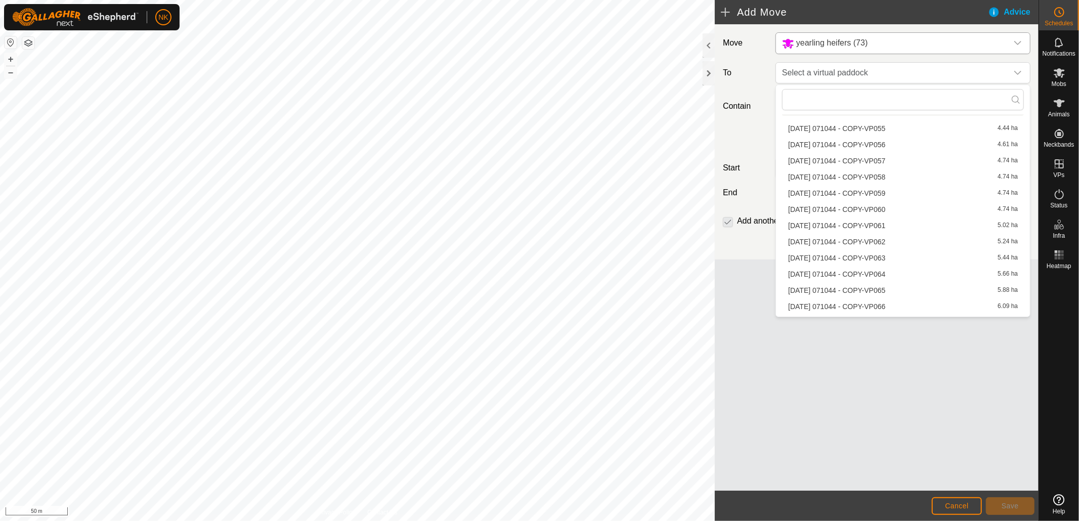
click at [852, 274] on li "2025-08-13 071044 - COPY-VP064 5.66 ha" at bounding box center [903, 274] width 242 height 15
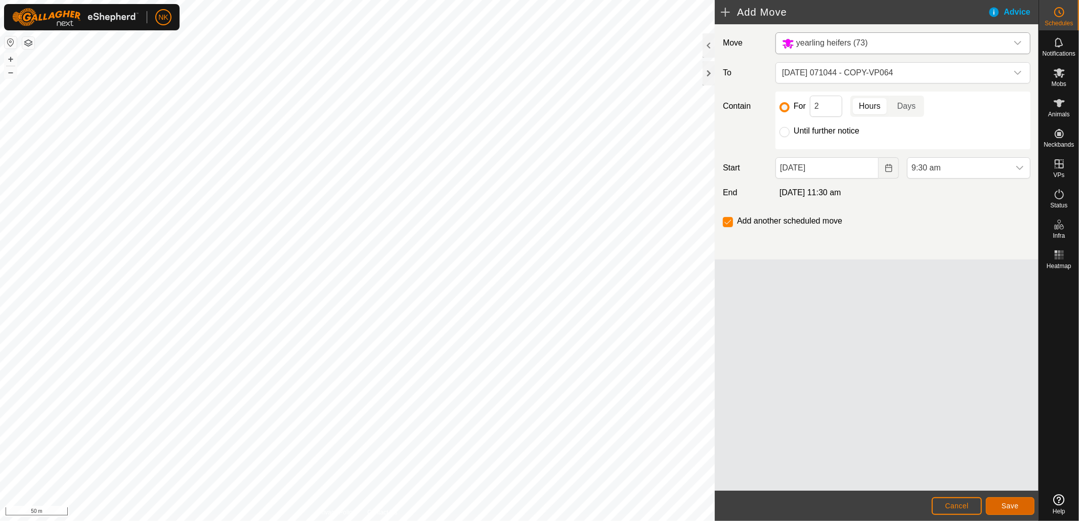
click at [1001, 506] on button "Save" at bounding box center [1010, 506] width 49 height 18
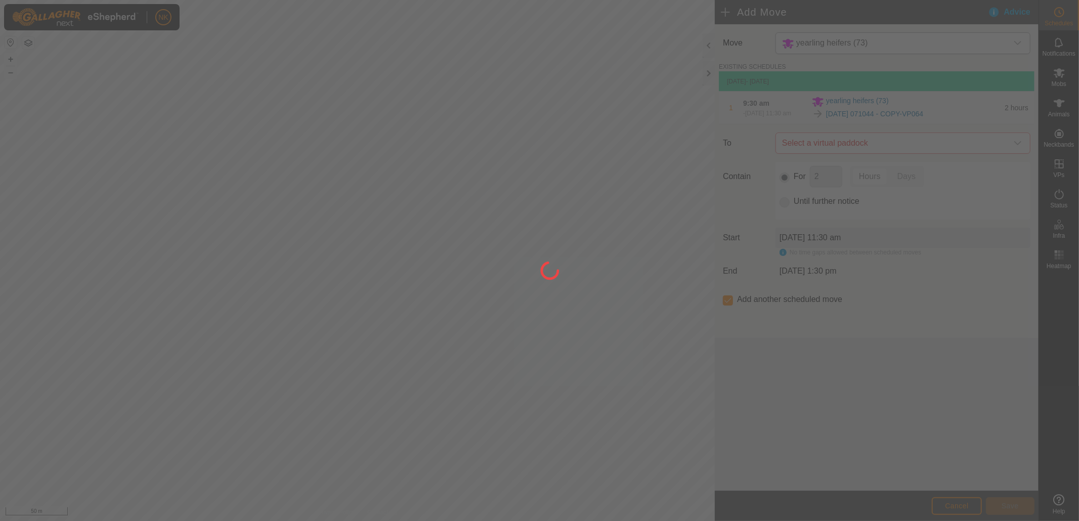
click at [909, 151] on div at bounding box center [539, 260] width 1079 height 521
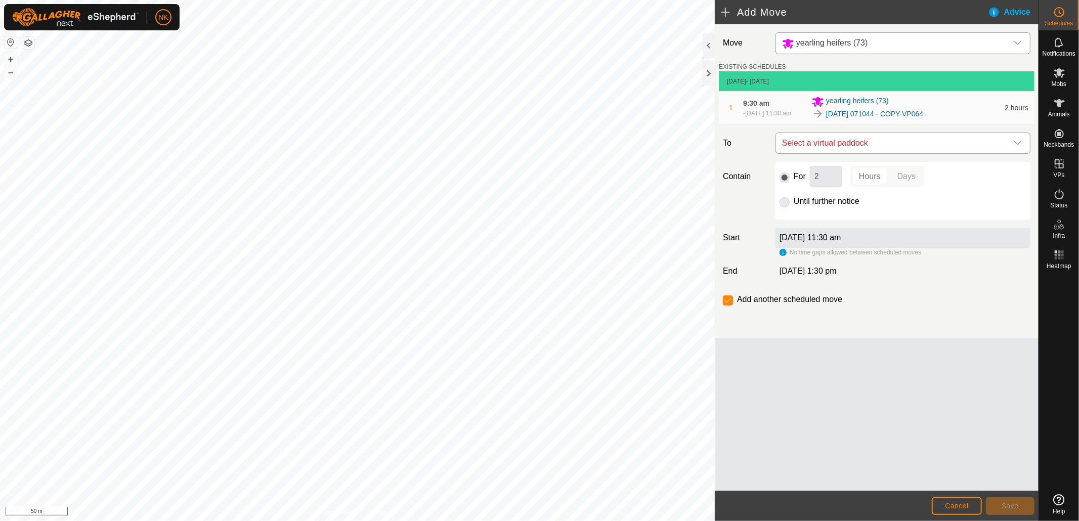
click at [901, 144] on span "Select a virtual paddock" at bounding box center [893, 143] width 230 height 20
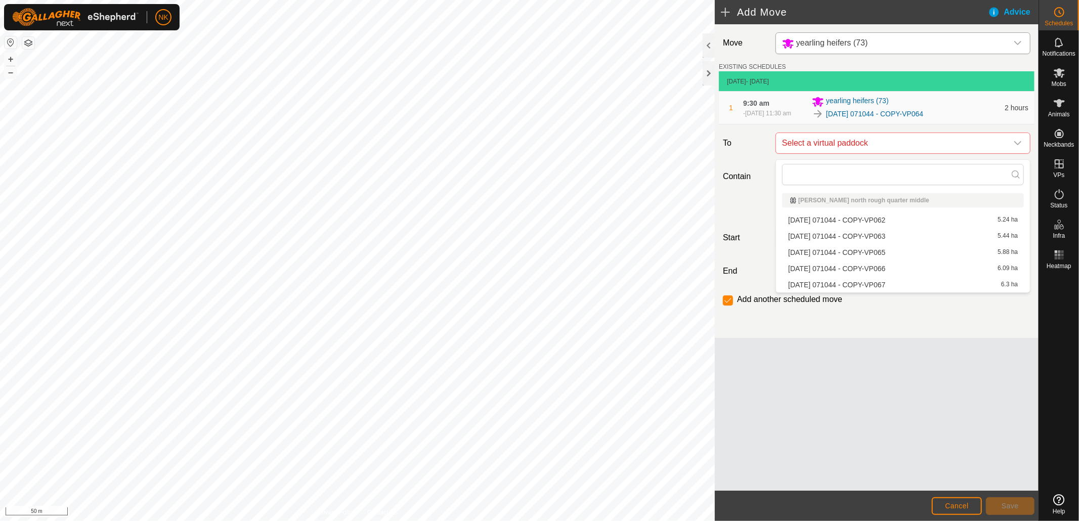
click at [868, 248] on li "2025-08-13 071044 - COPY-VP065 5.88 ha" at bounding box center [903, 252] width 242 height 15
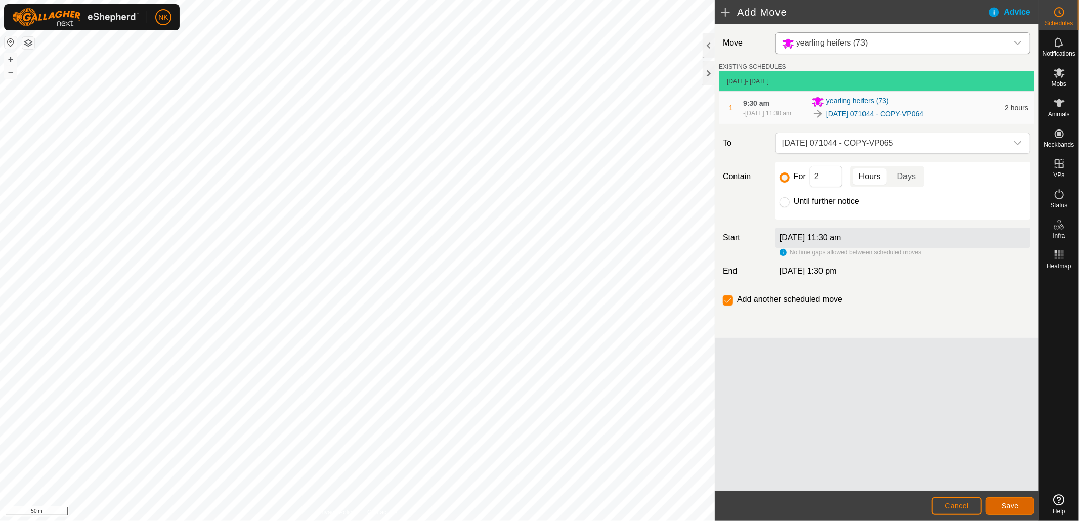
click at [1006, 504] on span "Save" at bounding box center [1010, 506] width 17 height 8
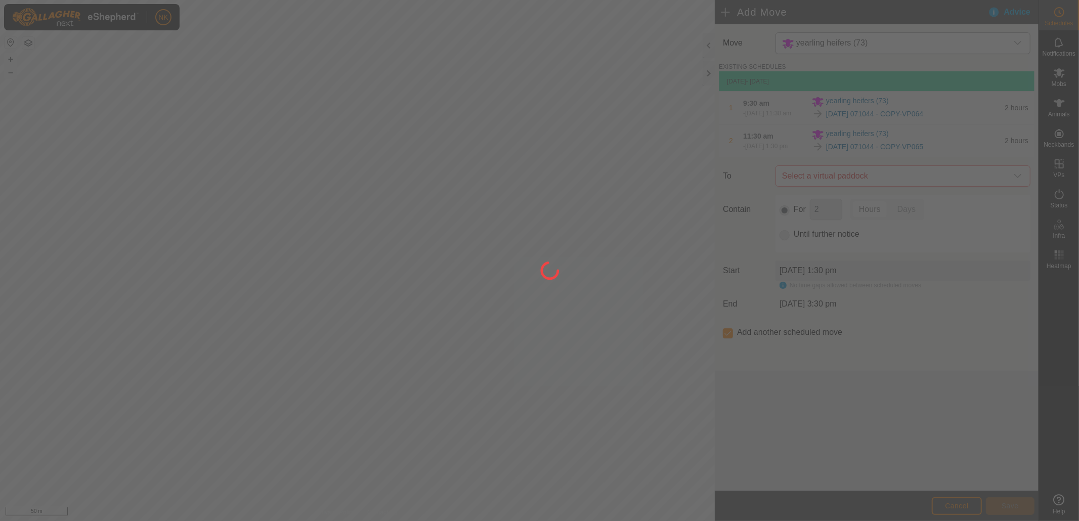
click at [895, 181] on span "Select a virtual paddock" at bounding box center [893, 176] width 230 height 20
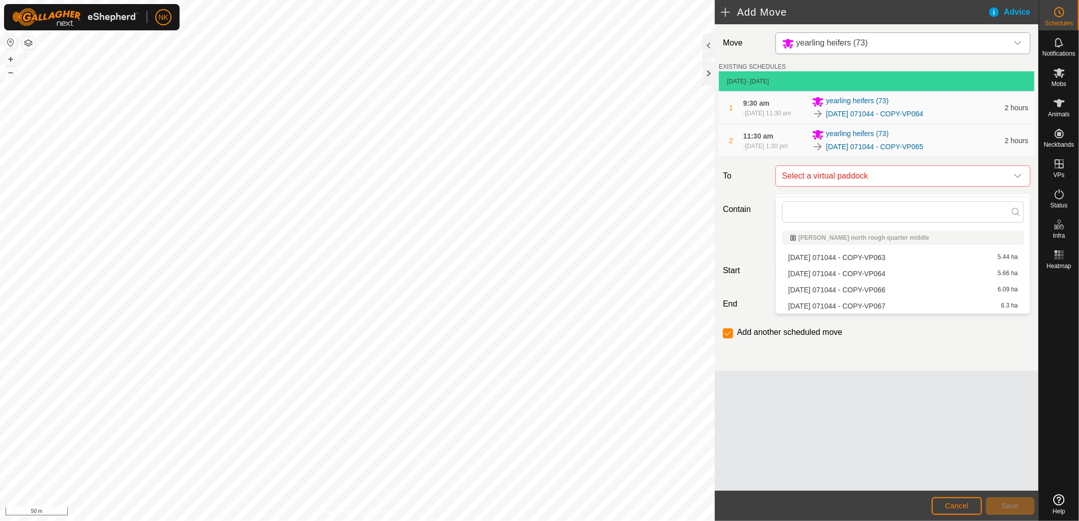
click at [873, 290] on li "2025-08-13 071044 - COPY-VP066 6.09 ha" at bounding box center [903, 289] width 242 height 15
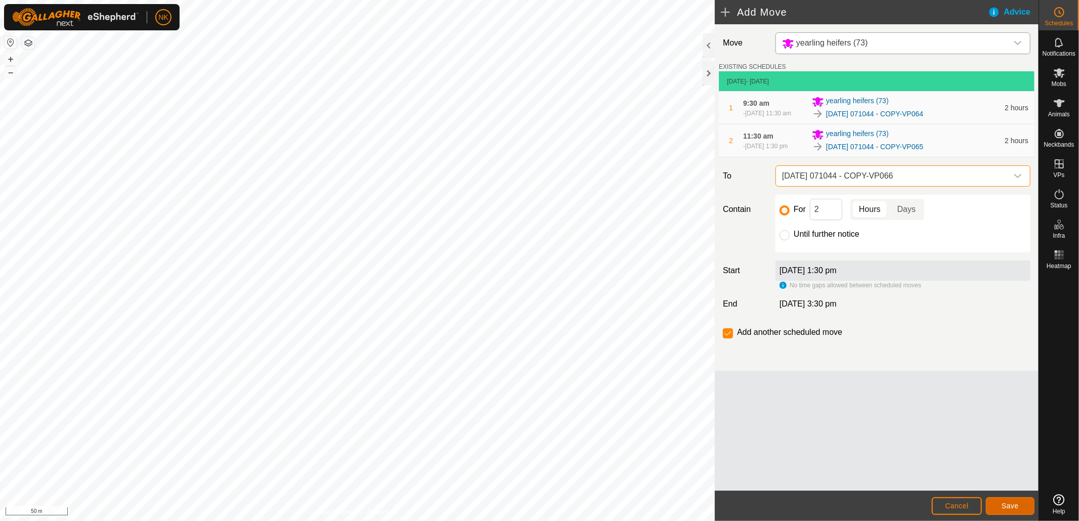
click at [1000, 504] on button "Save" at bounding box center [1010, 506] width 49 height 18
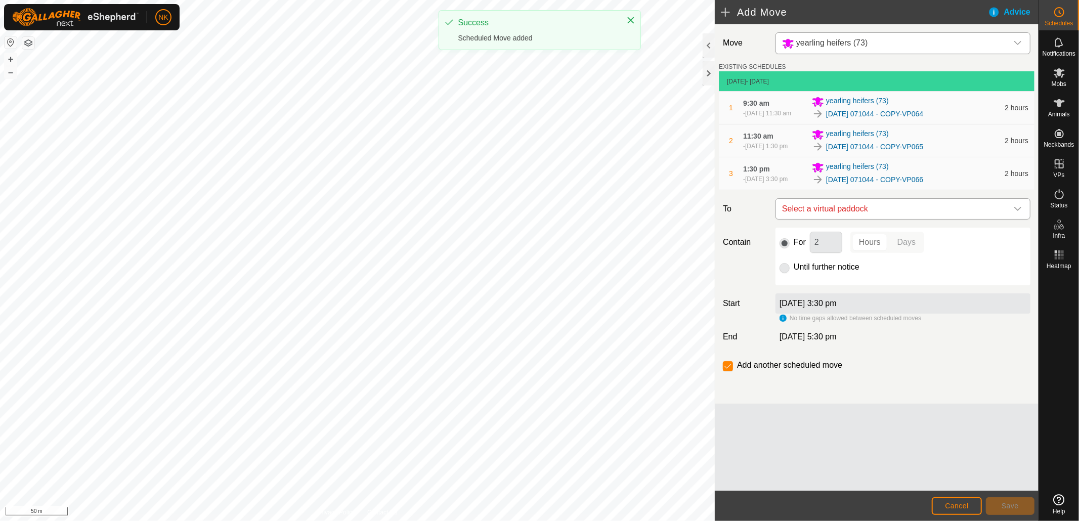
click at [882, 217] on span "Select a virtual paddock" at bounding box center [893, 209] width 230 height 20
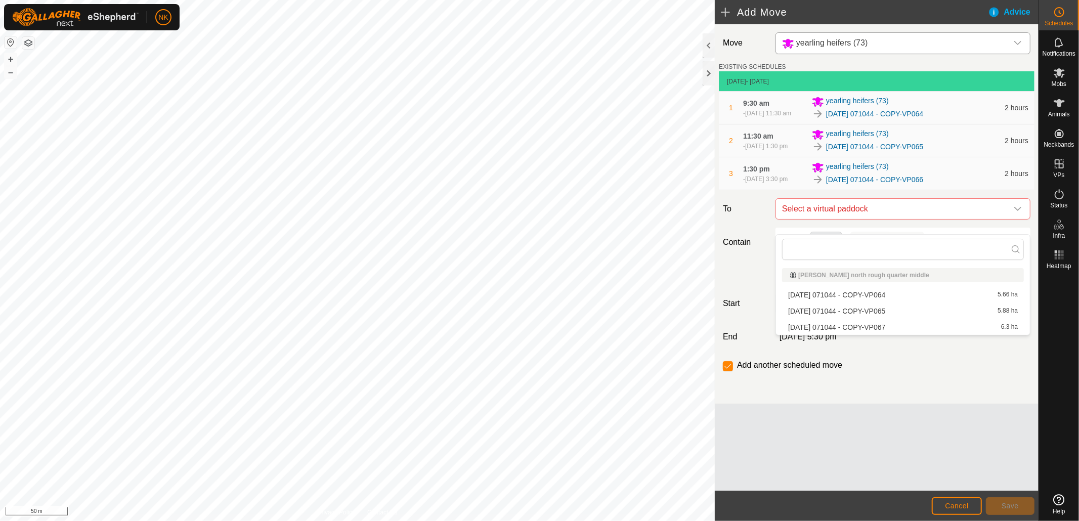
click at [870, 325] on li "2025-08-13 071044 - COPY-VP067 6.3 ha" at bounding box center [903, 327] width 242 height 15
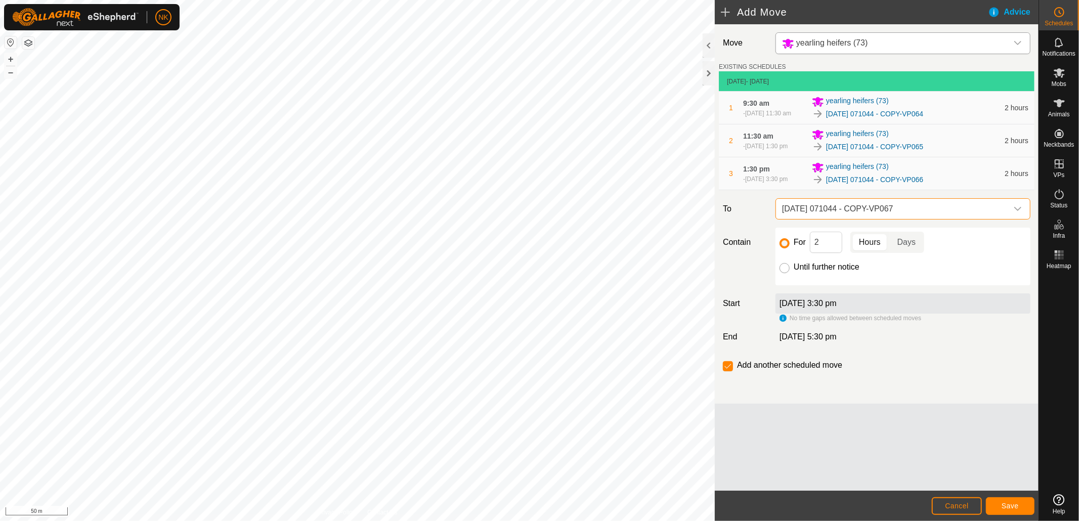
click at [784, 273] on input "Until further notice" at bounding box center [785, 268] width 10 height 10
radio input "true"
checkbox input "false"
click at [1006, 512] on button "Save" at bounding box center [1010, 506] width 49 height 18
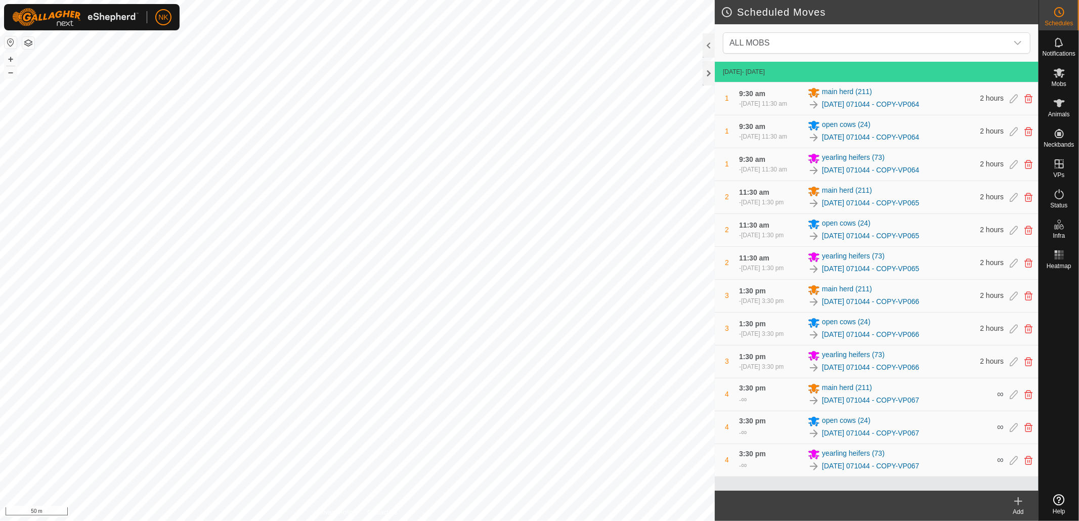
click at [1019, 501] on icon at bounding box center [1018, 501] width 7 height 0
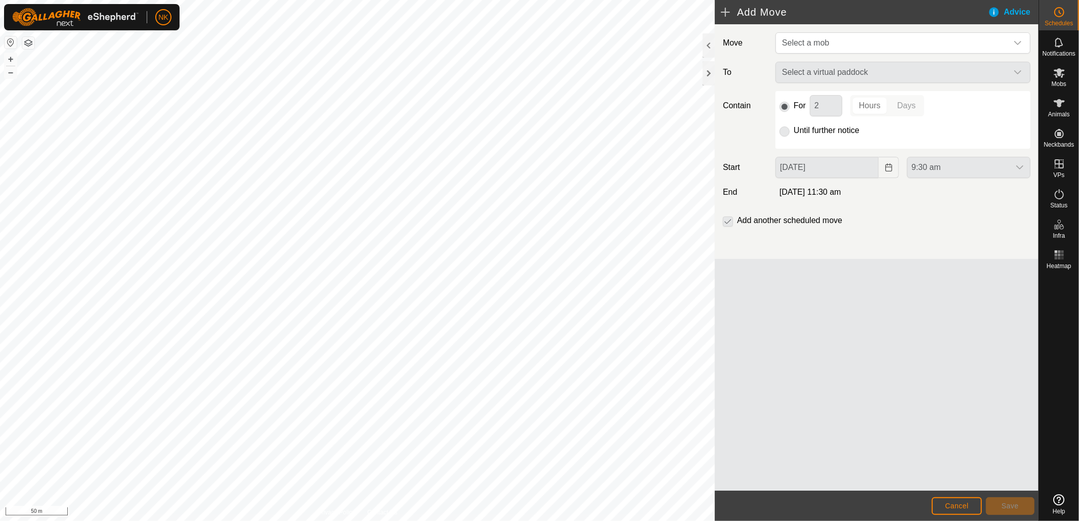
click at [877, 20] on header "Add Move Advice" at bounding box center [877, 12] width 324 height 24
click at [864, 34] on span "Select a mob" at bounding box center [893, 43] width 230 height 20
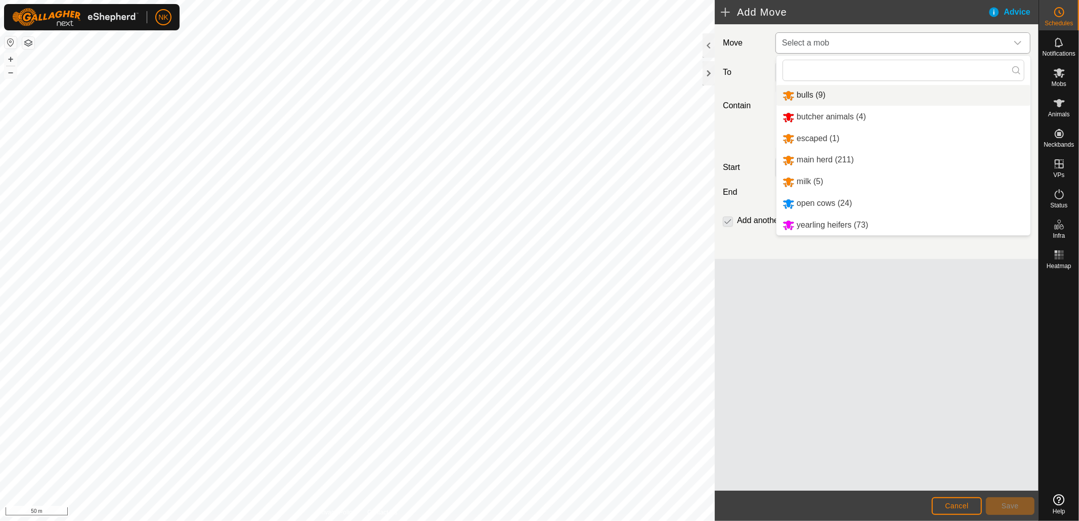
click at [816, 95] on li "bulls (9)" at bounding box center [904, 95] width 254 height 21
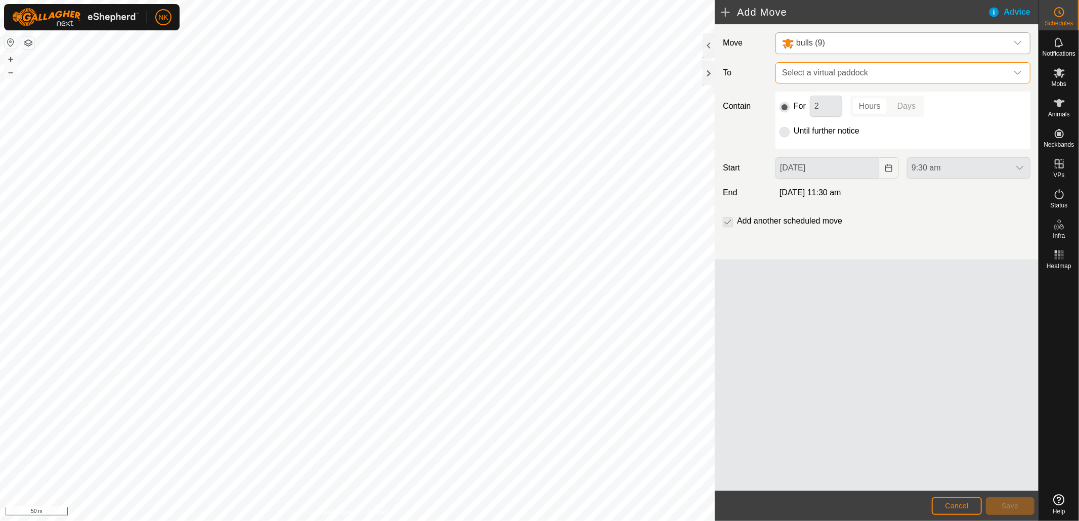
click at [876, 77] on span "Select a virtual paddock" at bounding box center [893, 73] width 230 height 20
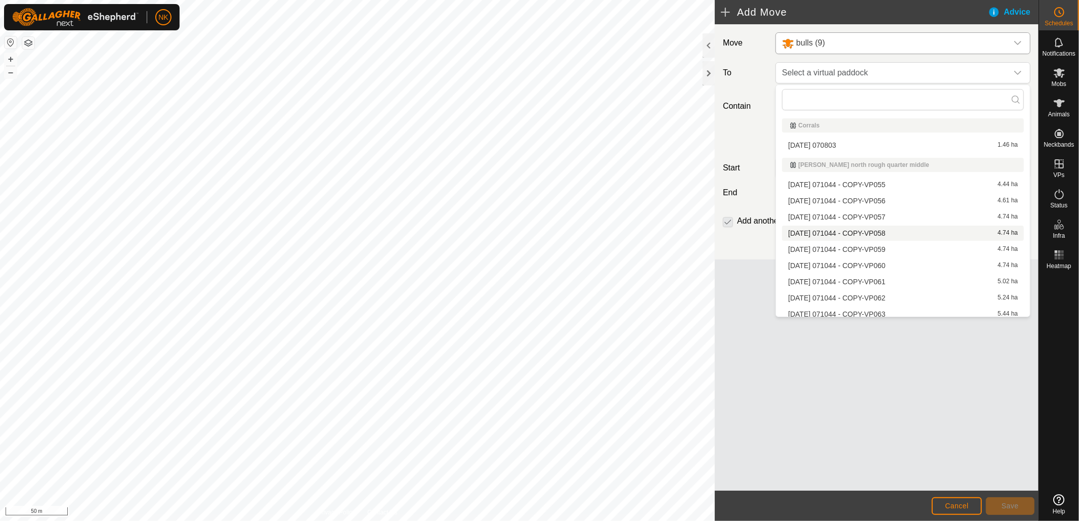
scroll to position [112, 0]
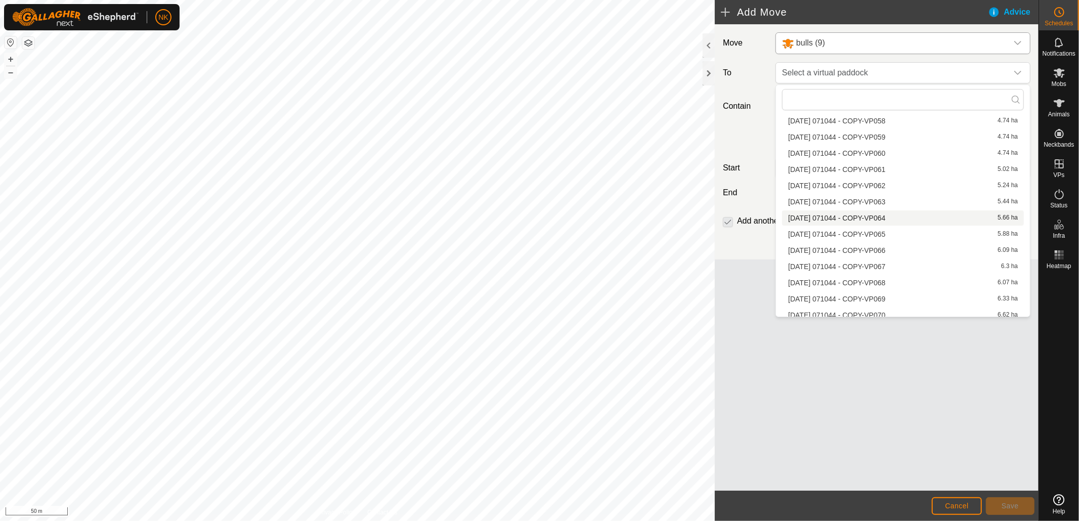
click at [866, 218] on li "2025-08-13 071044 - COPY-VP064 5.66 ha" at bounding box center [903, 217] width 242 height 15
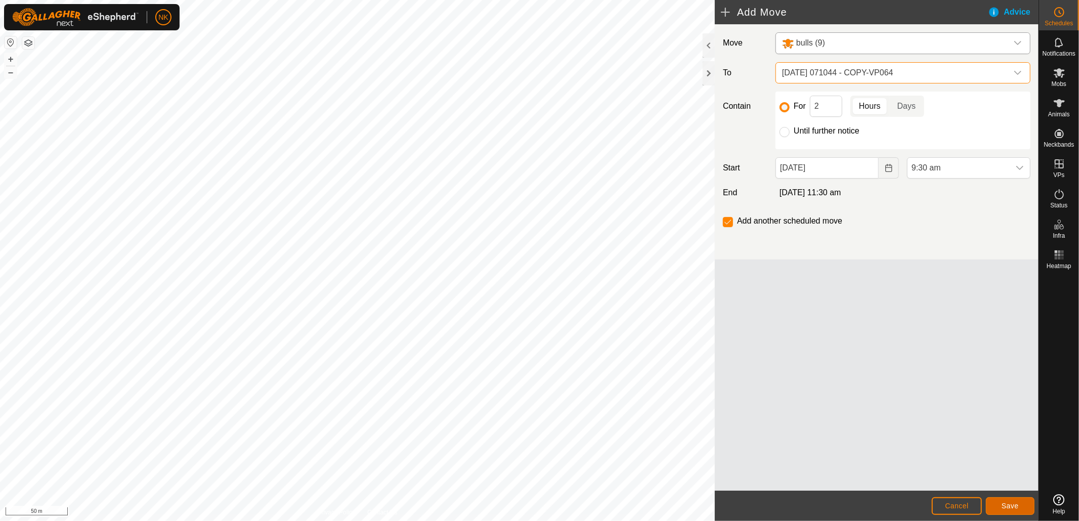
click at [998, 506] on button "Save" at bounding box center [1010, 506] width 49 height 18
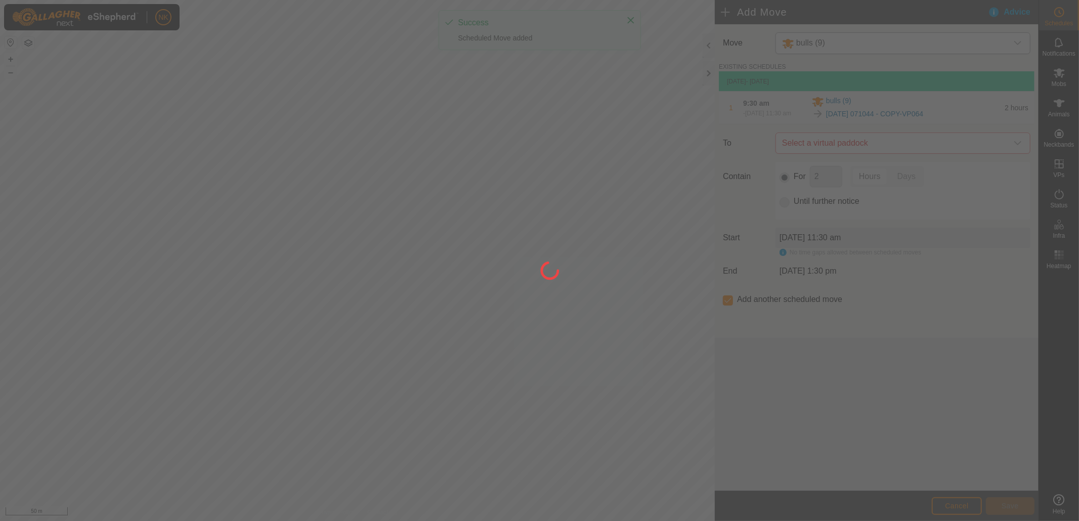
click at [883, 149] on div at bounding box center [539, 260] width 1079 height 521
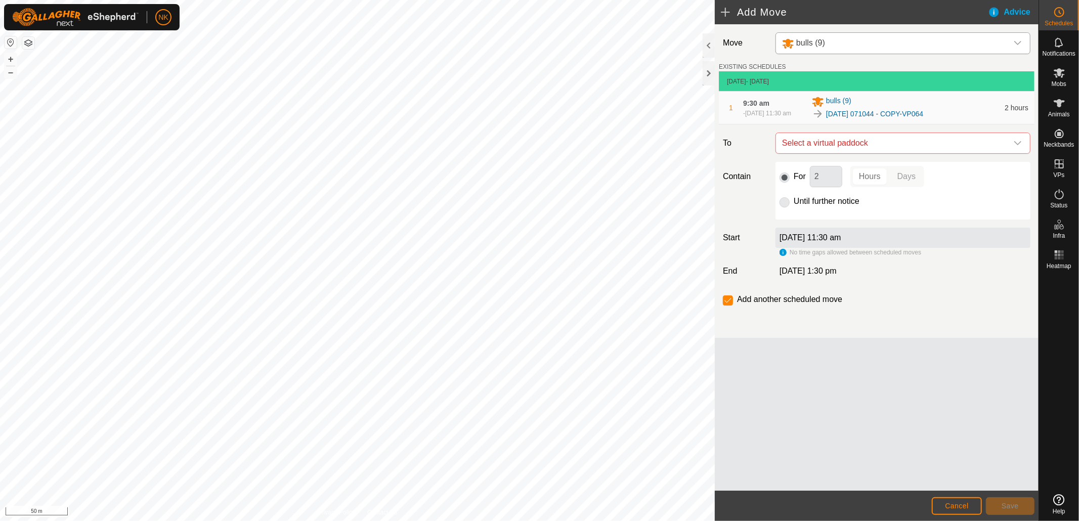
click at [883, 149] on span "Select a virtual paddock" at bounding box center [893, 143] width 230 height 20
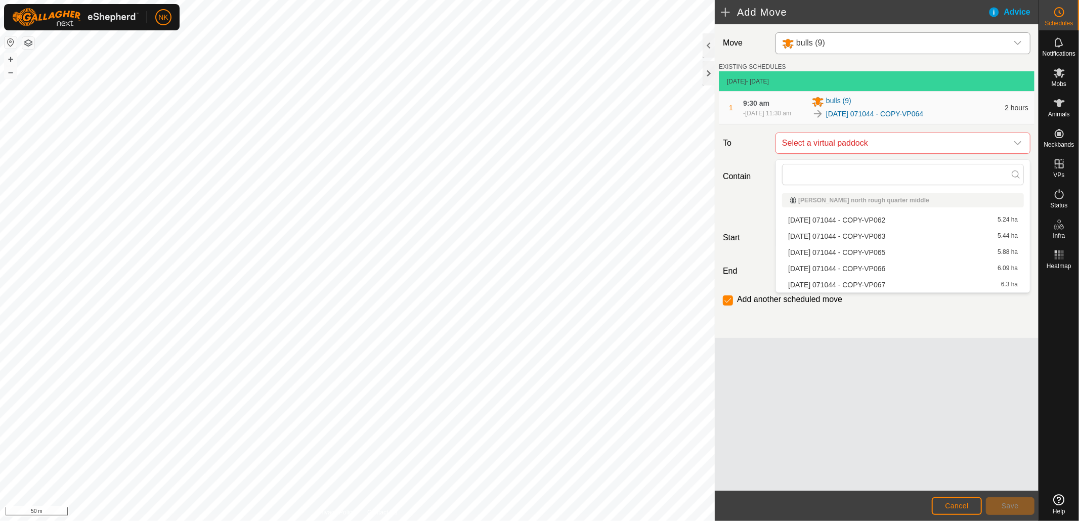
click at [868, 246] on li "2025-08-13 071044 - COPY-VP065 5.88 ha" at bounding box center [903, 252] width 242 height 15
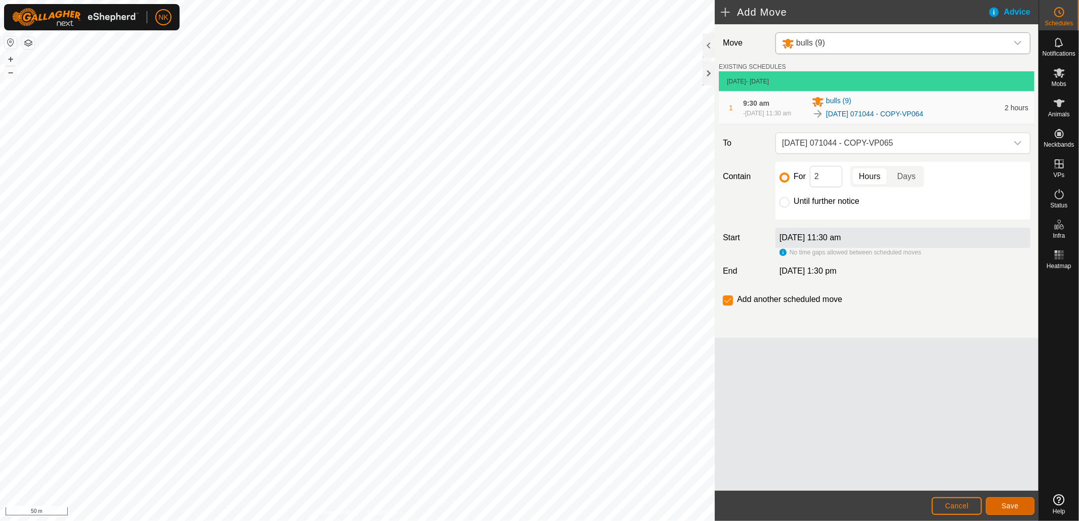
click at [1005, 503] on span "Save" at bounding box center [1010, 506] width 17 height 8
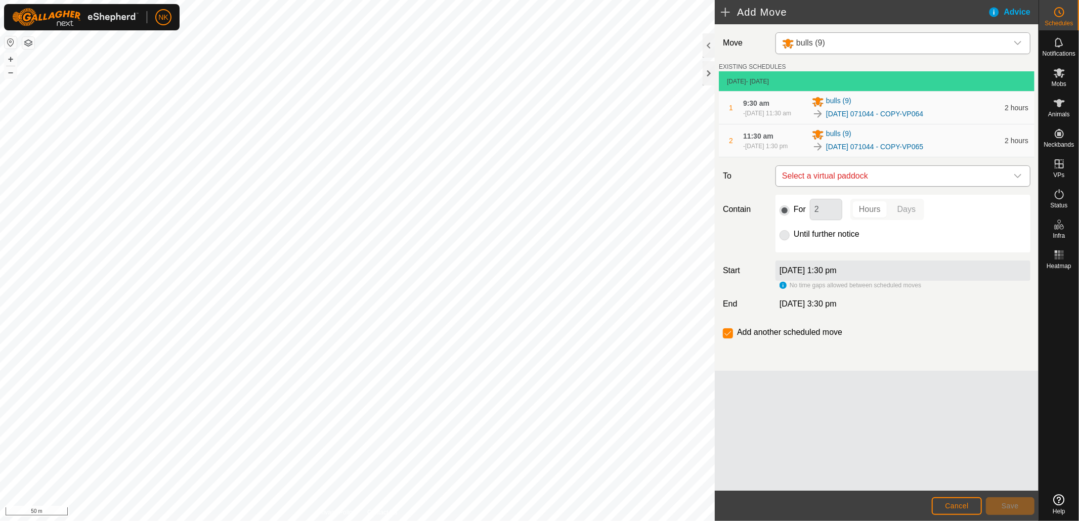
click at [895, 186] on span "Select a virtual paddock" at bounding box center [893, 176] width 230 height 20
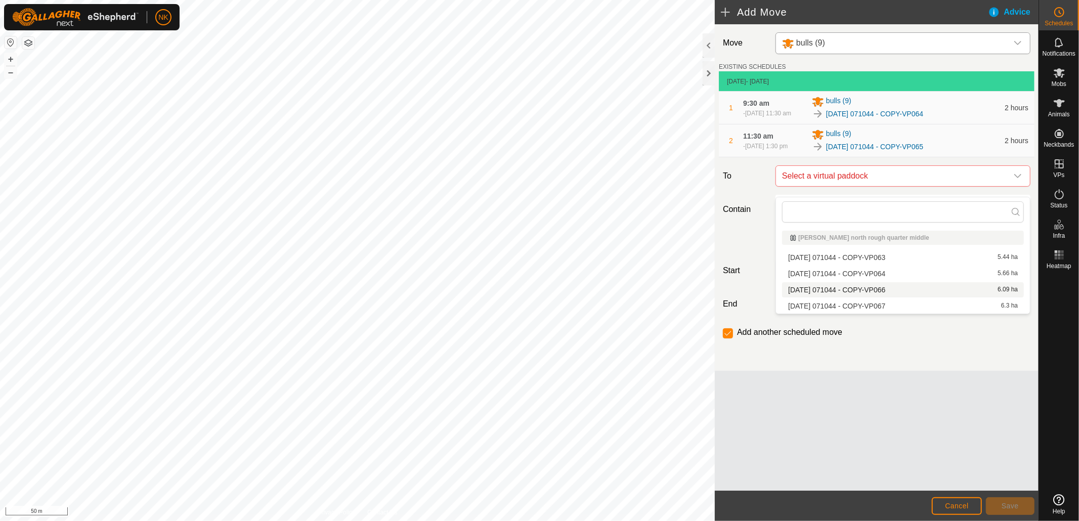
click at [872, 289] on li "2025-08-13 071044 - COPY-VP066 6.09 ha" at bounding box center [903, 289] width 242 height 15
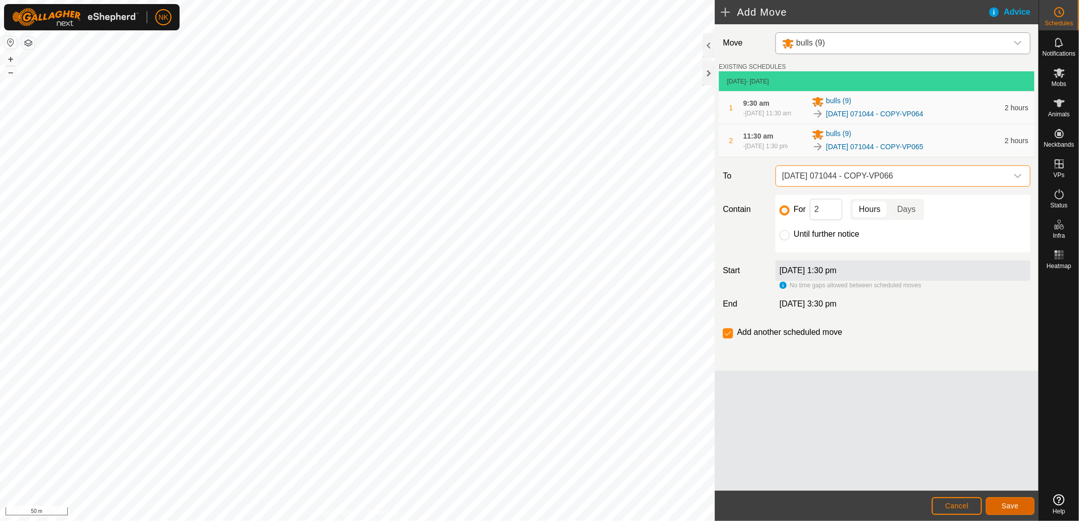
click at [1002, 509] on span "Save" at bounding box center [1010, 506] width 17 height 8
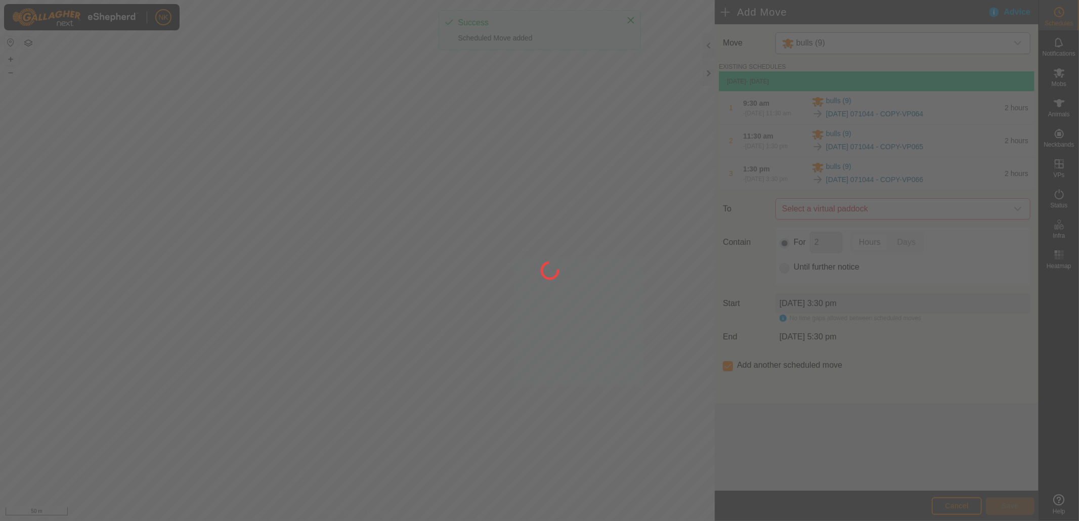
click at [894, 224] on div at bounding box center [539, 260] width 1079 height 521
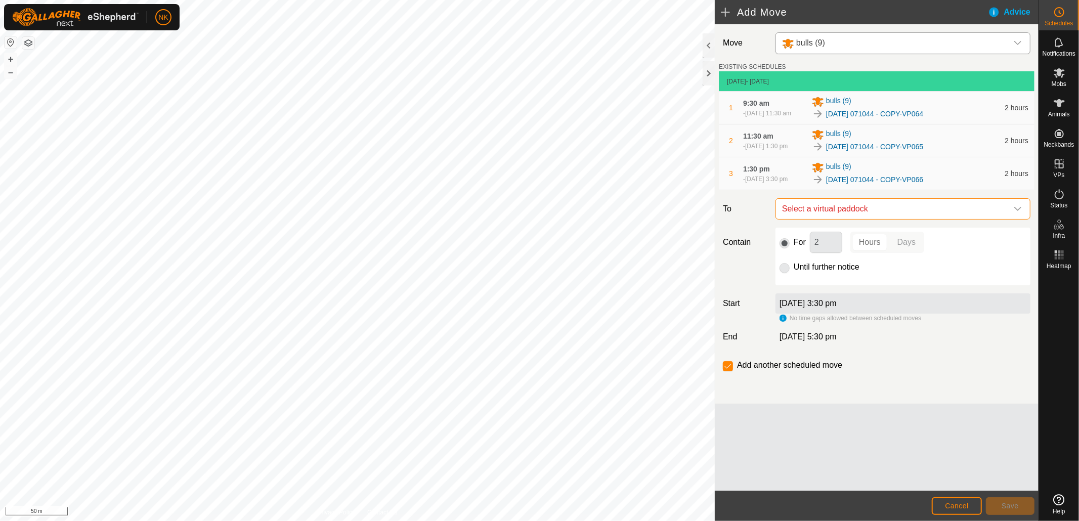
click at [894, 219] on span "Select a virtual paddock" at bounding box center [893, 209] width 230 height 20
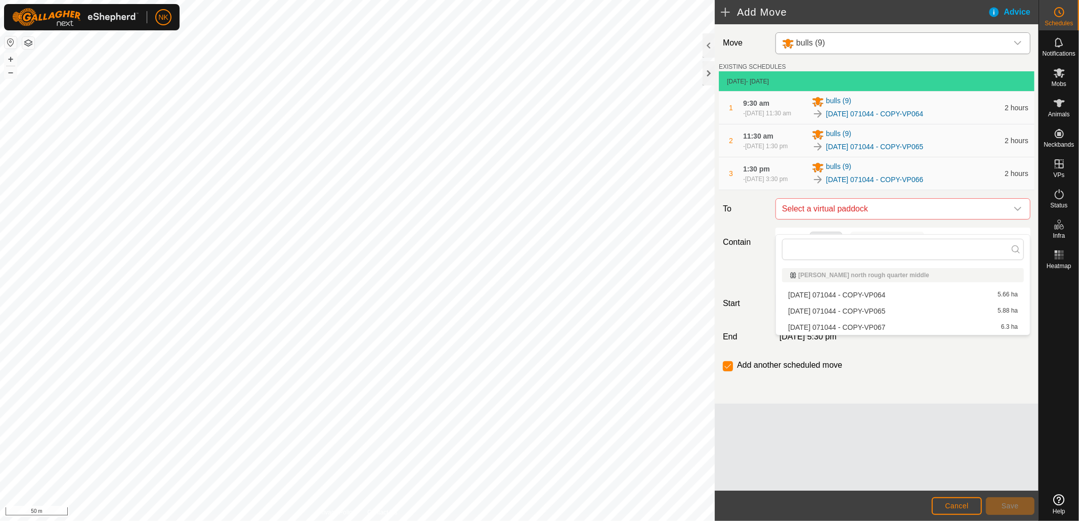
click at [872, 326] on li "2025-08-13 071044 - COPY-VP067 6.3 ha" at bounding box center [903, 327] width 242 height 15
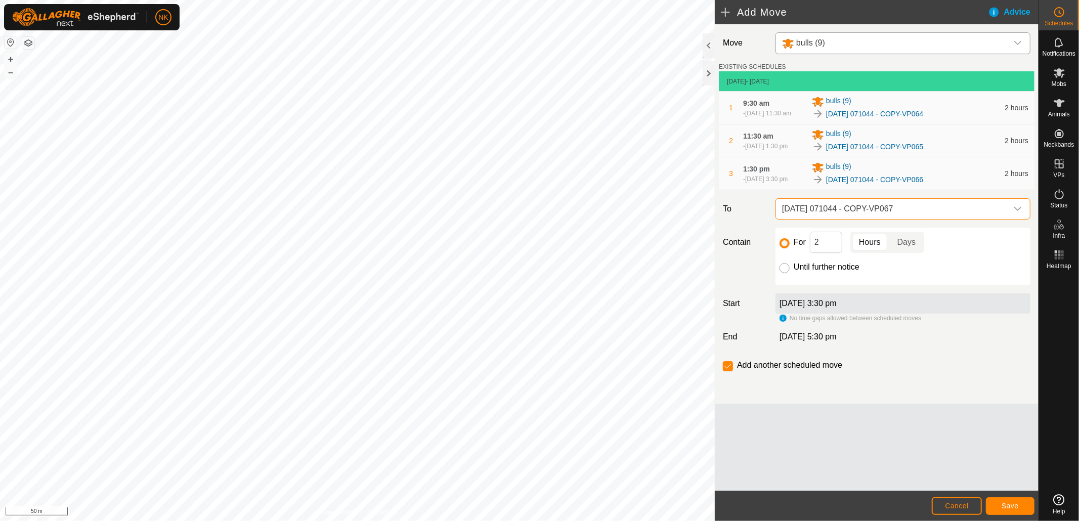
click at [786, 273] on input "Until further notice" at bounding box center [785, 268] width 10 height 10
radio input "true"
checkbox input "false"
click at [1018, 510] on button "Save" at bounding box center [1010, 506] width 49 height 18
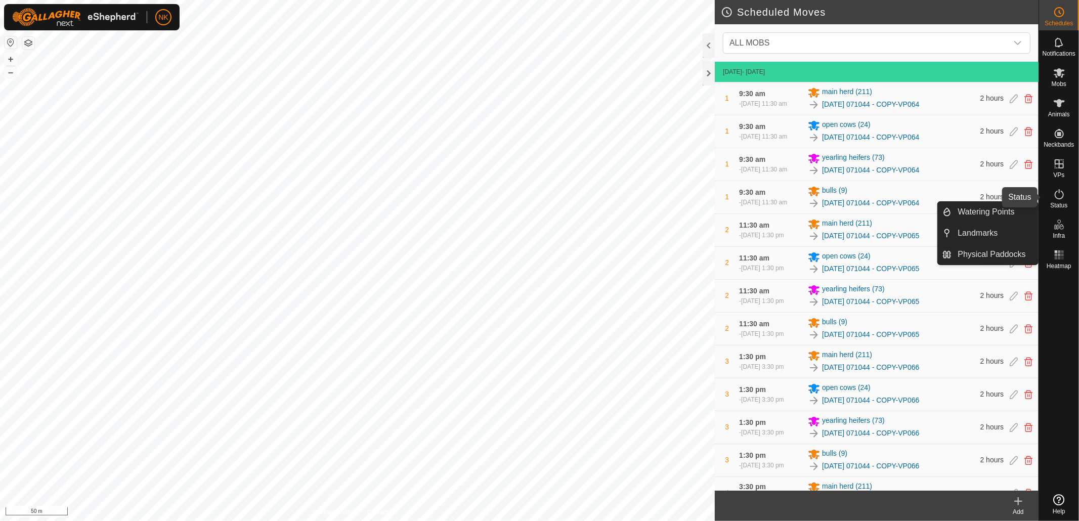
click at [1059, 202] on span "Status" at bounding box center [1058, 205] width 17 height 6
